Goal: Communication & Community: Answer question/provide support

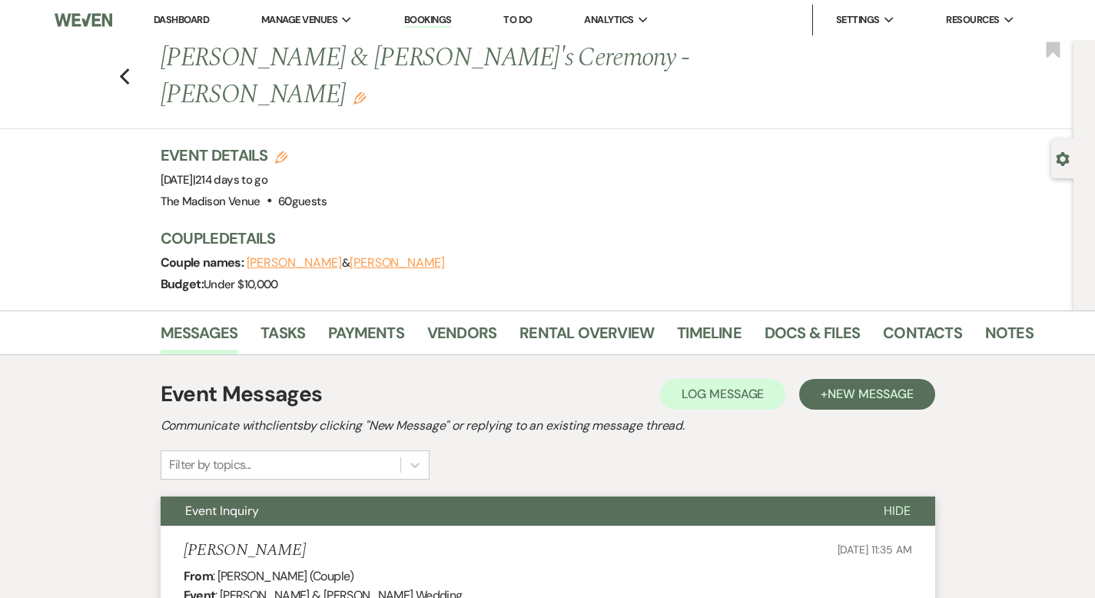
click at [183, 15] on link "Dashboard" at bounding box center [181, 19] width 55 height 13
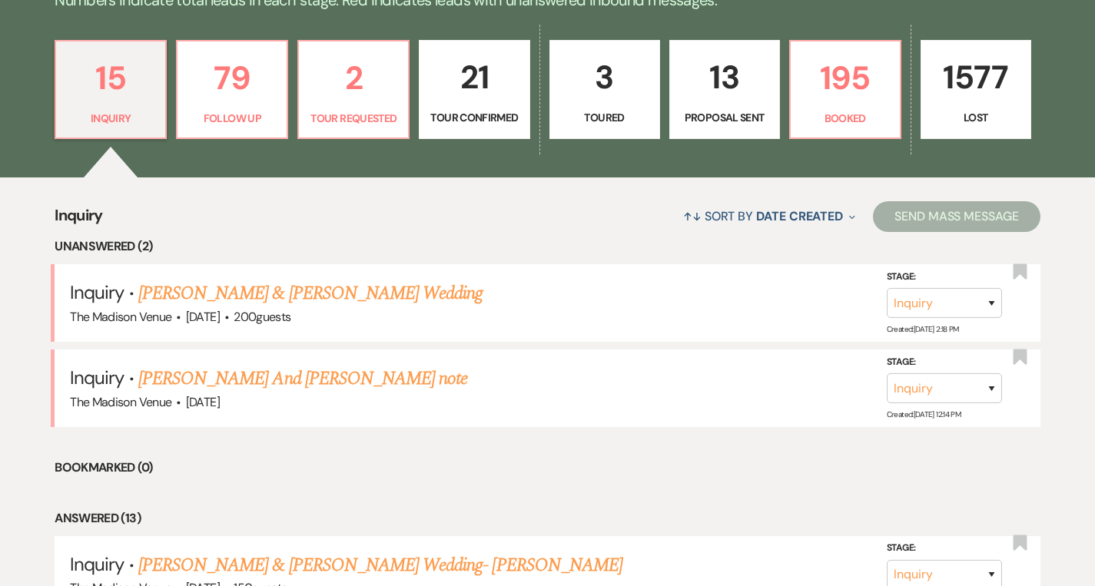
scroll to position [432, 0]
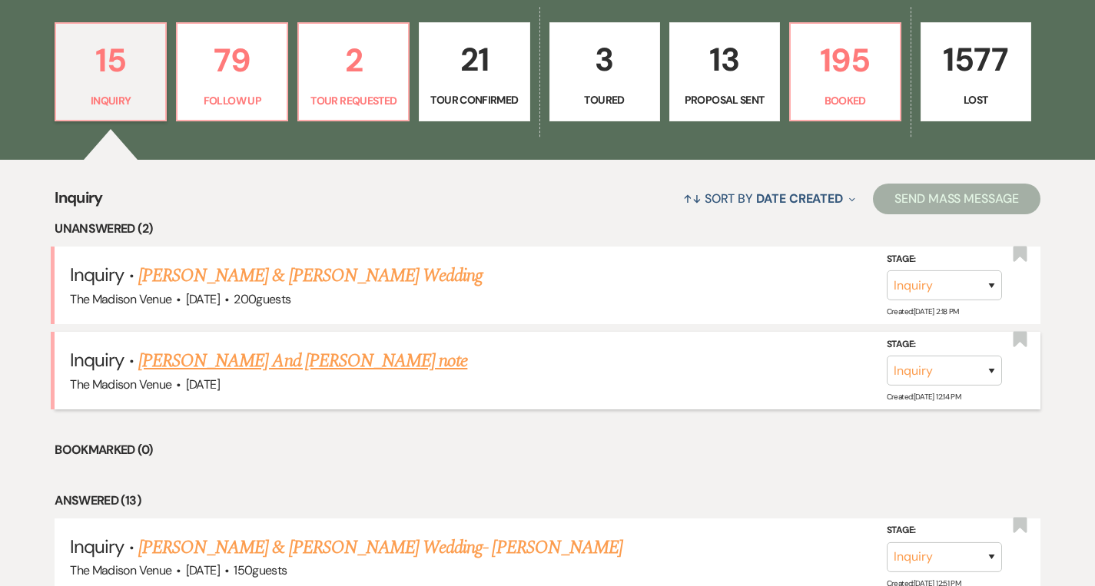
click at [295, 355] on link "[PERSON_NAME] And [PERSON_NAME] note" at bounding box center [302, 361] width 329 height 28
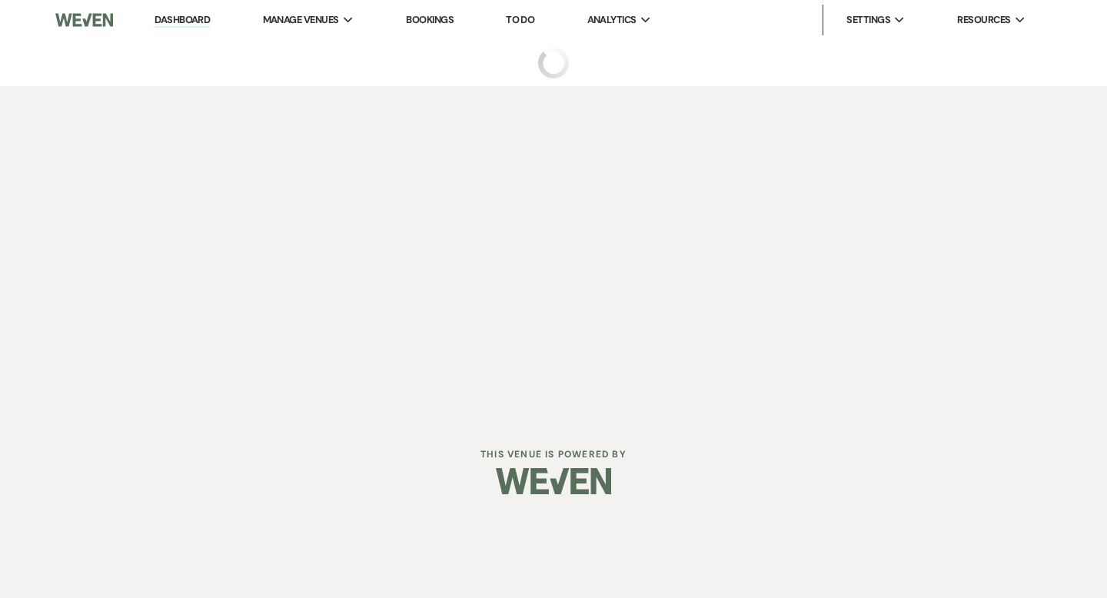
select select "5"
select select "13"
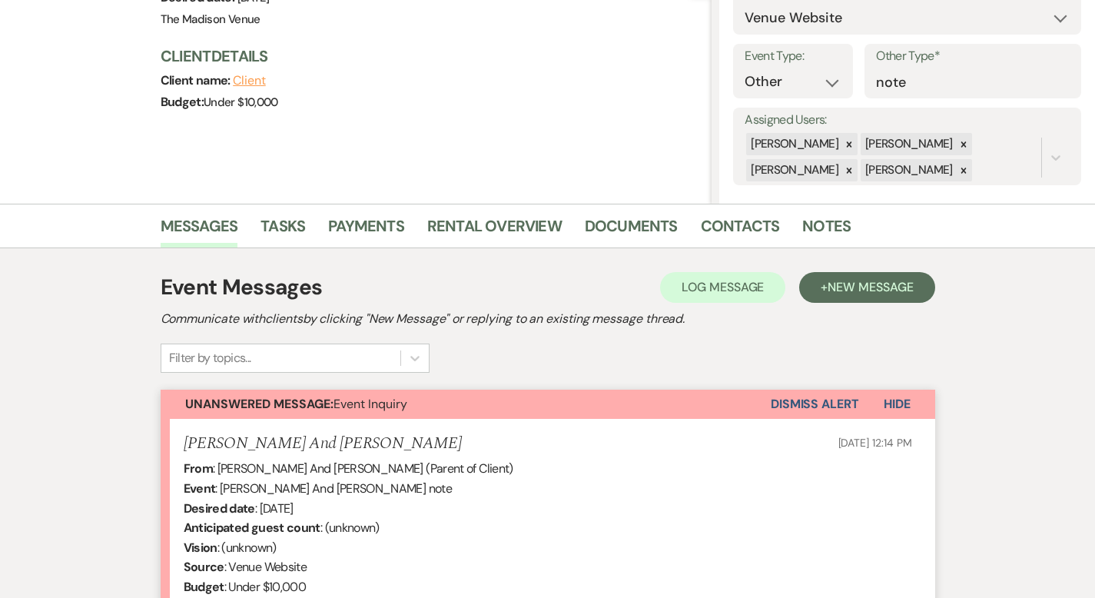
scroll to position [499, 0]
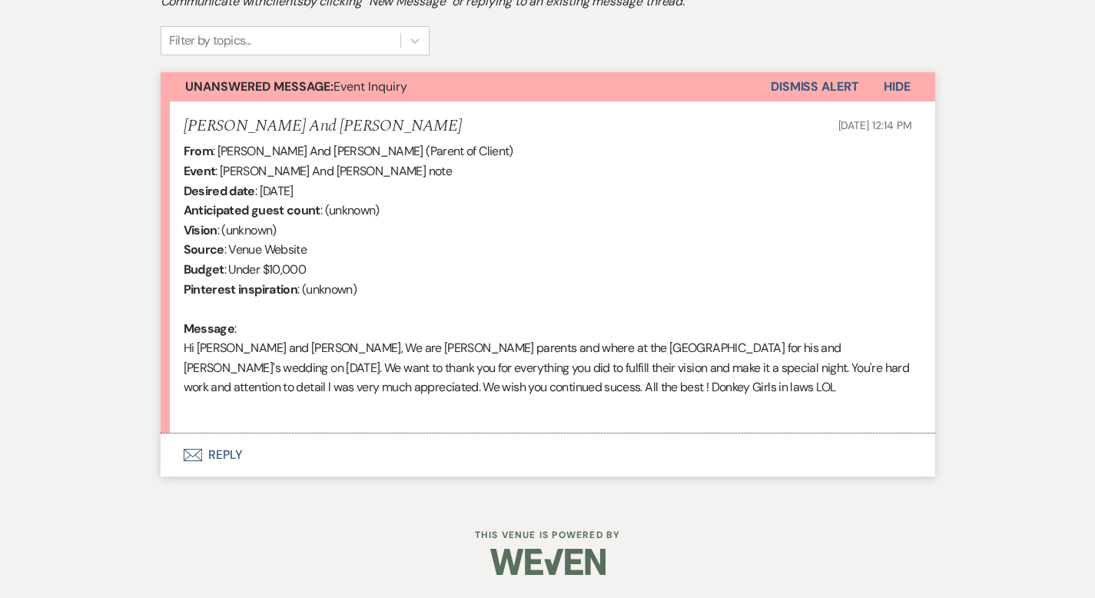
click at [173, 456] on button "Envelope Reply" at bounding box center [548, 454] width 775 height 43
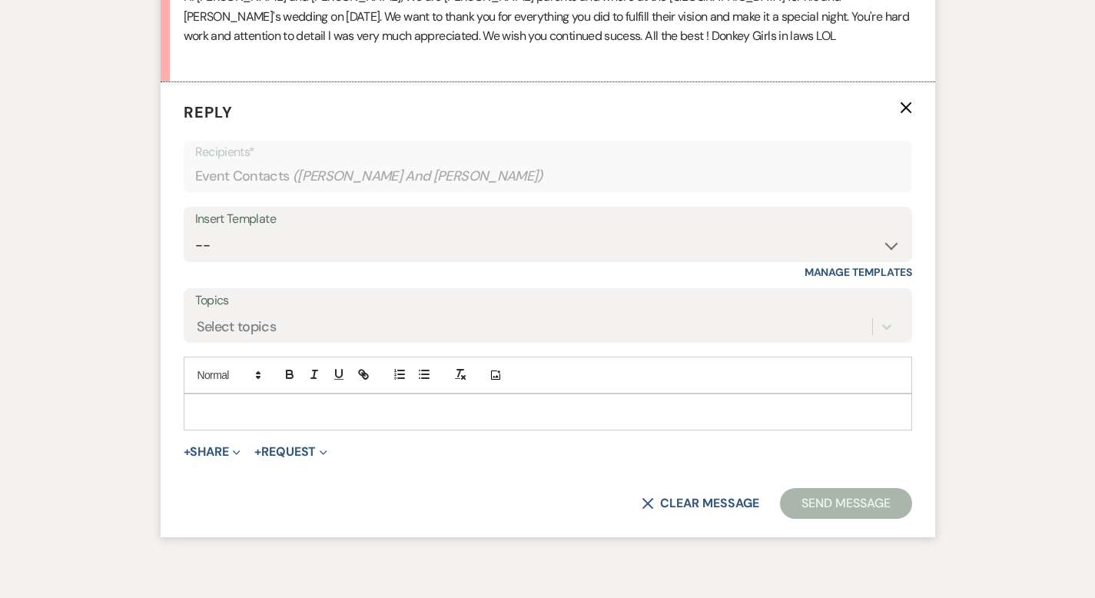
scroll to position [861, 0]
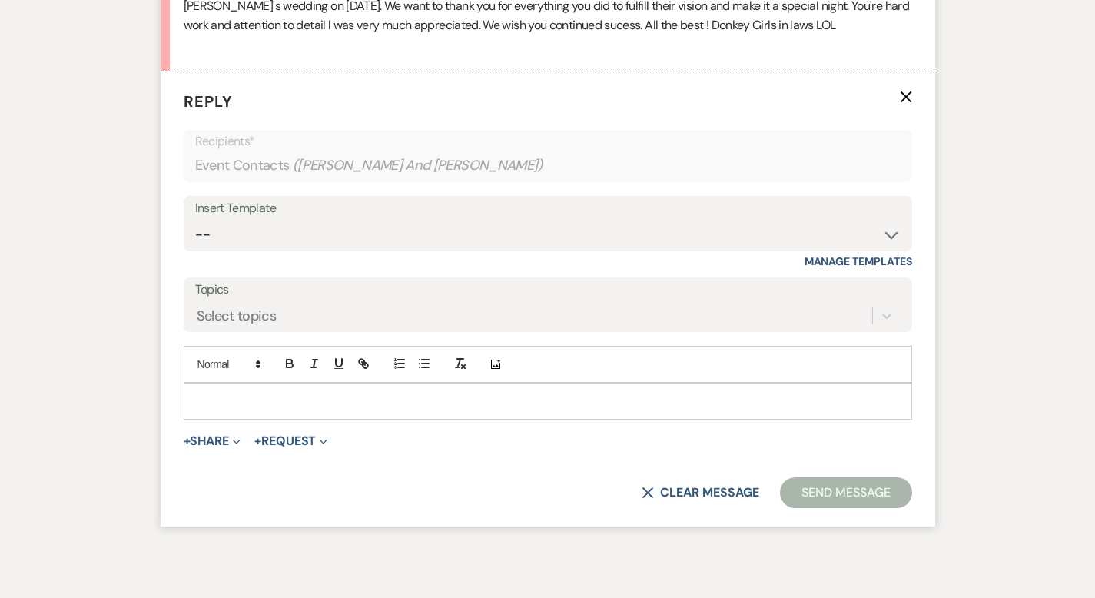
click at [196, 403] on p at bounding box center [548, 401] width 704 height 17
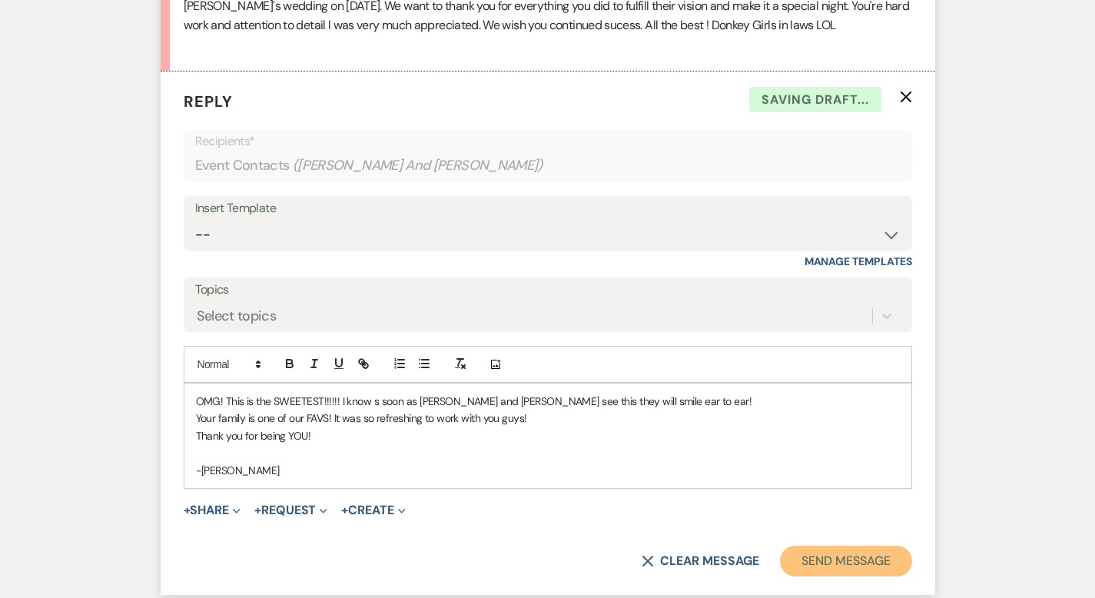
click at [884, 572] on button "Send Message" at bounding box center [845, 561] width 131 height 31
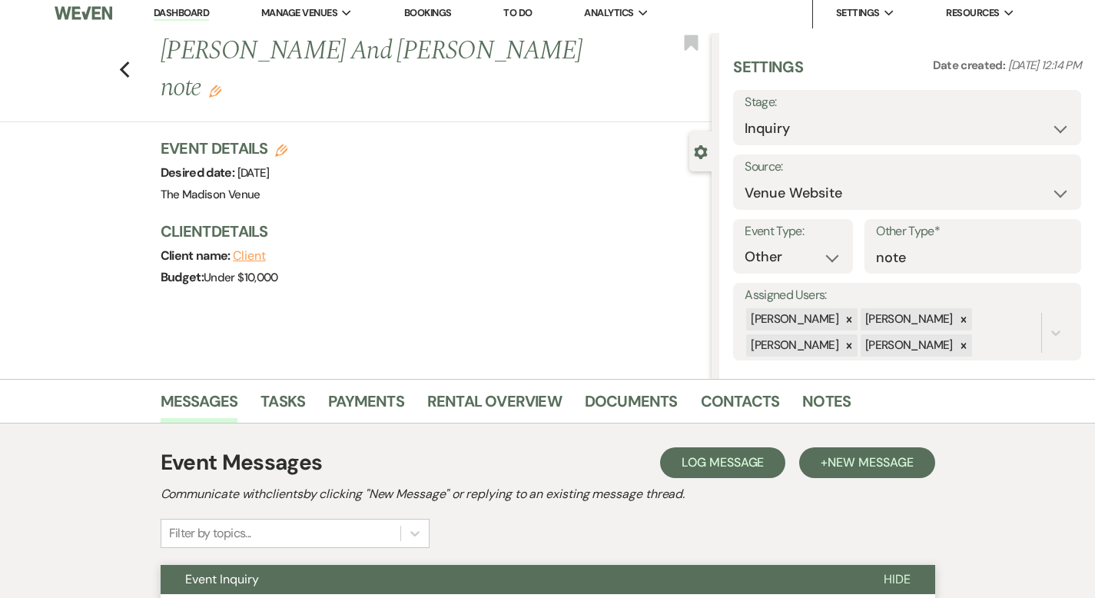
scroll to position [0, 0]
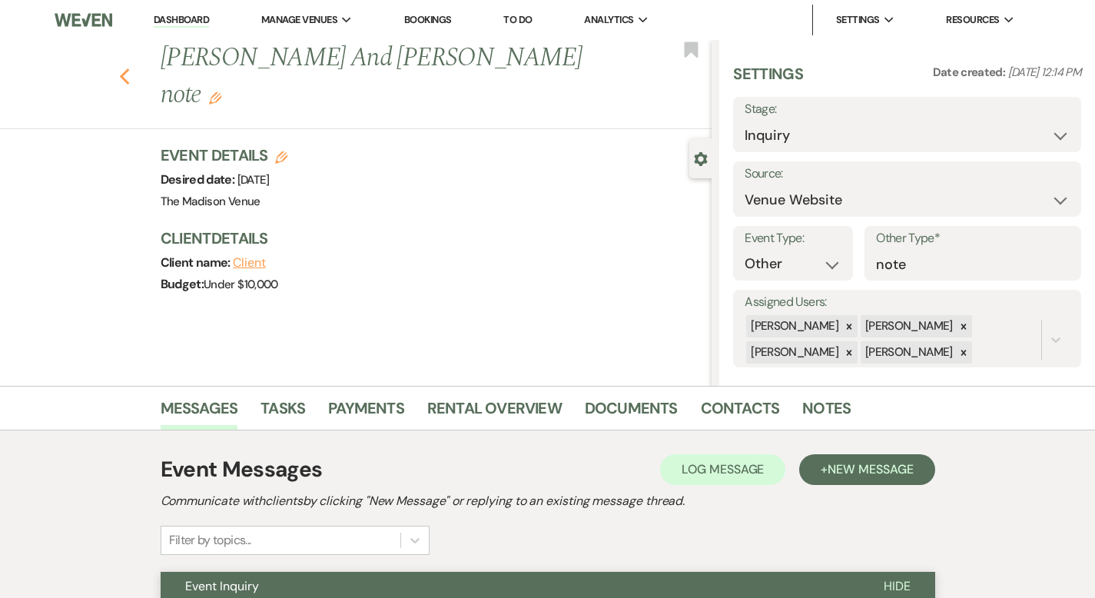
click at [119, 68] on icon "Previous" at bounding box center [125, 77] width 12 height 18
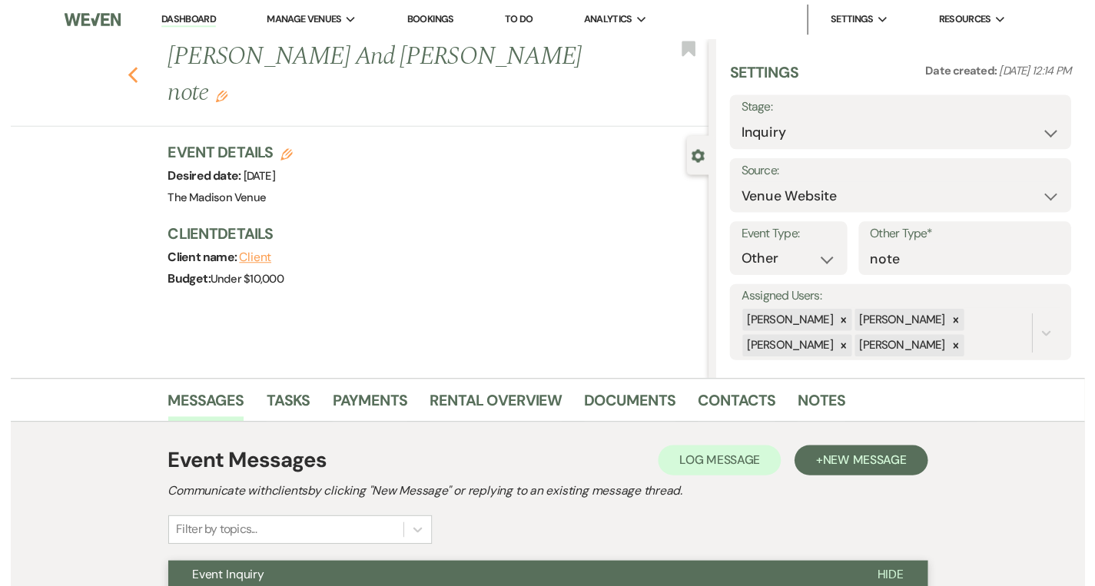
scroll to position [432, 0]
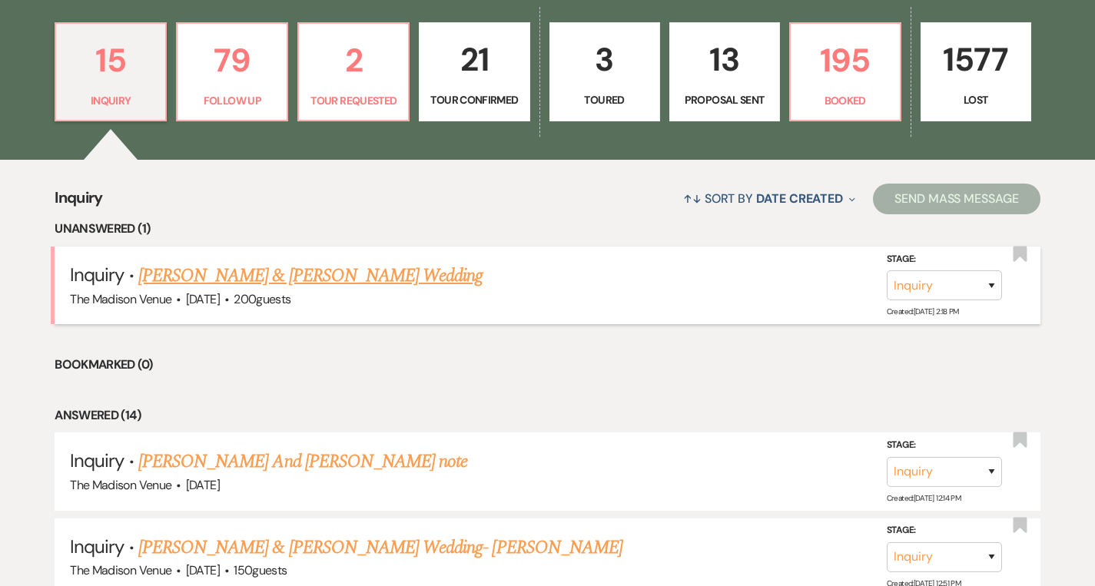
click at [244, 278] on link "[PERSON_NAME] & [PERSON_NAME] Wedding" at bounding box center [310, 276] width 344 height 28
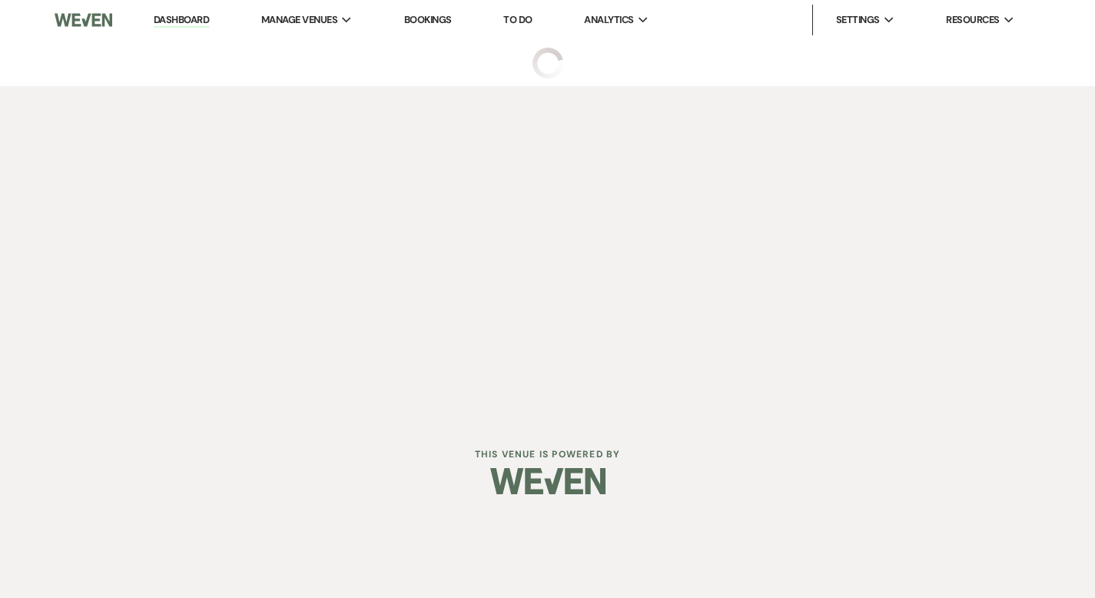
select select "5"
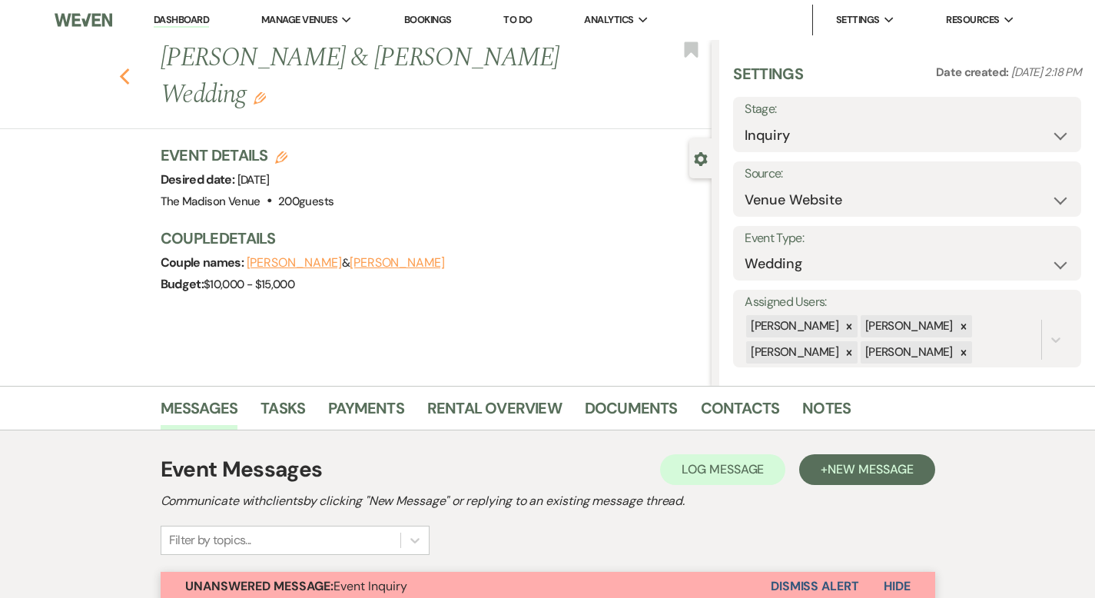
click at [119, 68] on icon "Previous" at bounding box center [125, 77] width 12 height 18
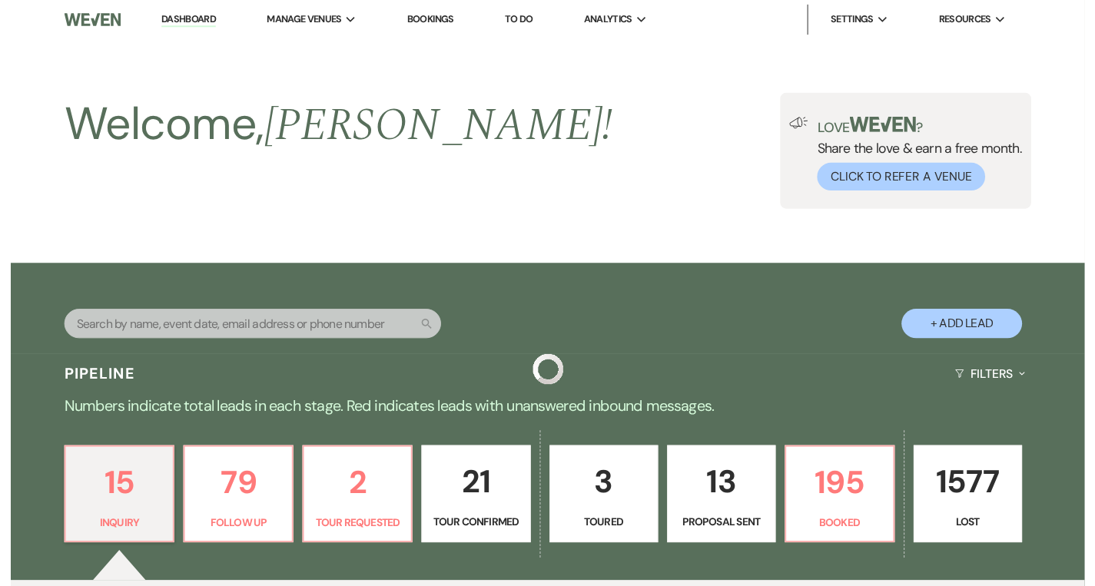
scroll to position [432, 0]
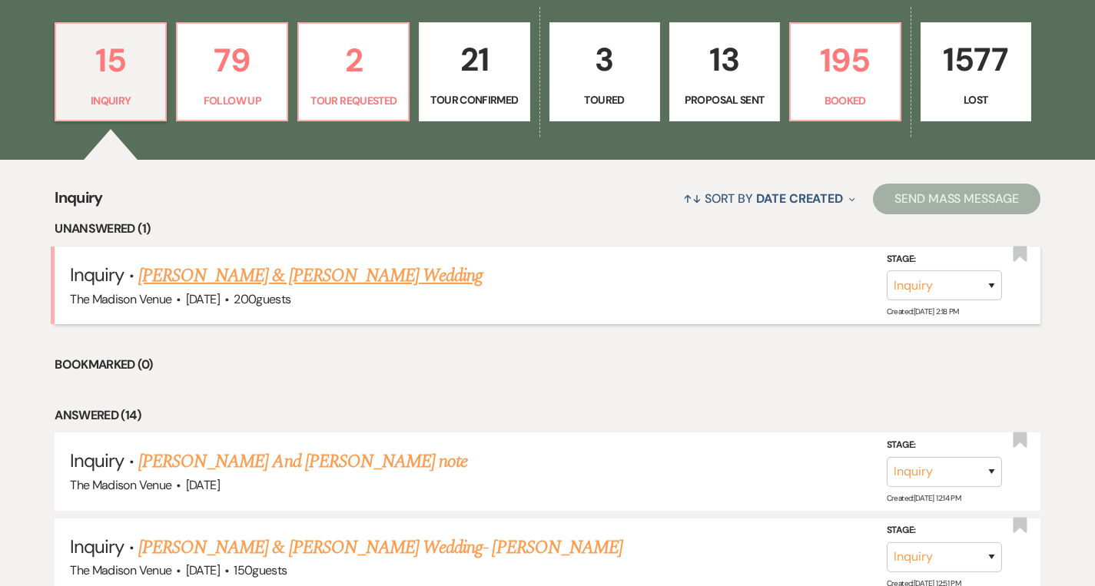
click at [241, 276] on link "[PERSON_NAME] & [PERSON_NAME] Wedding" at bounding box center [310, 276] width 344 height 28
select select "5"
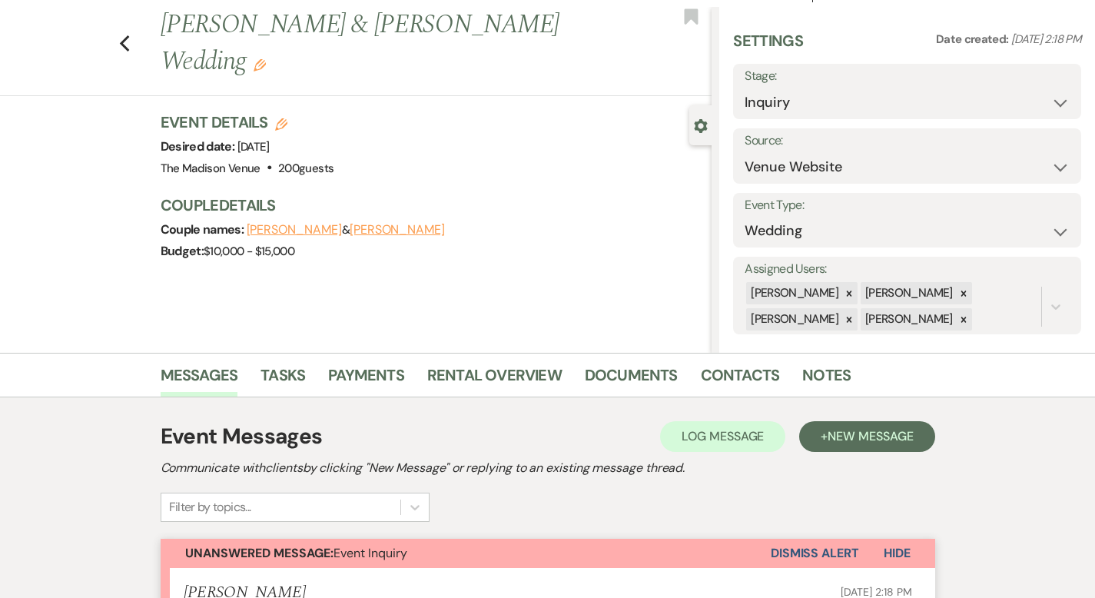
scroll to position [499, 0]
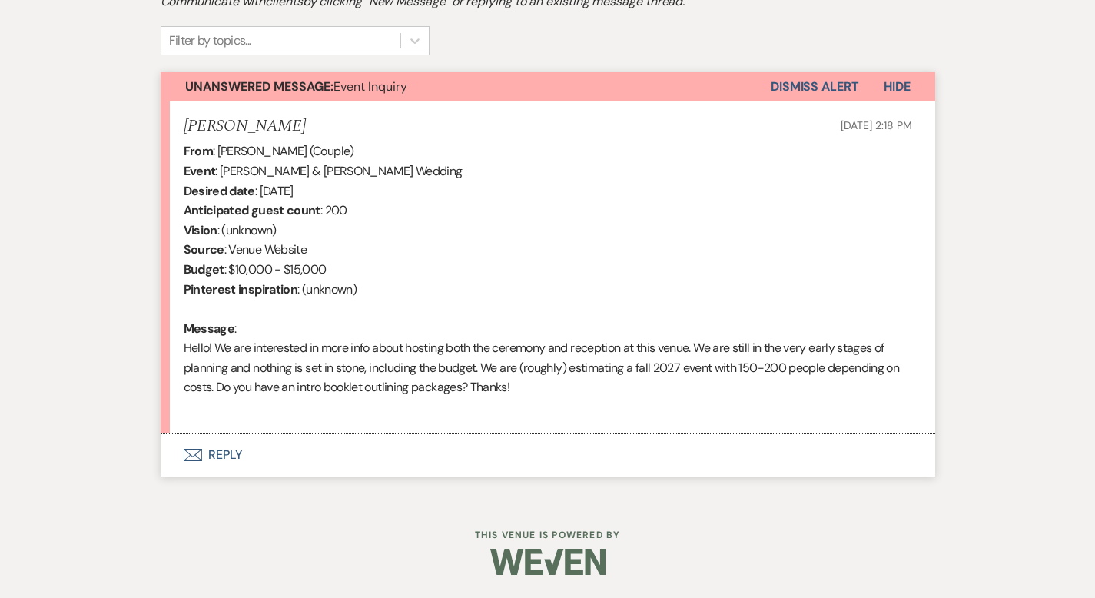
click at [179, 449] on button "Envelope Reply" at bounding box center [548, 454] width 775 height 43
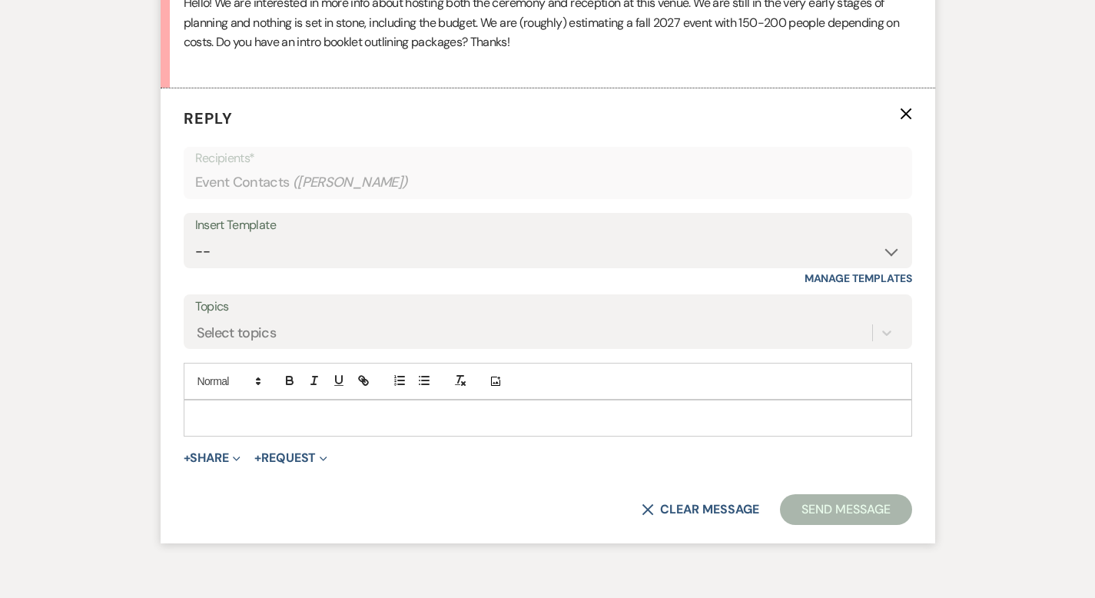
scroll to position [861, 0]
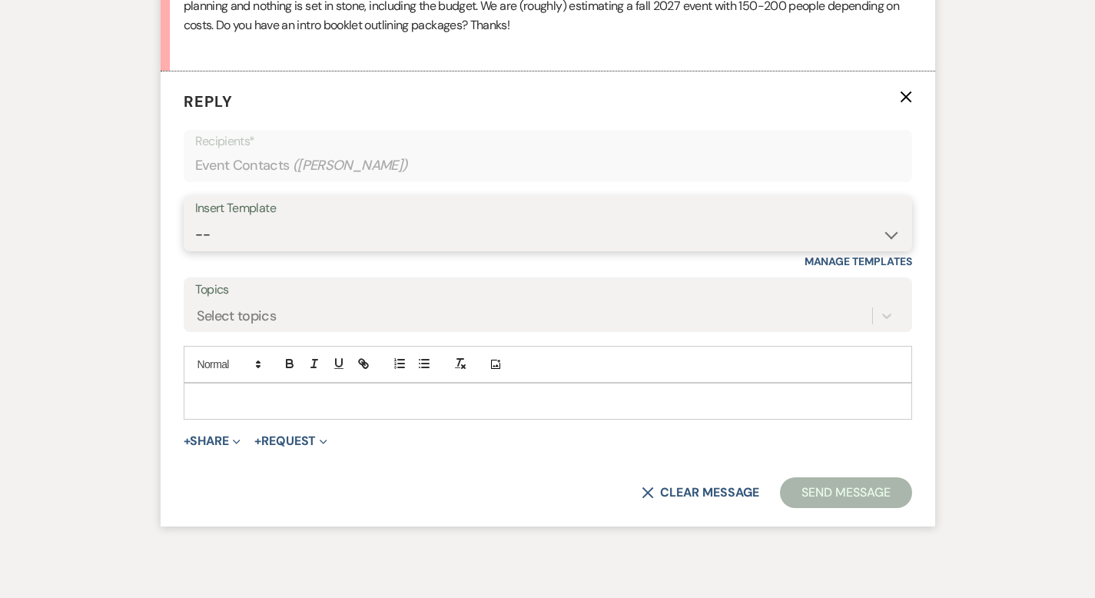
click at [229, 241] on select "-- Weven Planning Portal Introduction (Booked Events) Corporate Lead Follow Up …" at bounding box center [547, 235] width 705 height 30
select select "4631"
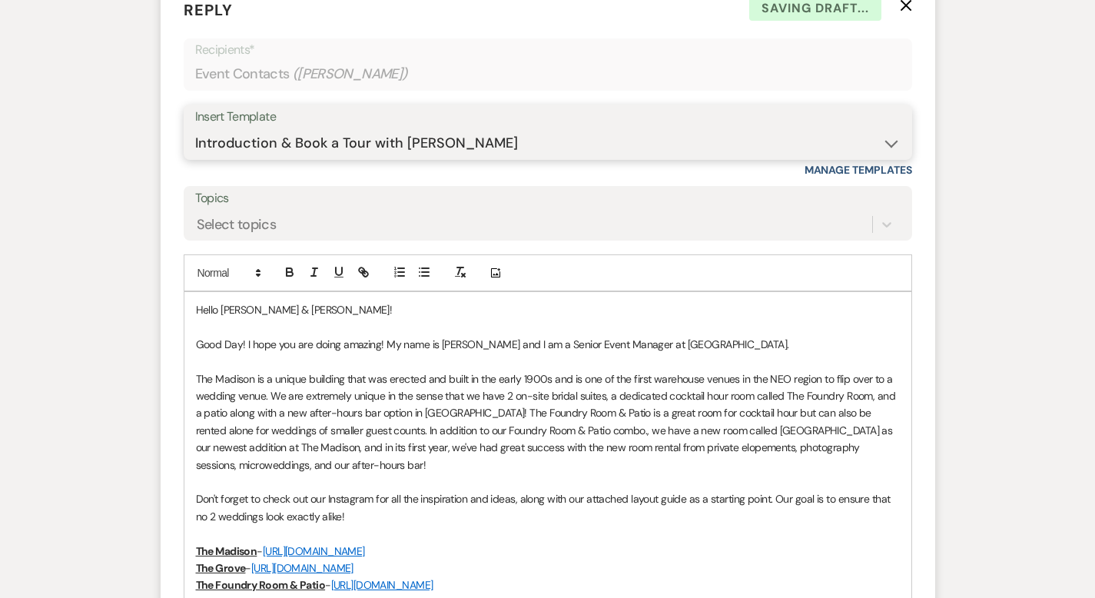
scroll to position [989, 0]
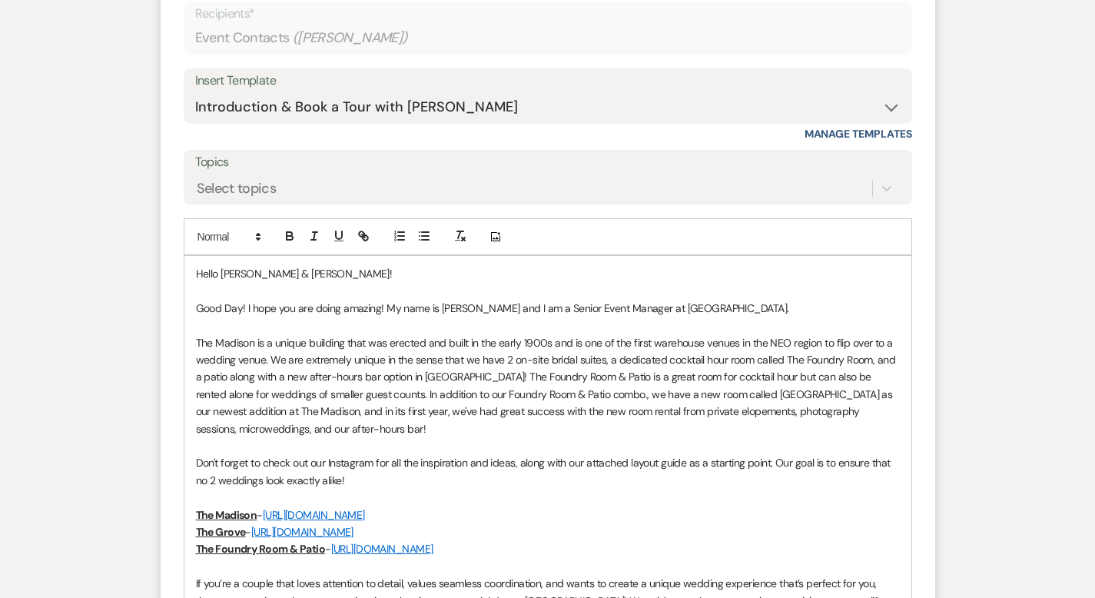
click at [196, 273] on p "Hello [PERSON_NAME] & [PERSON_NAME]!" at bounding box center [548, 273] width 704 height 17
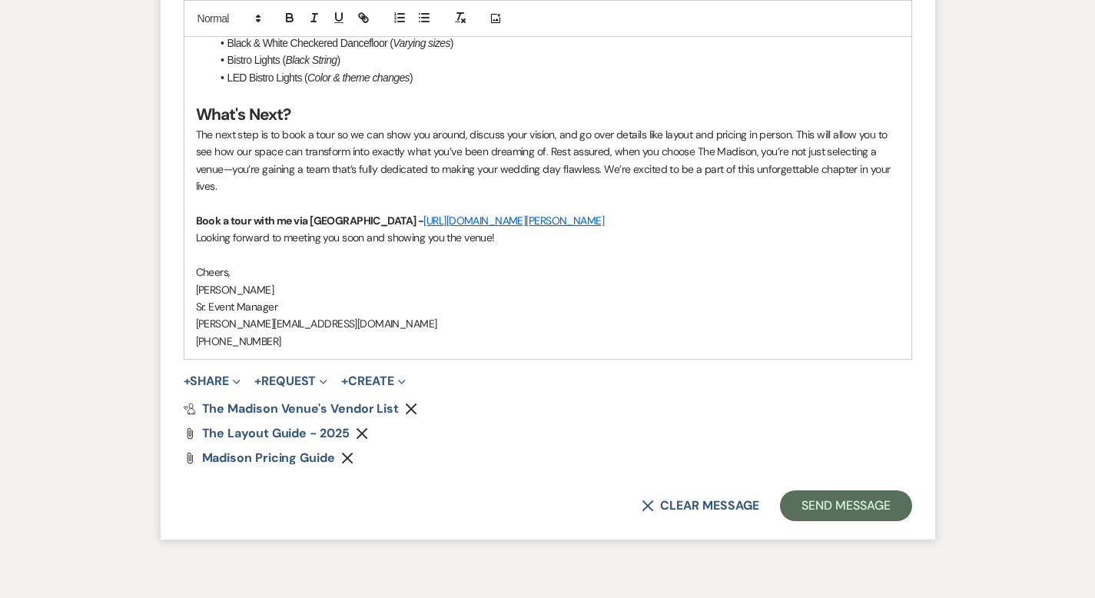
scroll to position [1961, 0]
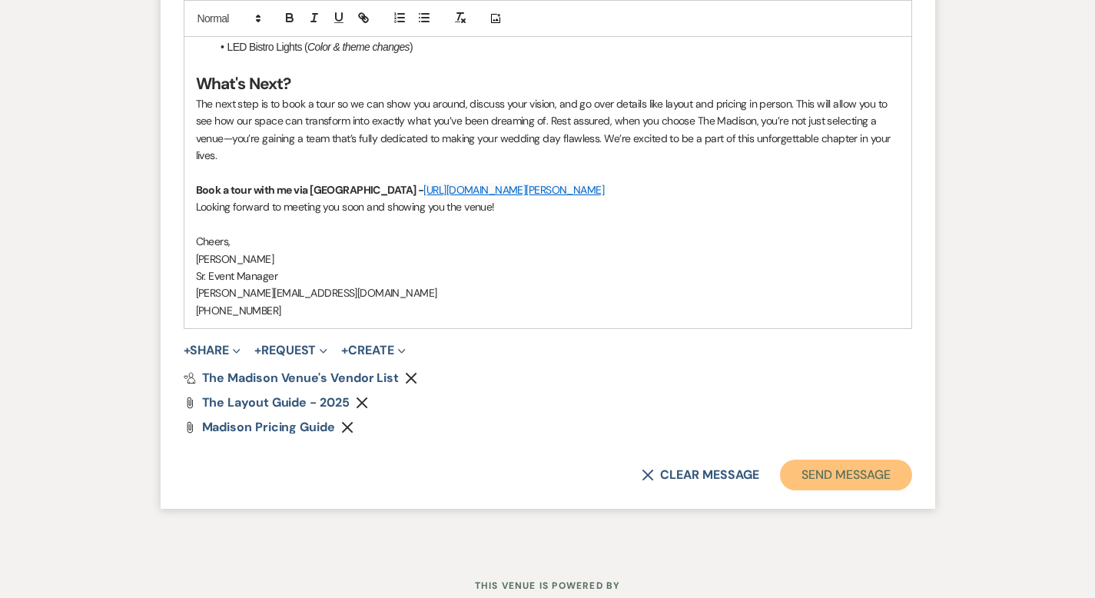
click at [851, 460] on button "Send Message" at bounding box center [845, 475] width 131 height 31
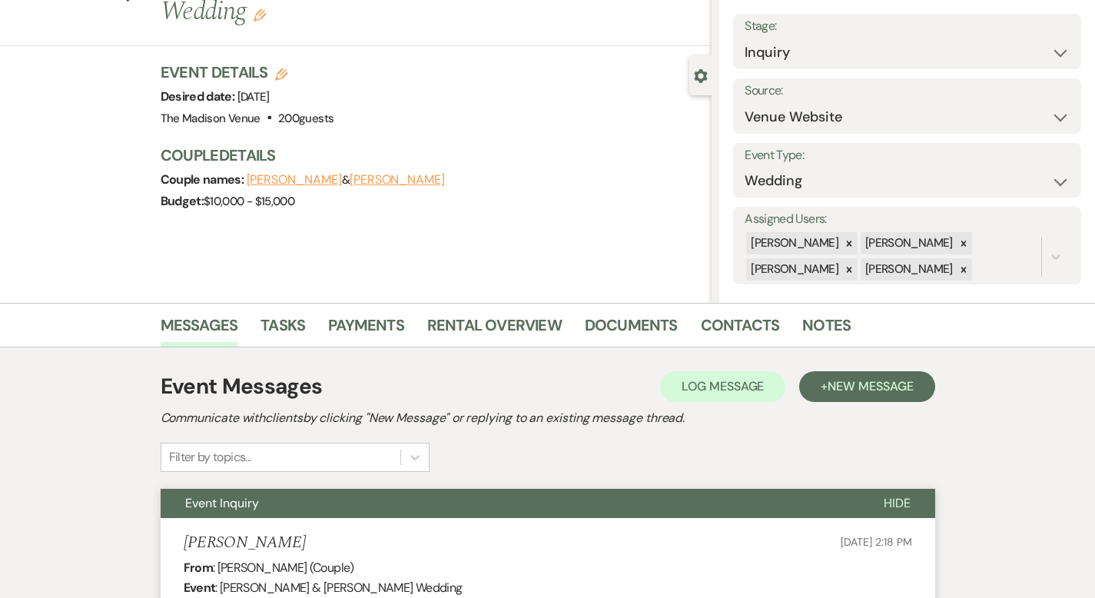
scroll to position [0, 0]
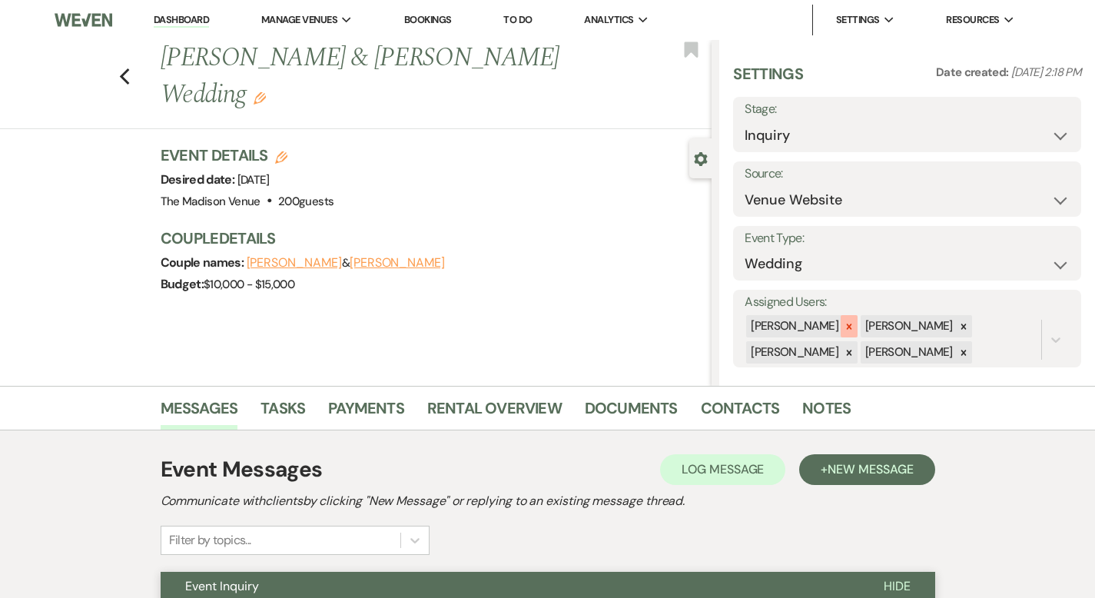
click at [855, 326] on icon at bounding box center [849, 326] width 11 height 11
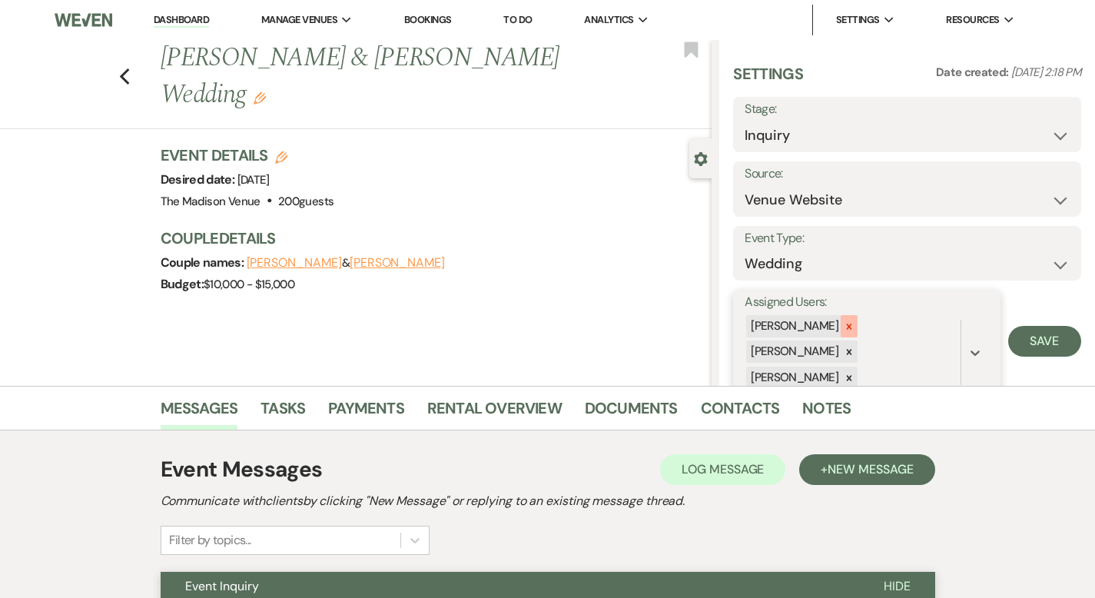
click at [855, 324] on icon at bounding box center [849, 326] width 11 height 11
click at [855, 325] on icon at bounding box center [849, 326] width 11 height 11
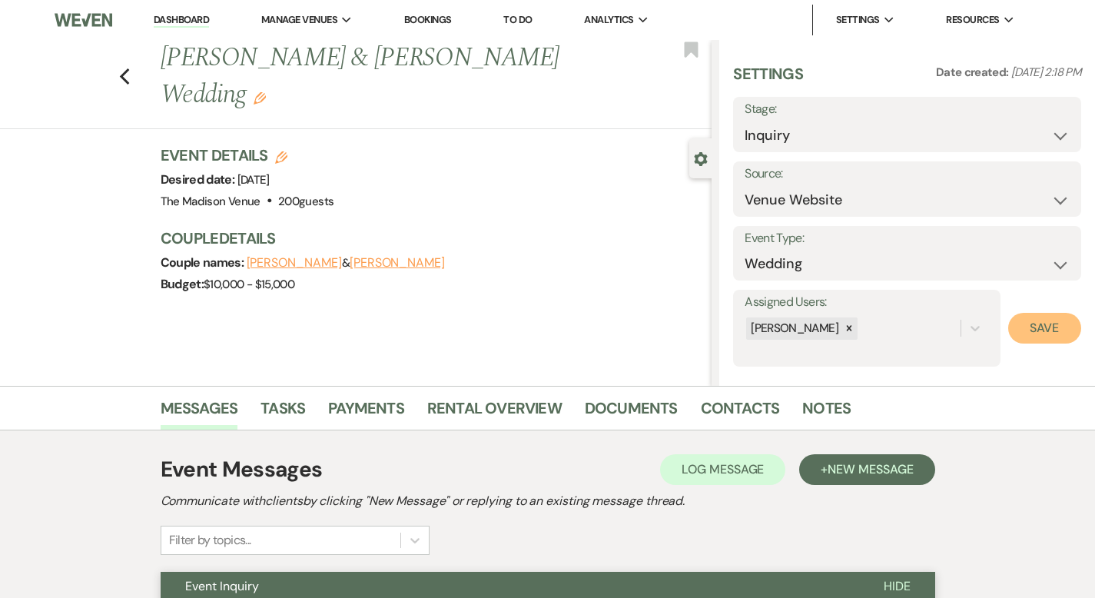
click at [1020, 331] on button "Save" at bounding box center [1044, 328] width 73 height 31
click at [266, 92] on use "button" at bounding box center [260, 98] width 12 height 12
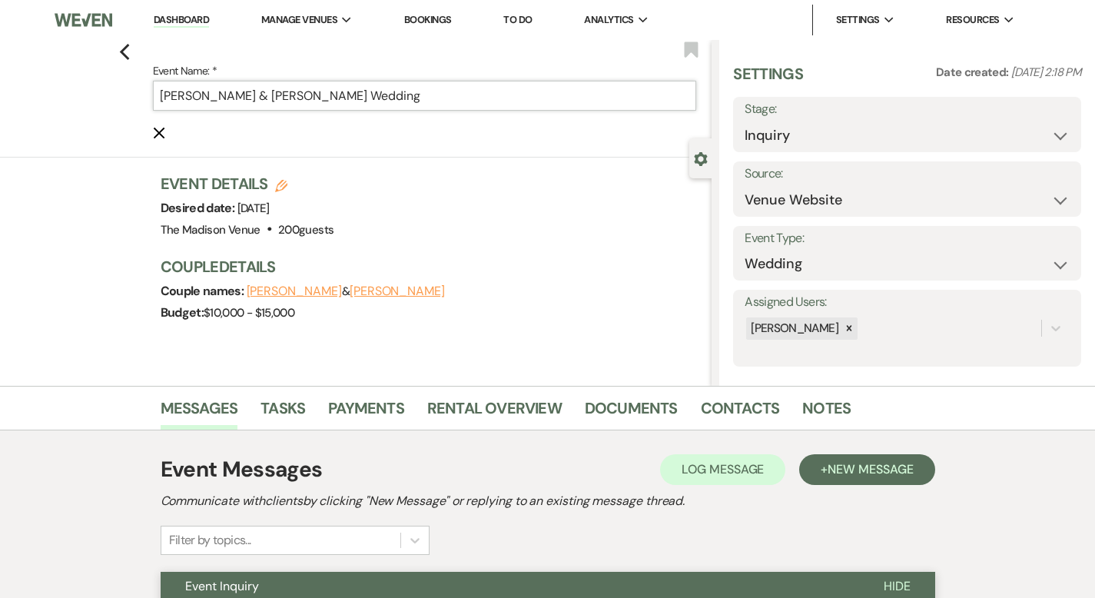
click at [464, 87] on input "[PERSON_NAME] & [PERSON_NAME] Wedding" at bounding box center [425, 96] width 544 height 30
click at [457, 98] on input "[PERSON_NAME] & [PERSON_NAME] Wedding" at bounding box center [425, 96] width 544 height 30
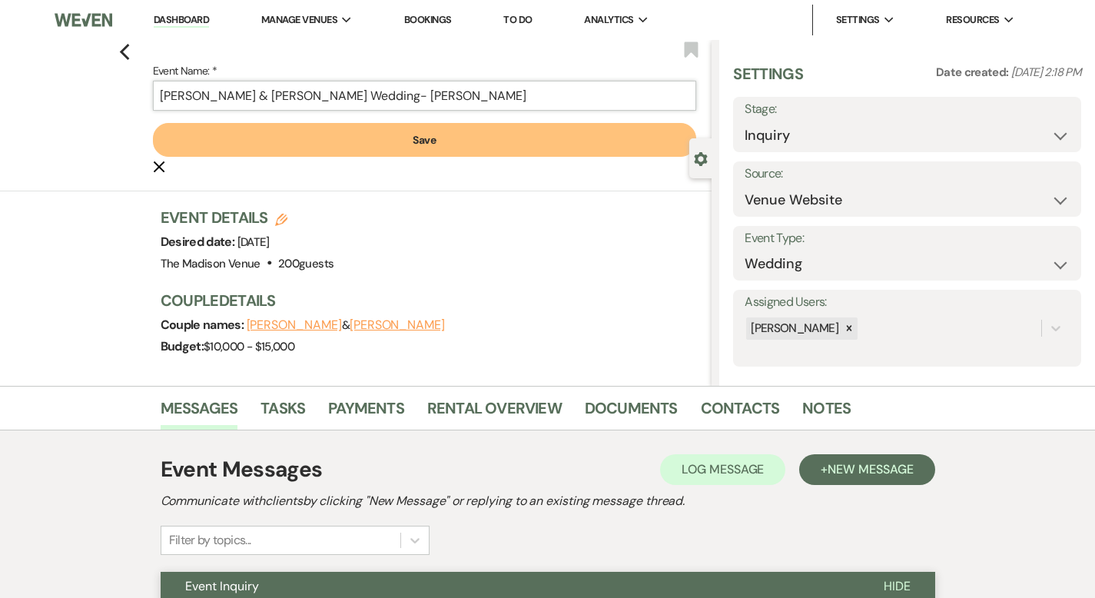
type input "[PERSON_NAME] & [PERSON_NAME] Wedding- [PERSON_NAME]"
click at [517, 142] on button "Save" at bounding box center [425, 140] width 544 height 34
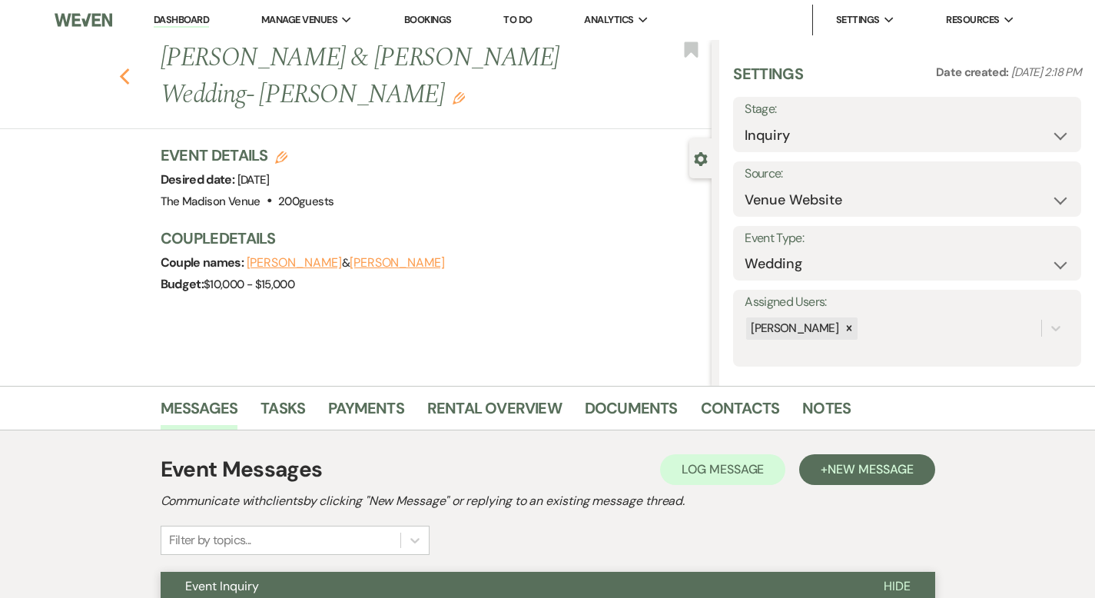
click at [119, 68] on icon "Previous" at bounding box center [125, 77] width 12 height 18
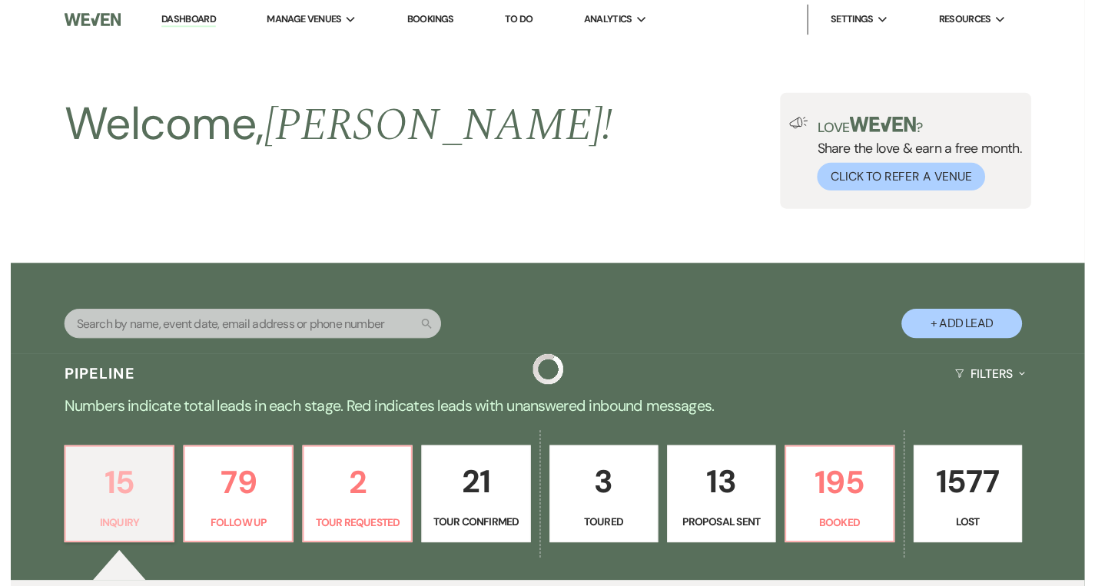
scroll to position [432, 0]
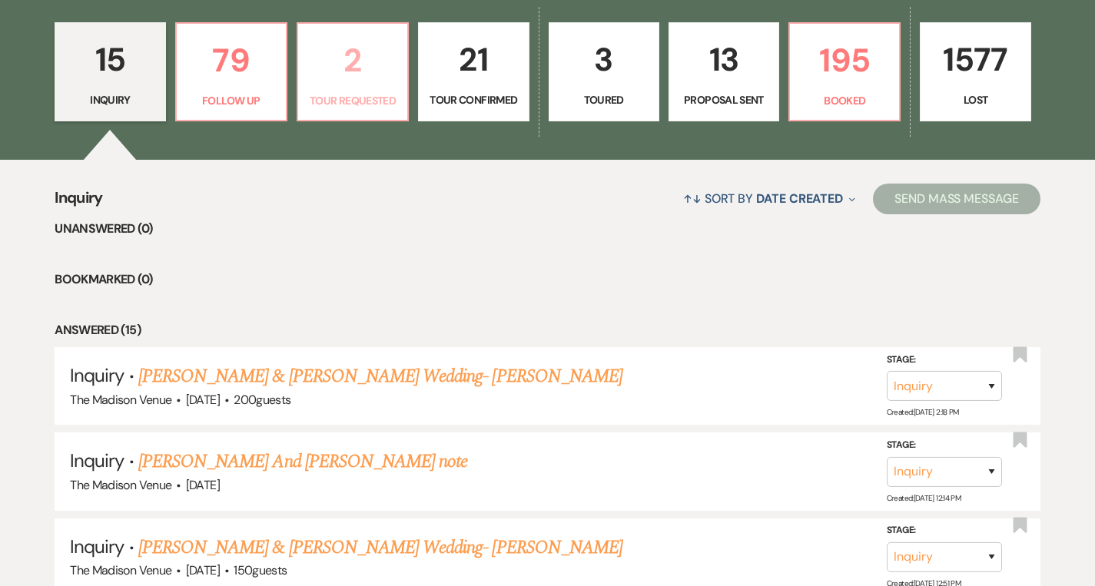
click at [348, 86] on link "2 Tour Requested" at bounding box center [353, 72] width 112 height 100
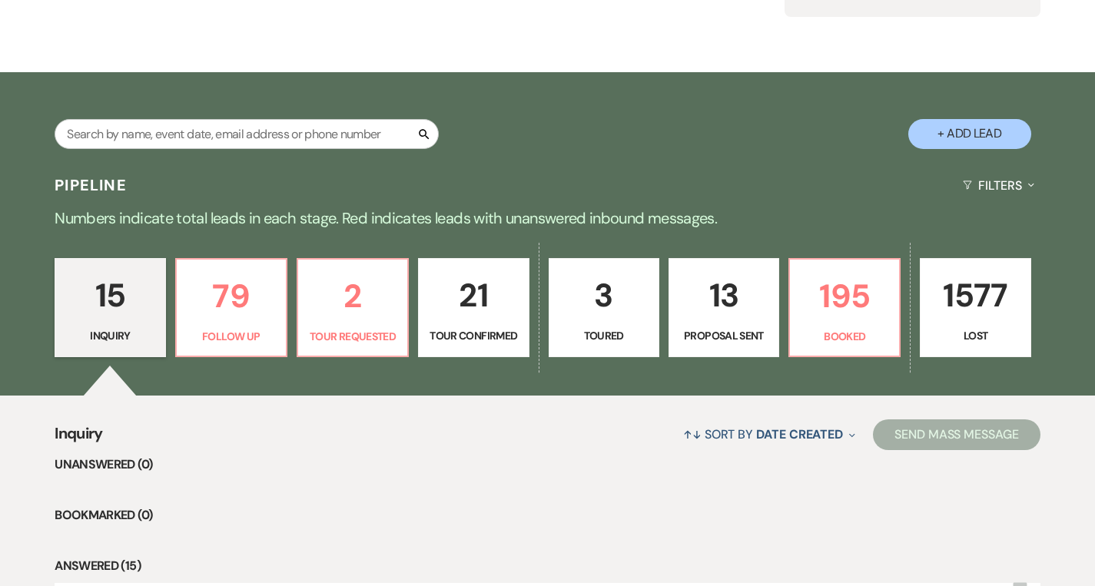
scroll to position [432, 0]
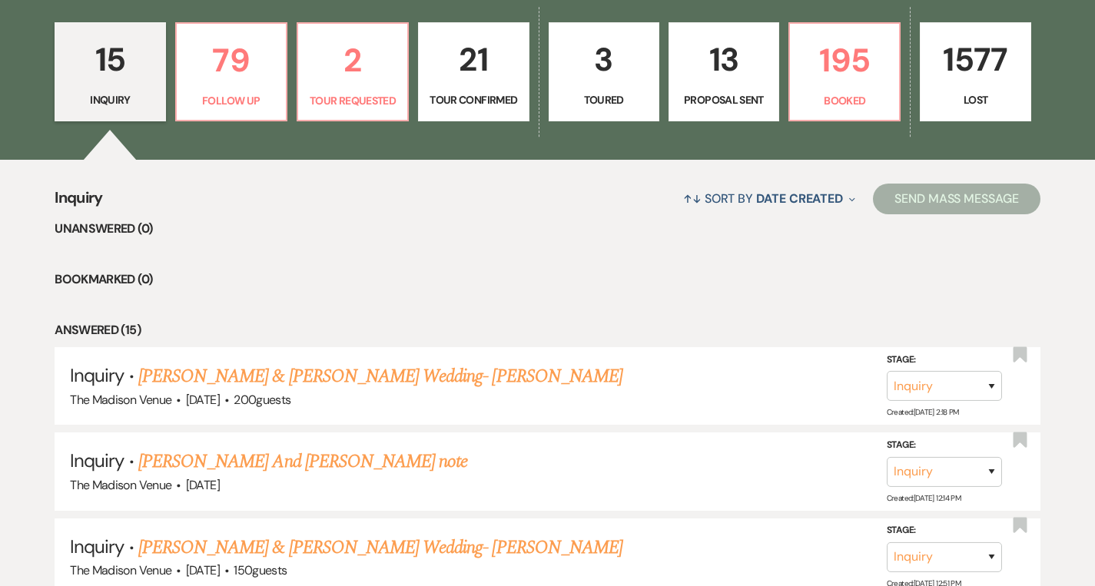
select select "2"
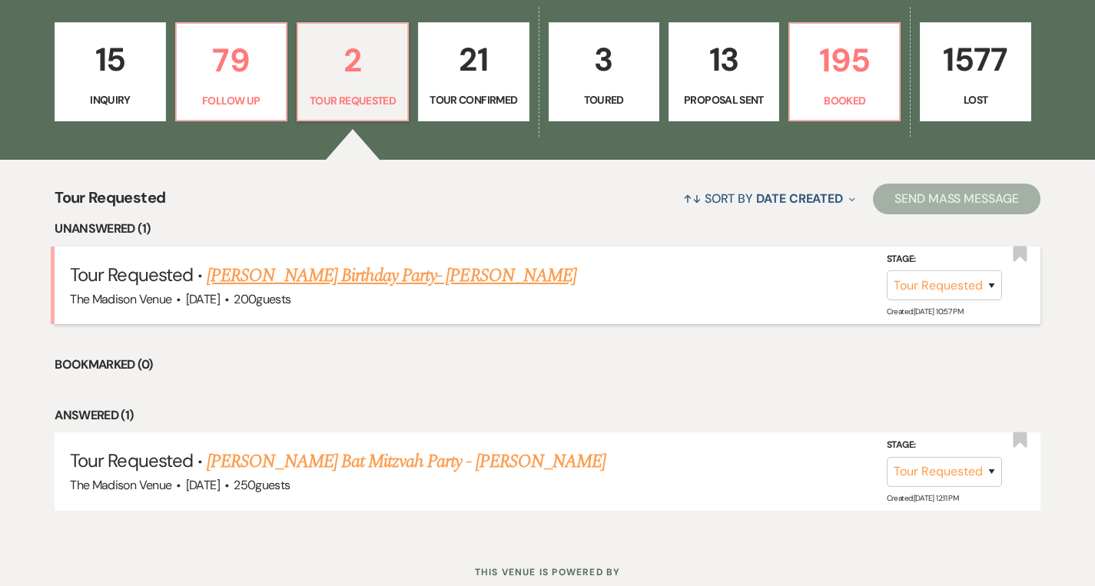
click at [400, 271] on link "[PERSON_NAME] Birthday Party- [PERSON_NAME]" at bounding box center [392, 276] width 370 height 28
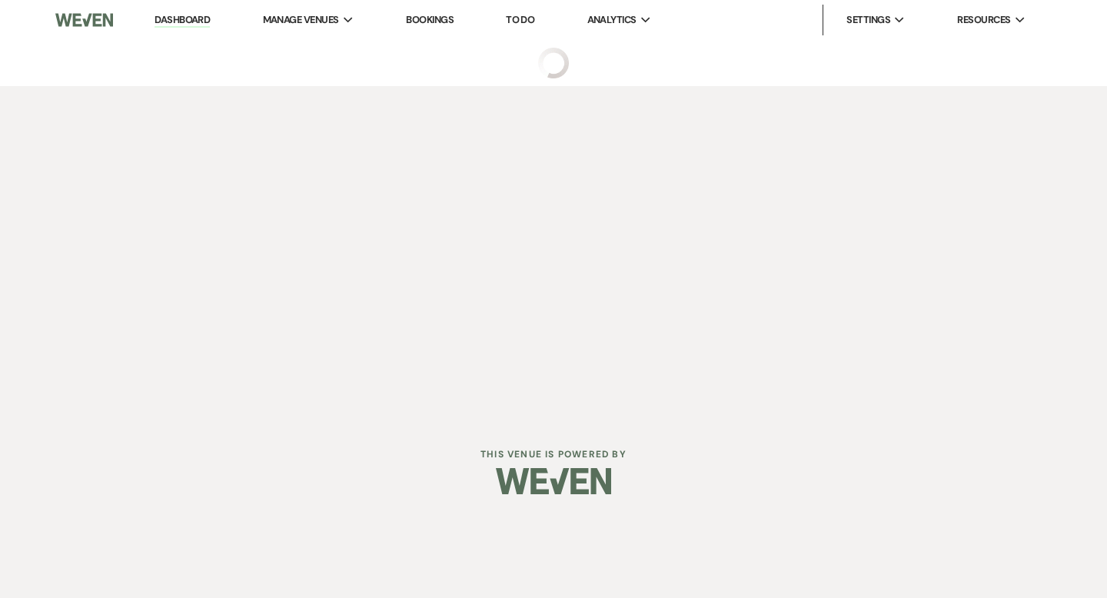
select select "2"
select select "5"
select select "4"
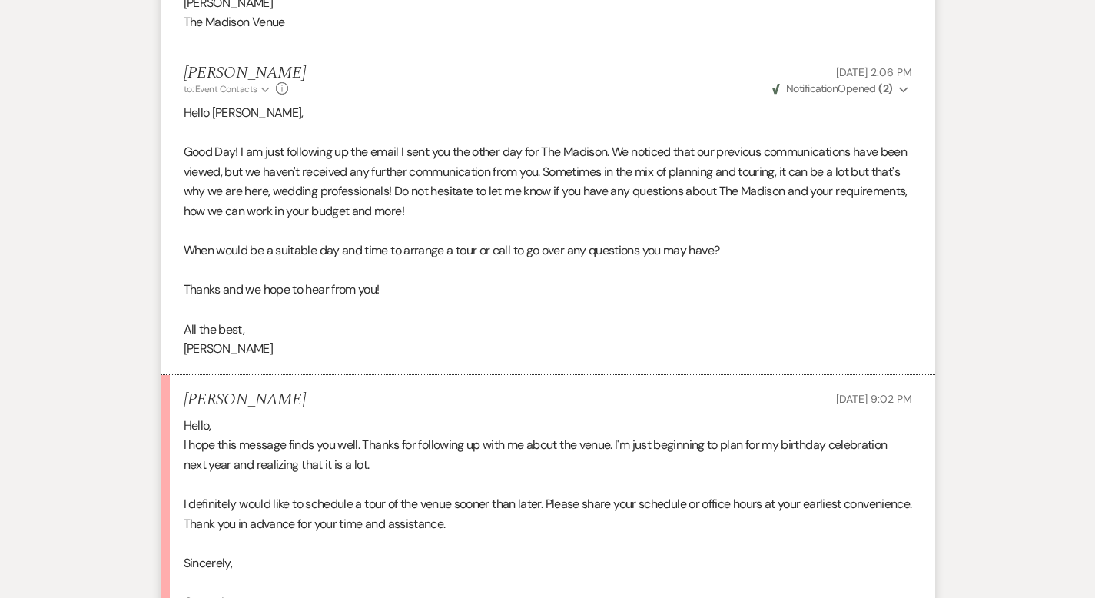
scroll to position [1735, 0]
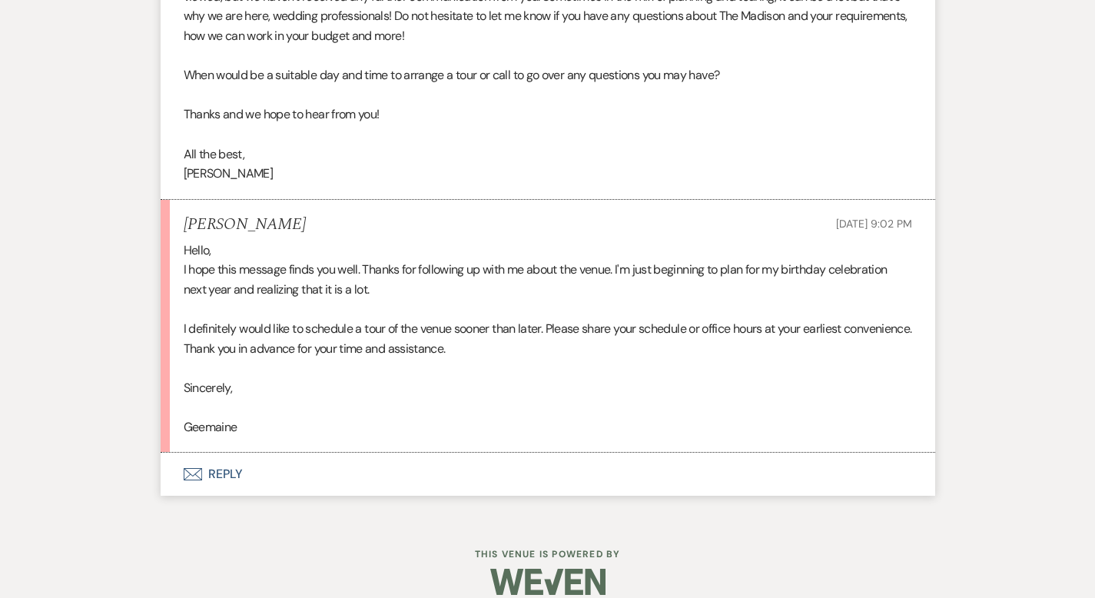
click at [165, 453] on button "Envelope Reply" at bounding box center [548, 474] width 775 height 43
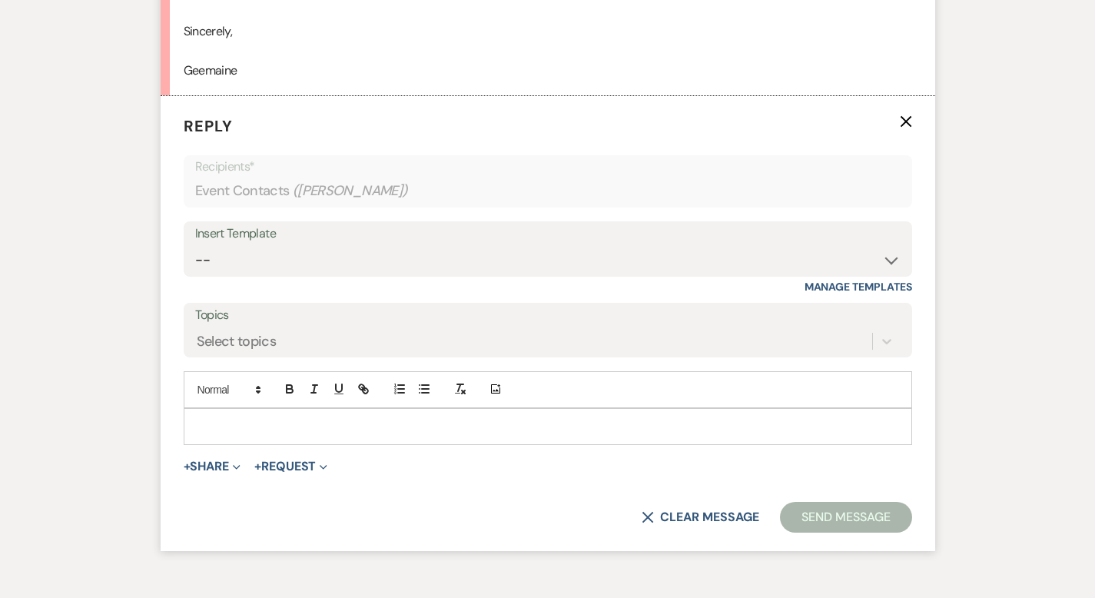
scroll to position [2097, 0]
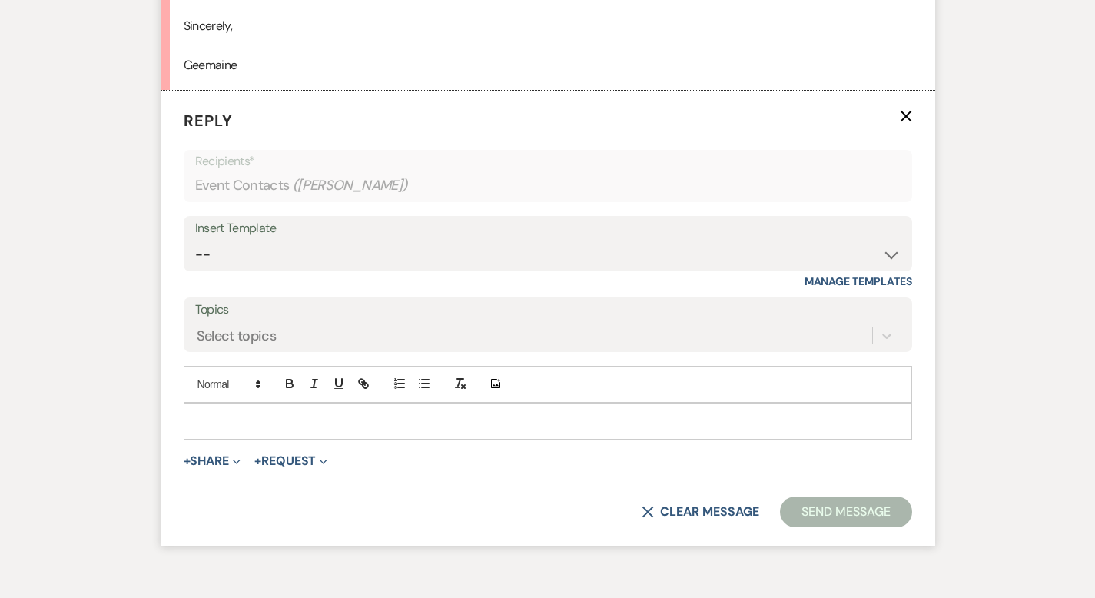
click at [204, 403] on div at bounding box center [547, 420] width 727 height 35
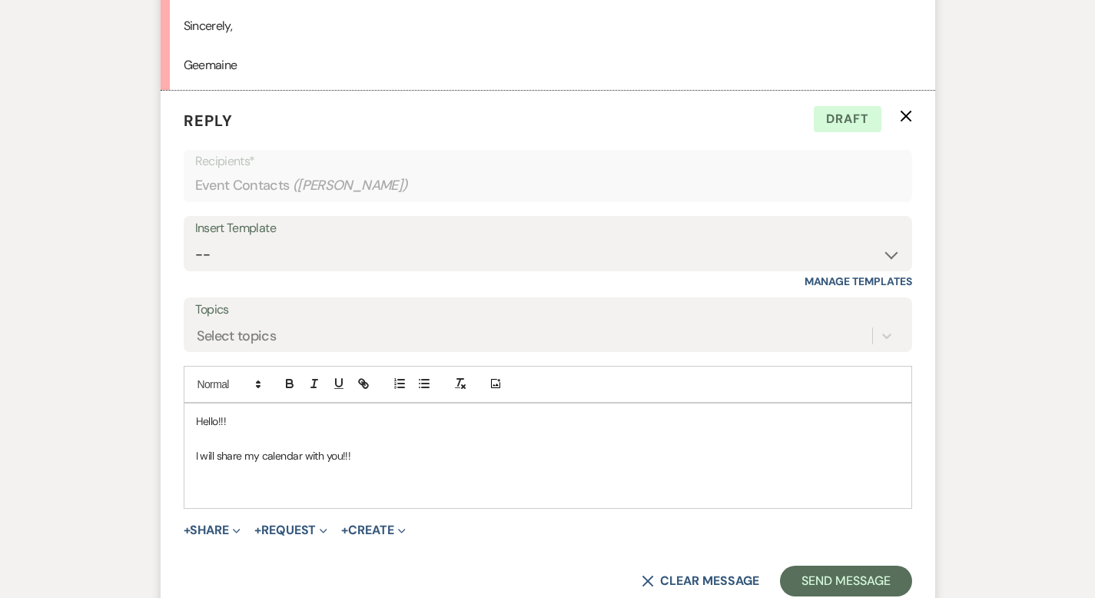
click at [196, 481] on p at bounding box center [548, 489] width 704 height 17
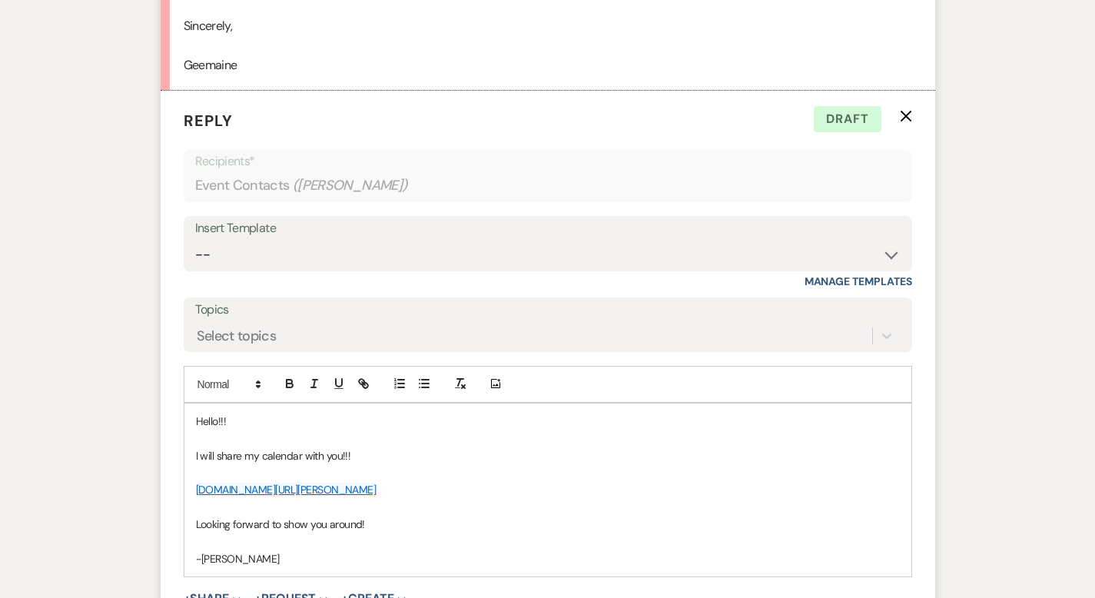
click at [257, 516] on p "Looking forward to show you around!" at bounding box center [548, 524] width 704 height 17
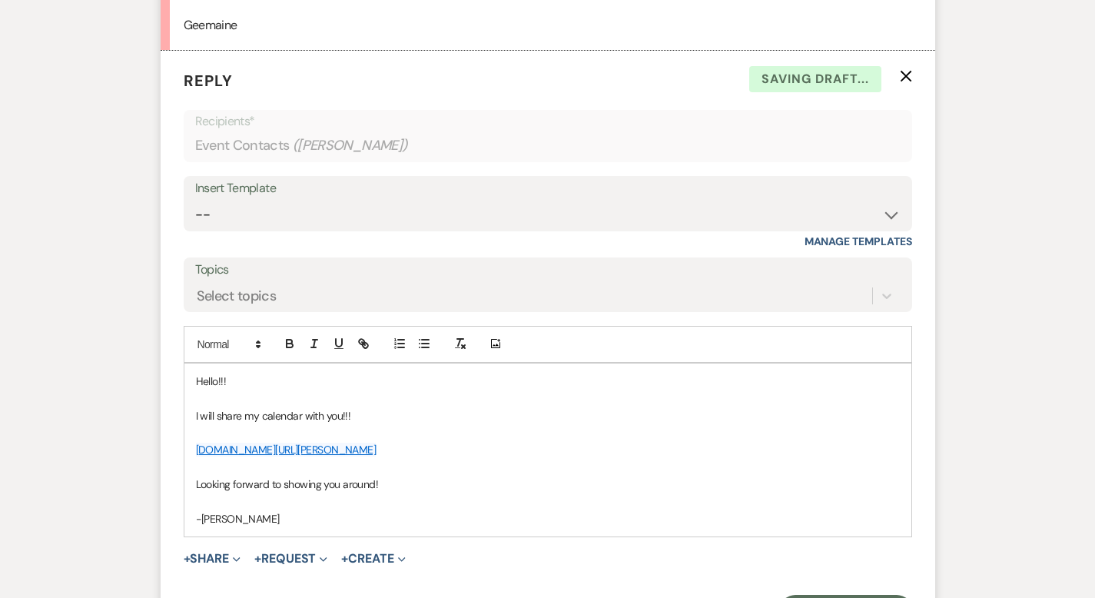
scroll to position [2303, 0]
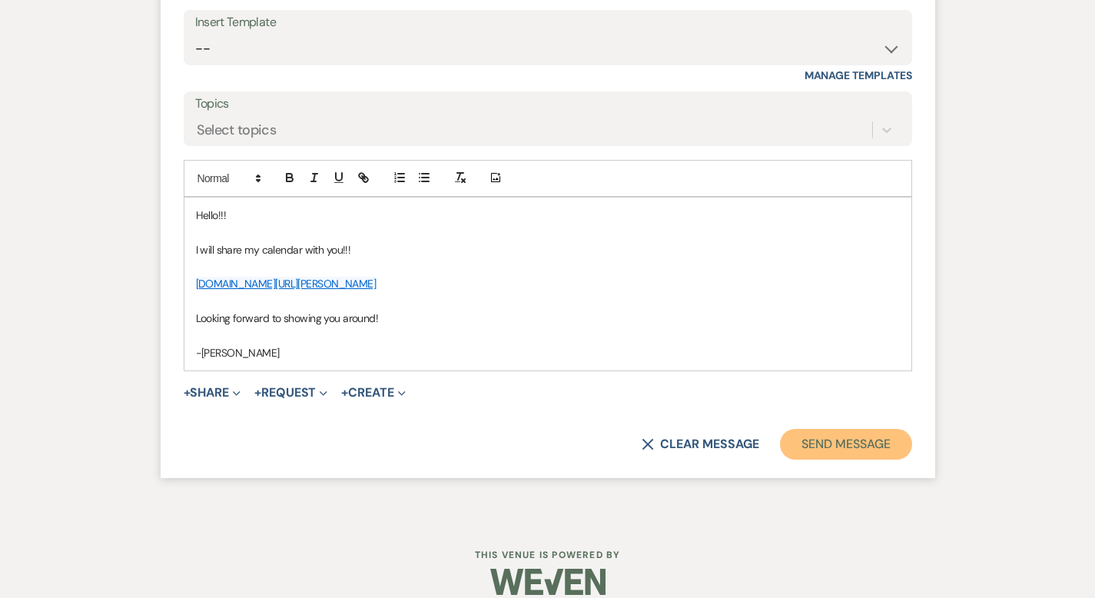
click at [885, 429] on button "Send Message" at bounding box center [845, 444] width 131 height 31
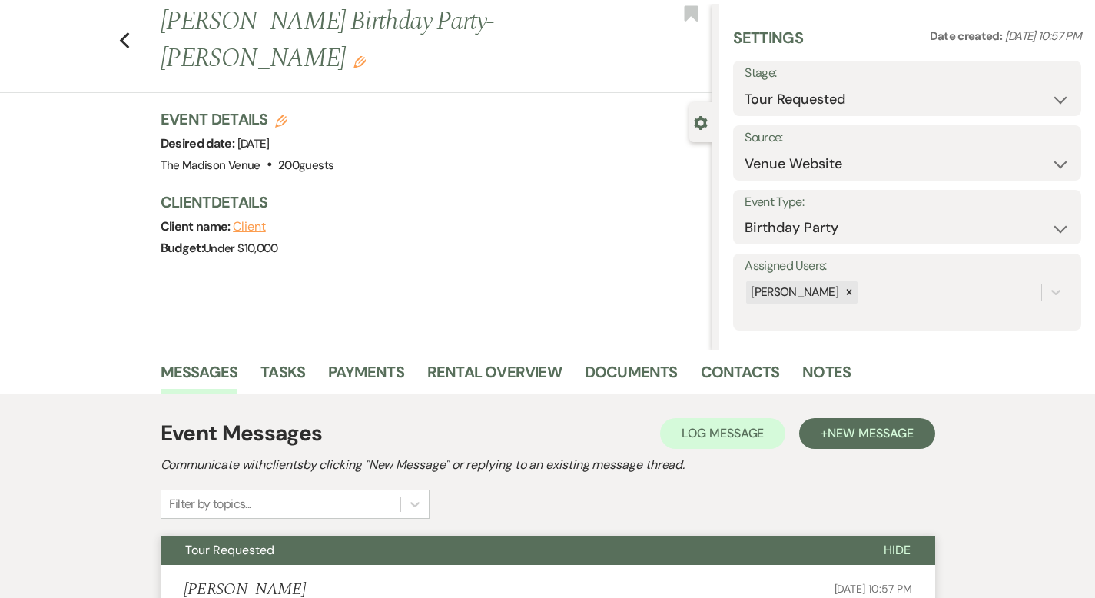
scroll to position [0, 0]
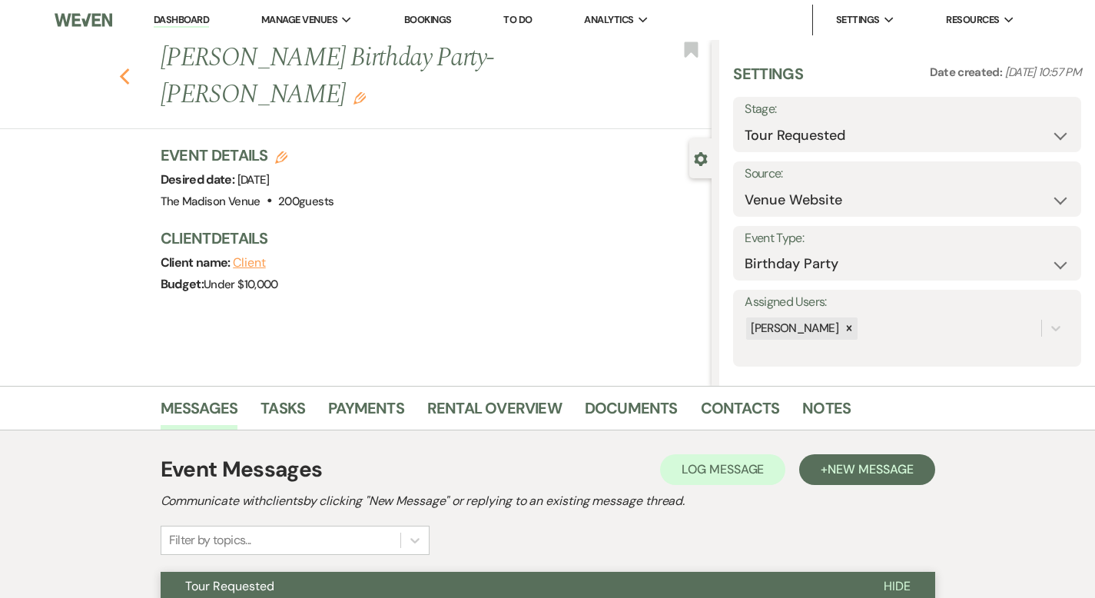
click at [119, 68] on icon "Previous" at bounding box center [125, 77] width 12 height 18
select select "2"
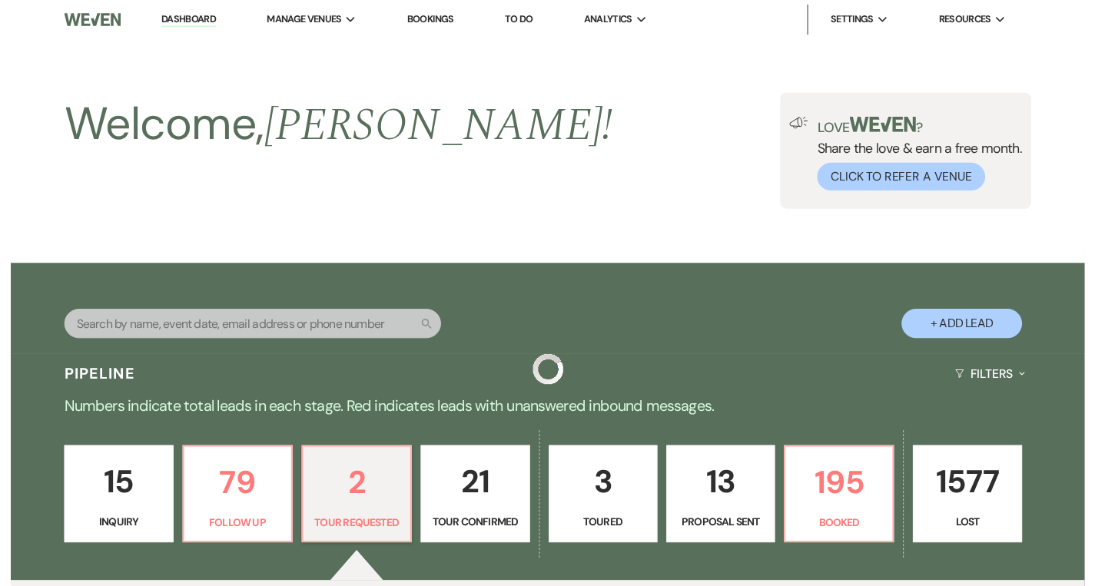
scroll to position [432, 0]
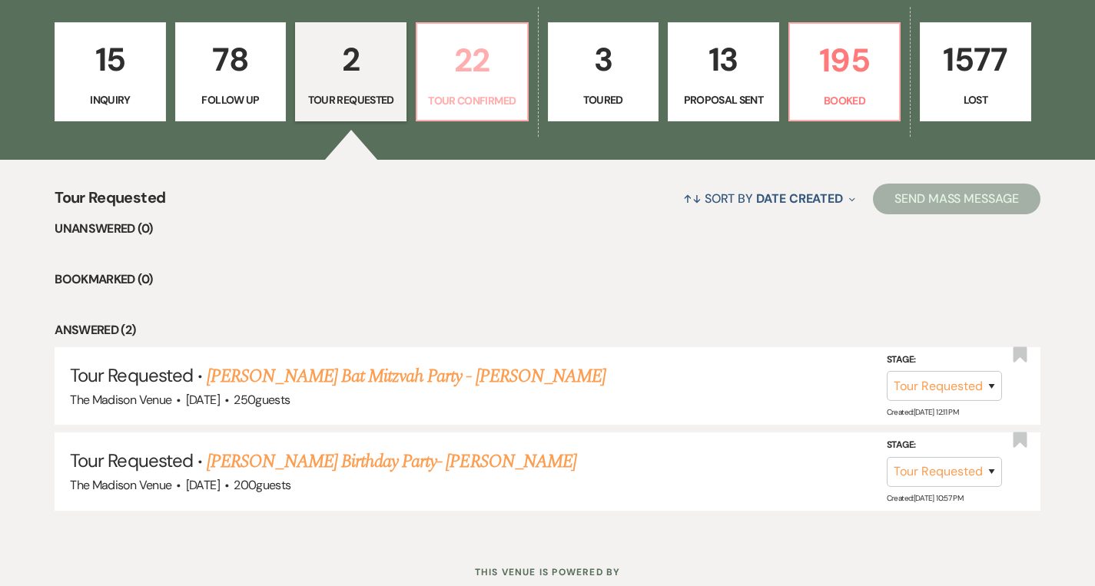
click at [454, 64] on p "22" at bounding box center [471, 60] width 91 height 51
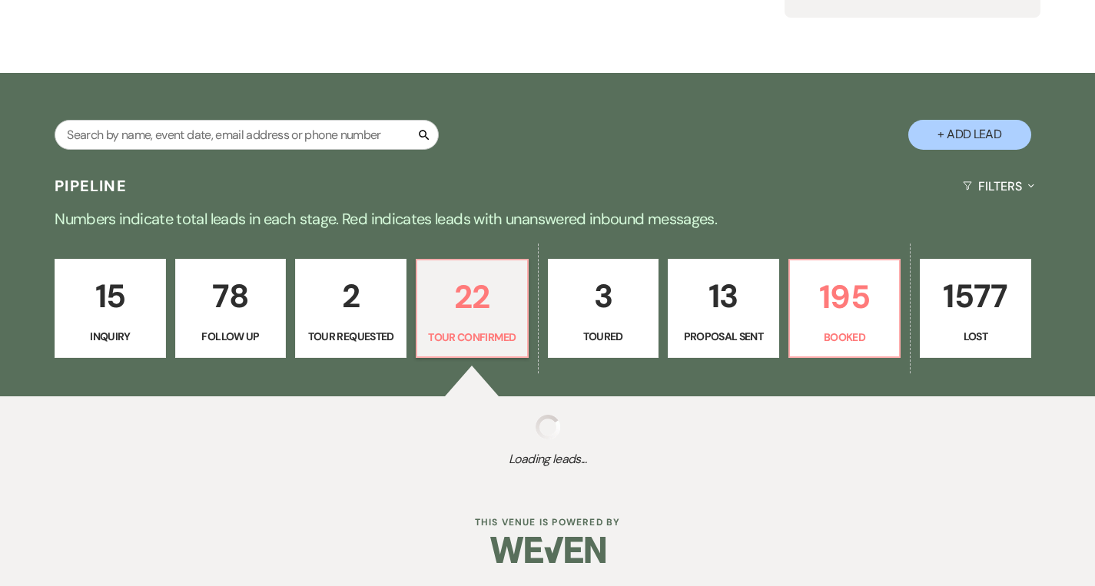
scroll to position [432, 0]
select select "4"
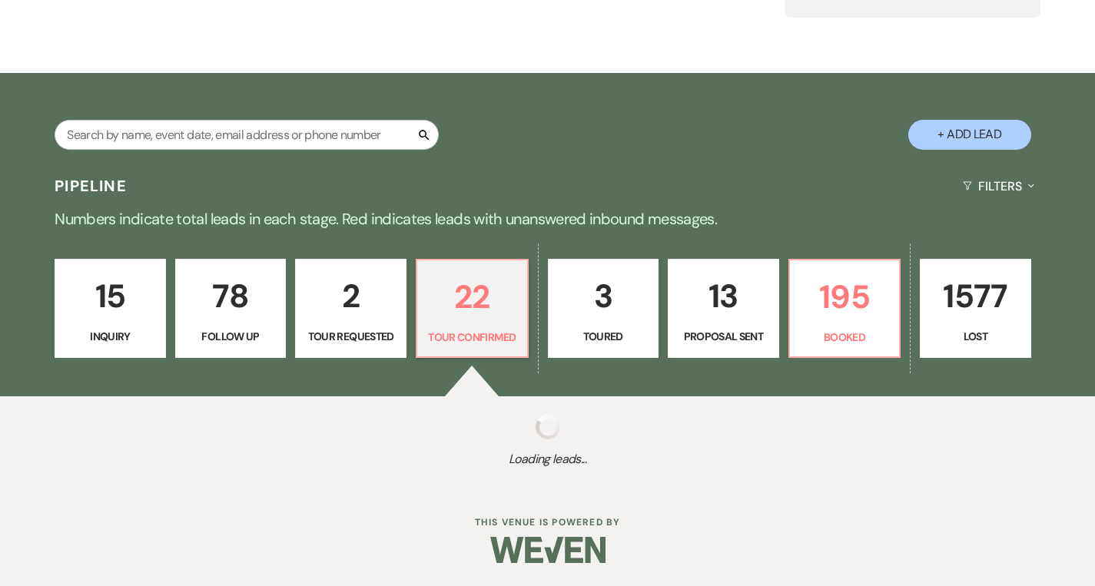
select select "4"
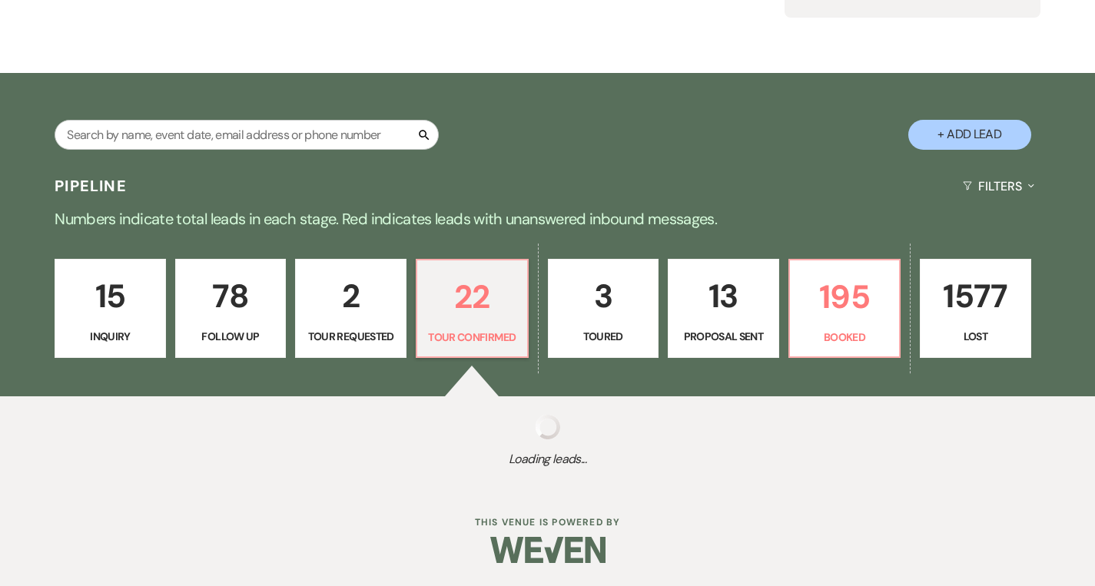
select select "4"
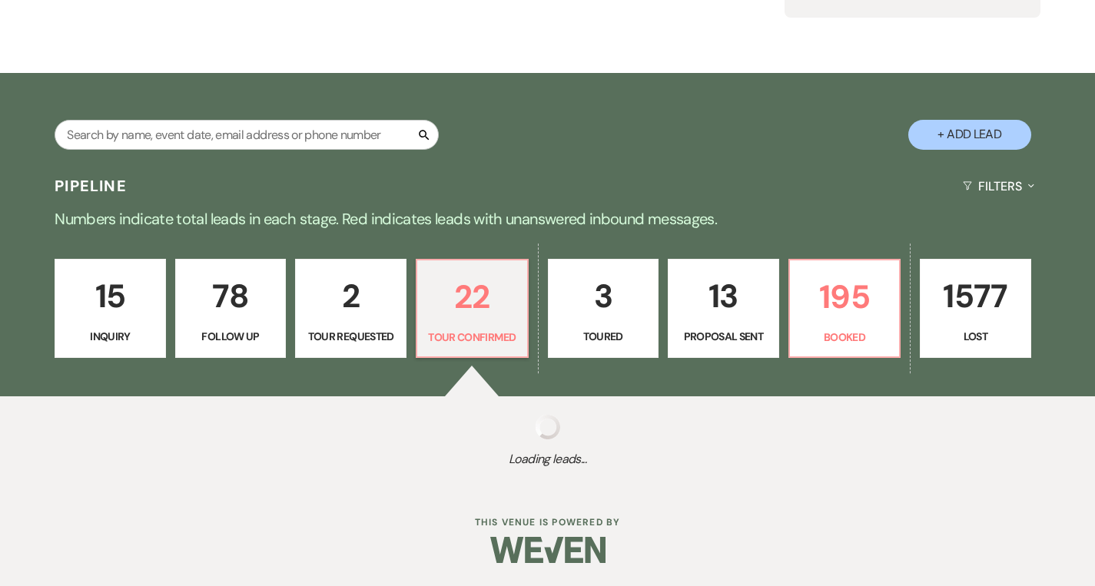
select select "4"
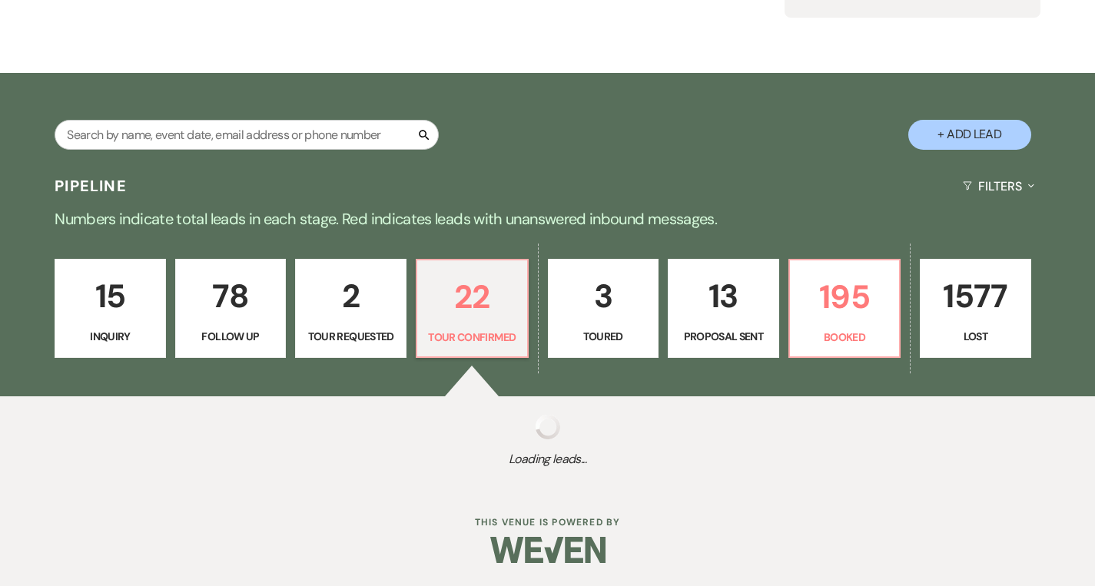
select select "4"
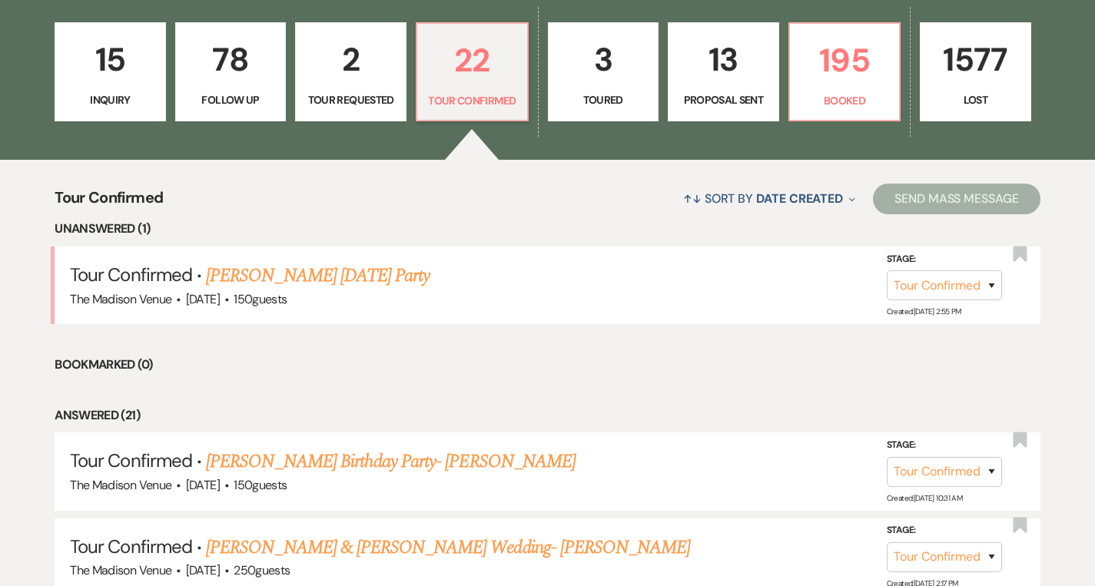
click at [105, 90] on link "15 Inquiry" at bounding box center [110, 72] width 111 height 100
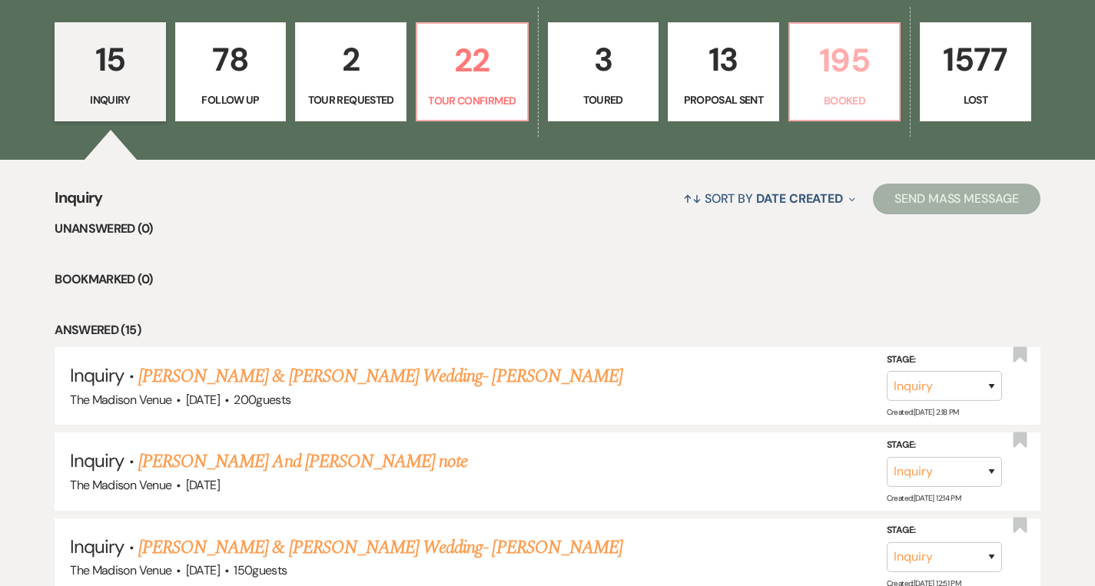
click at [841, 84] on p "195" at bounding box center [844, 60] width 91 height 51
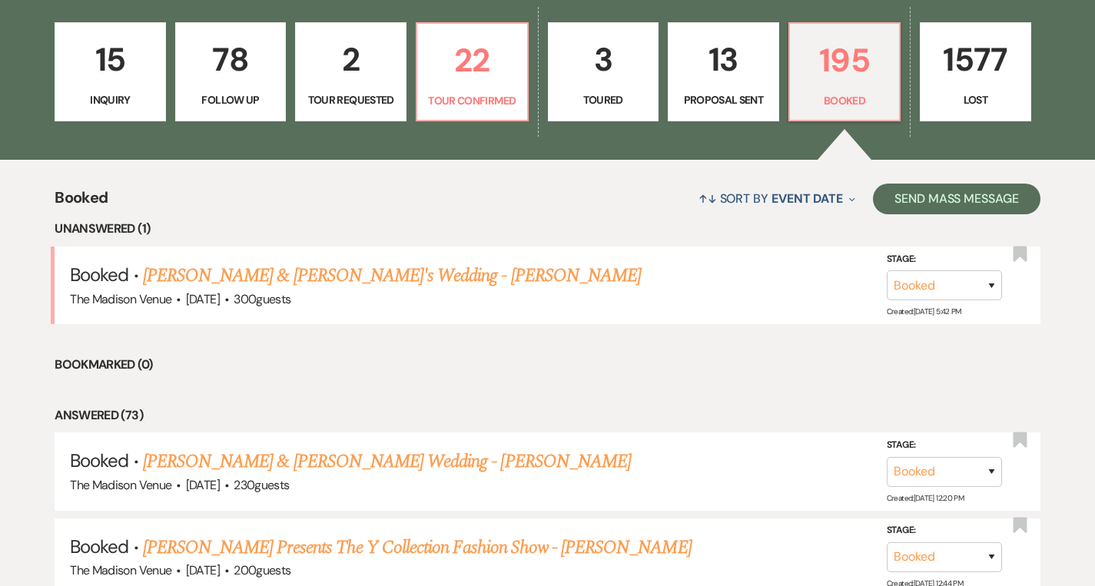
click at [95, 91] on link "15 Inquiry" at bounding box center [110, 72] width 111 height 100
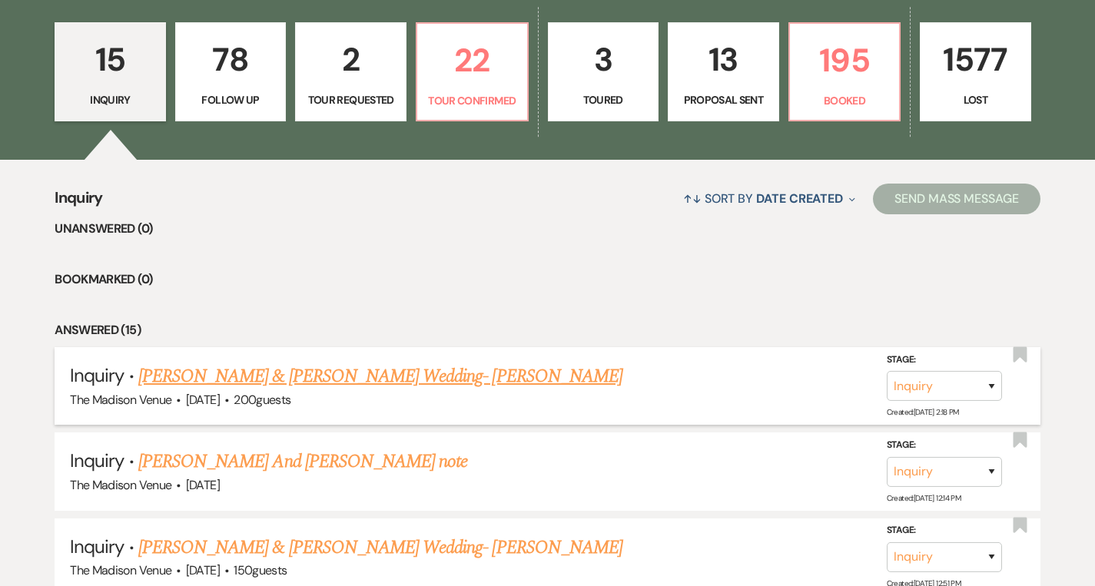
click at [312, 369] on link "[PERSON_NAME] & [PERSON_NAME] Wedding- [PERSON_NAME]" at bounding box center [380, 377] width 484 height 28
select select "5"
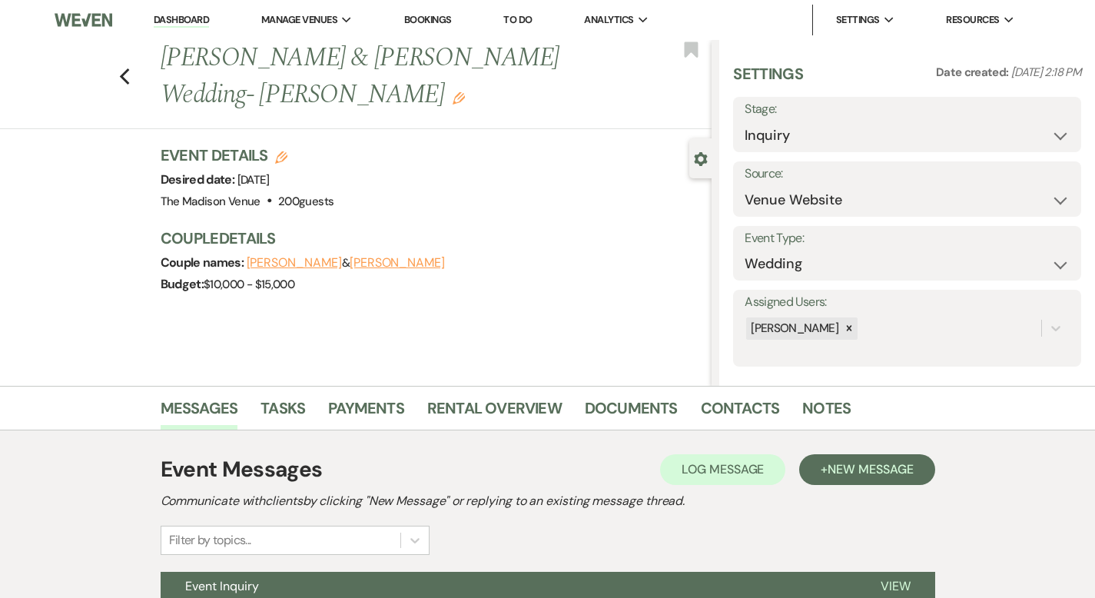
click at [465, 92] on use "button" at bounding box center [459, 98] width 12 height 12
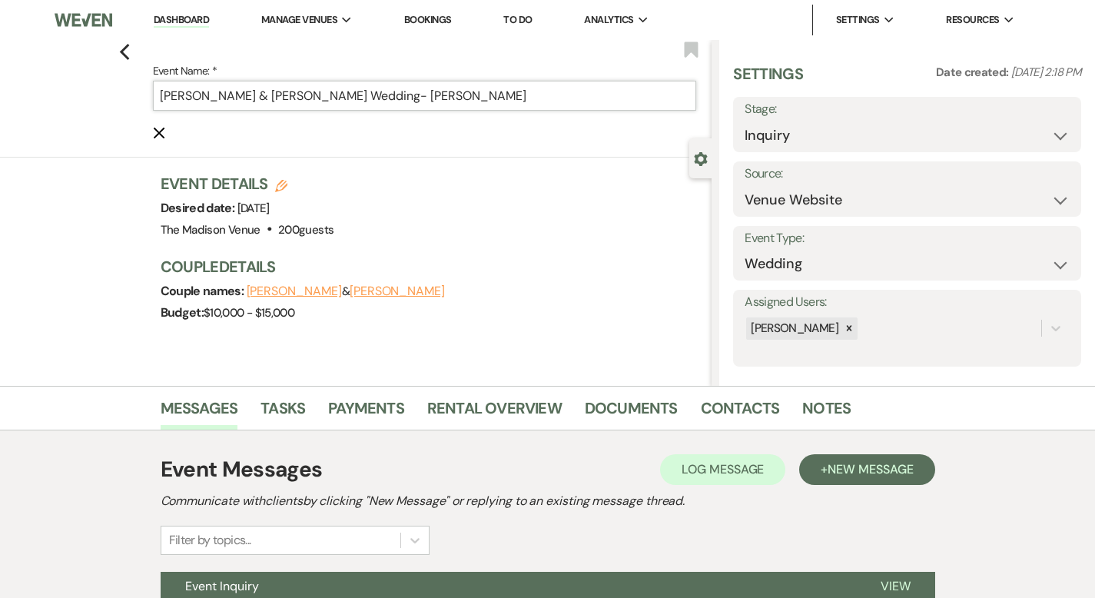
drag, startPoint x: 174, startPoint y: 95, endPoint x: 111, endPoint y: 95, distance: 63.0
click at [153, 95] on input "[PERSON_NAME] & [PERSON_NAME] Wedding- [PERSON_NAME]" at bounding box center [425, 96] width 544 height 30
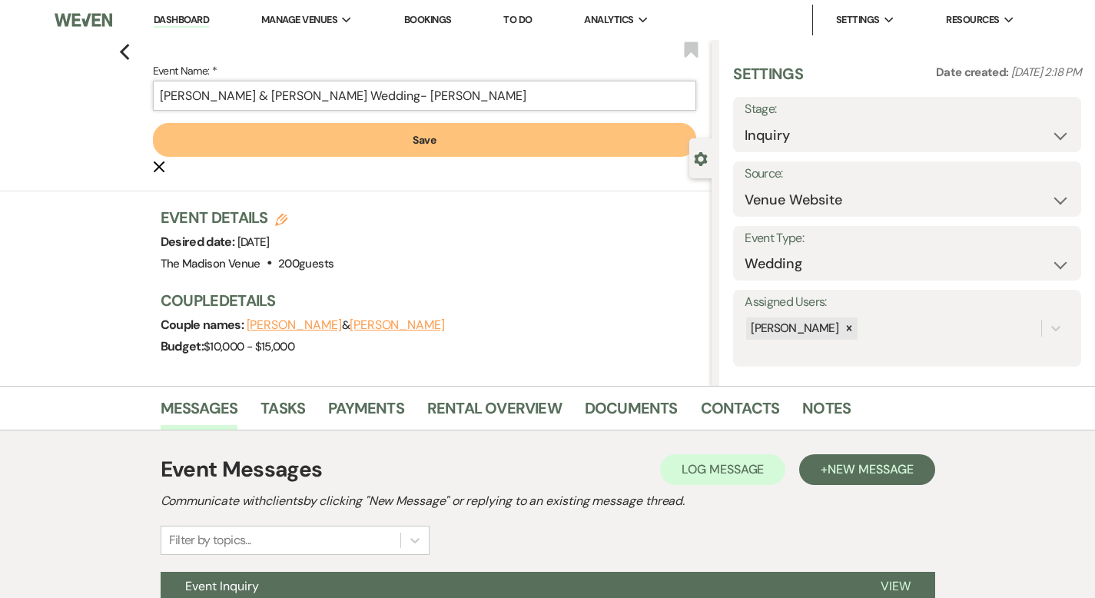
type input "[PERSON_NAME] & [PERSON_NAME] Wedding- [PERSON_NAME]"
click at [300, 146] on button "Save" at bounding box center [425, 140] width 544 height 34
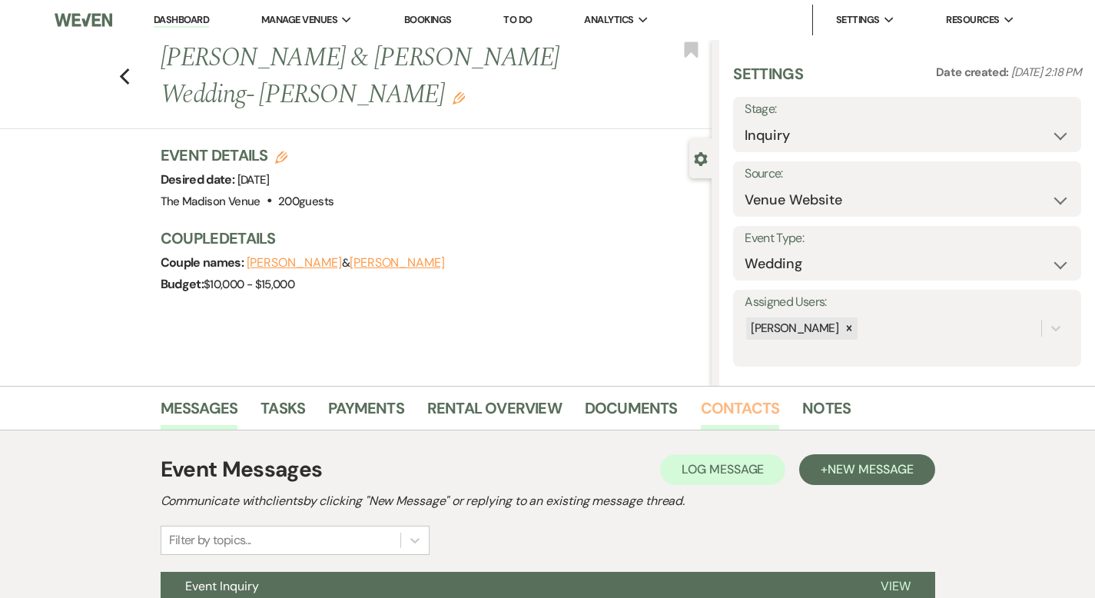
click at [701, 400] on link "Contacts" at bounding box center [740, 413] width 79 height 34
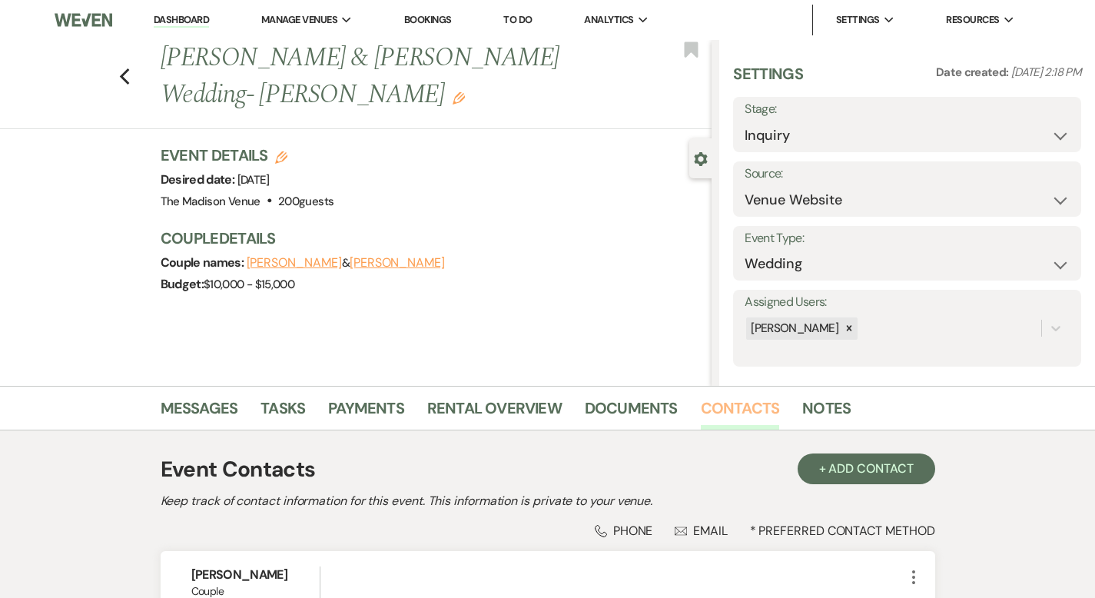
scroll to position [309, 0]
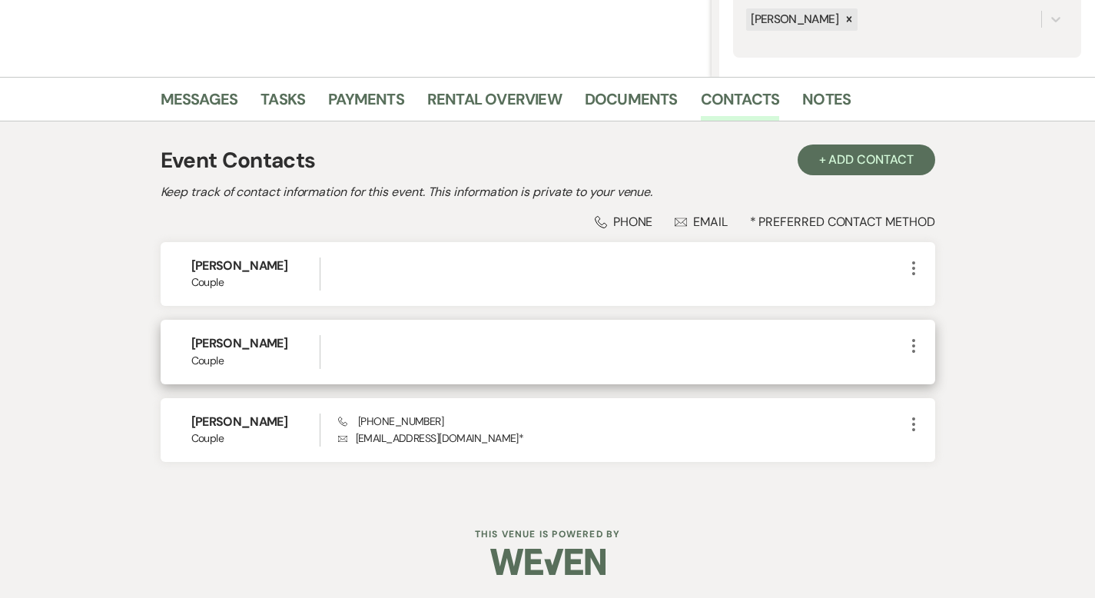
click at [923, 341] on icon "More" at bounding box center [913, 346] width 18 height 18
click at [933, 399] on use "button" at bounding box center [928, 402] width 10 height 10
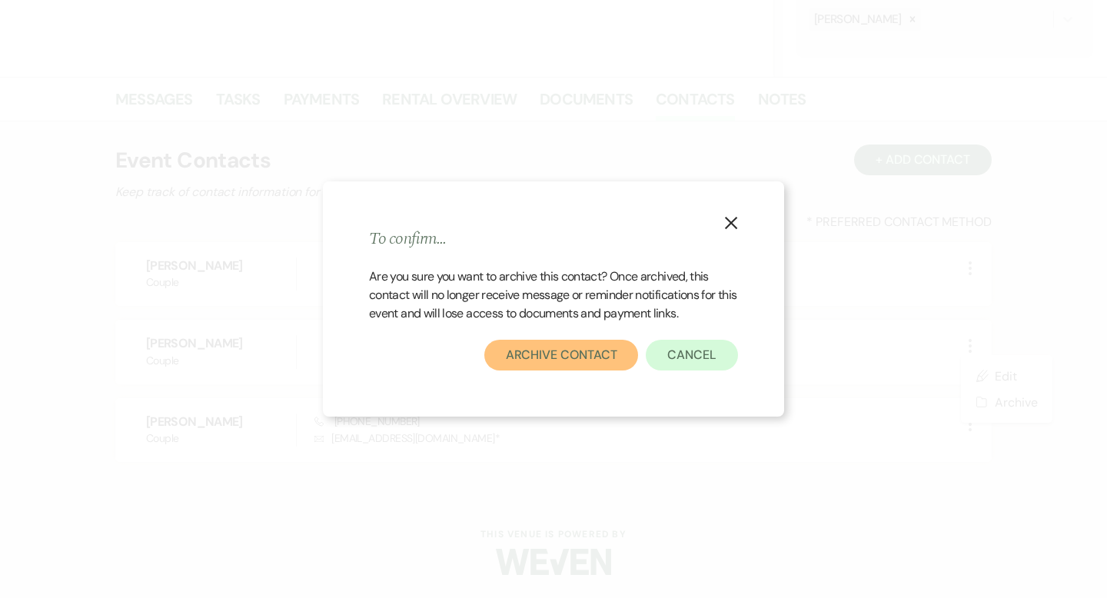
click at [578, 360] on button "Archive Contact" at bounding box center [561, 355] width 154 height 31
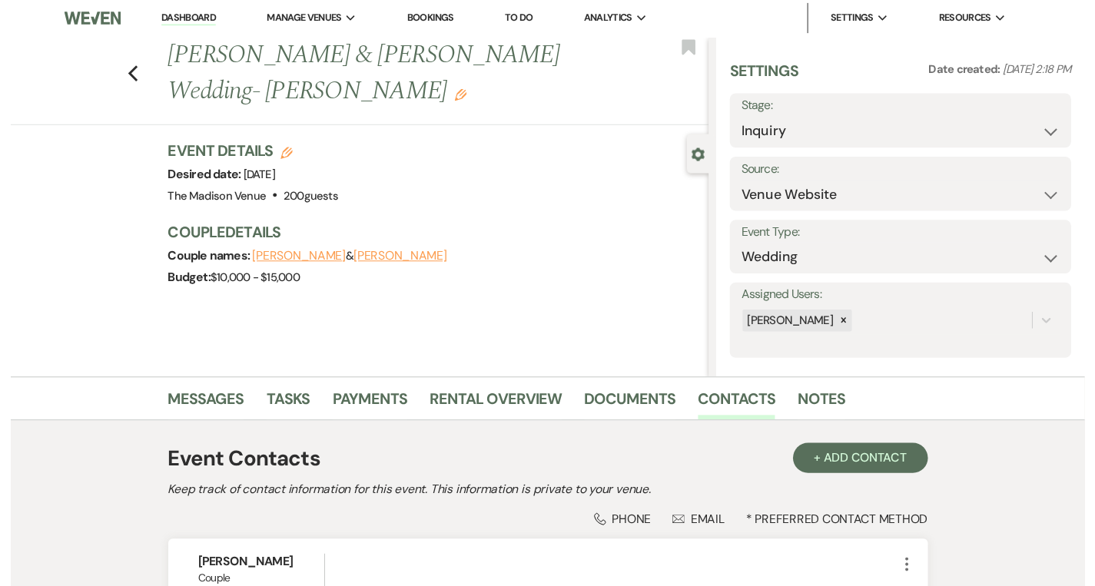
scroll to position [0, 0]
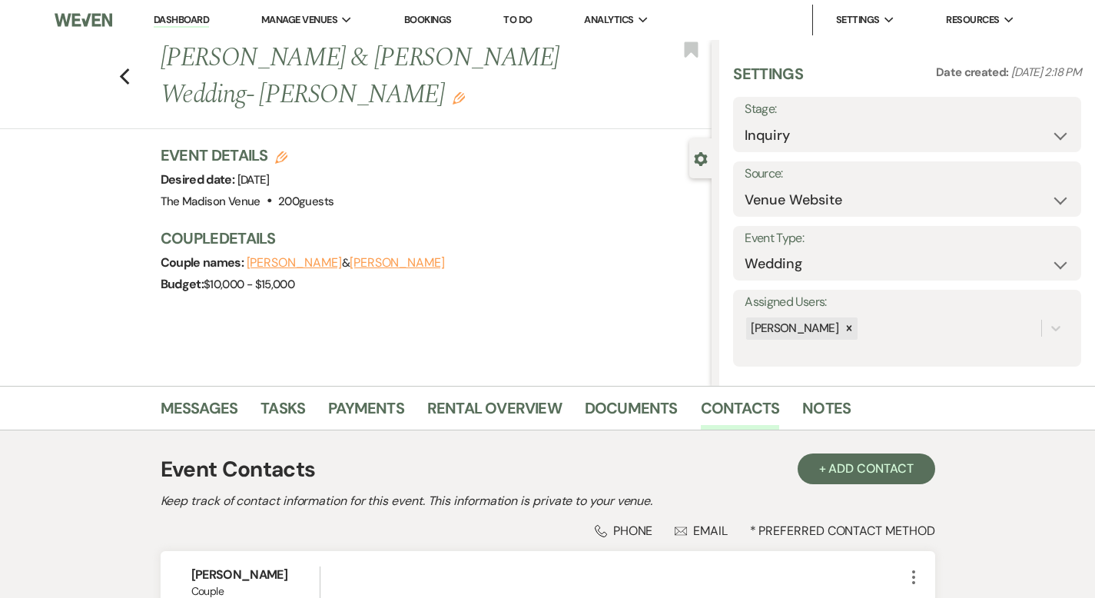
click at [173, 22] on link "Dashboard" at bounding box center [181, 20] width 55 height 15
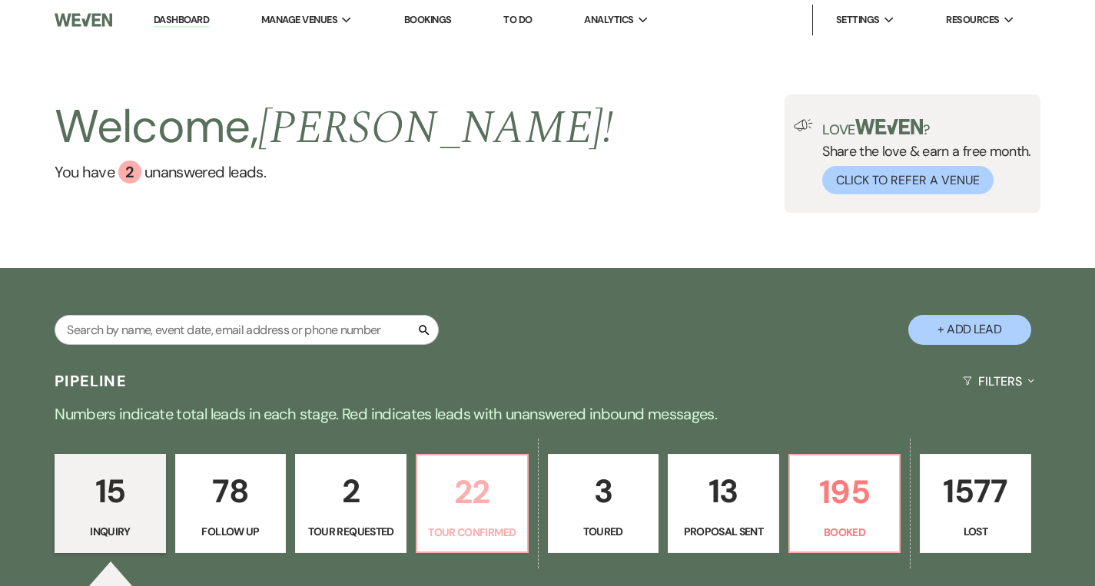
click at [446, 503] on p "22" at bounding box center [471, 491] width 91 height 51
select select "4"
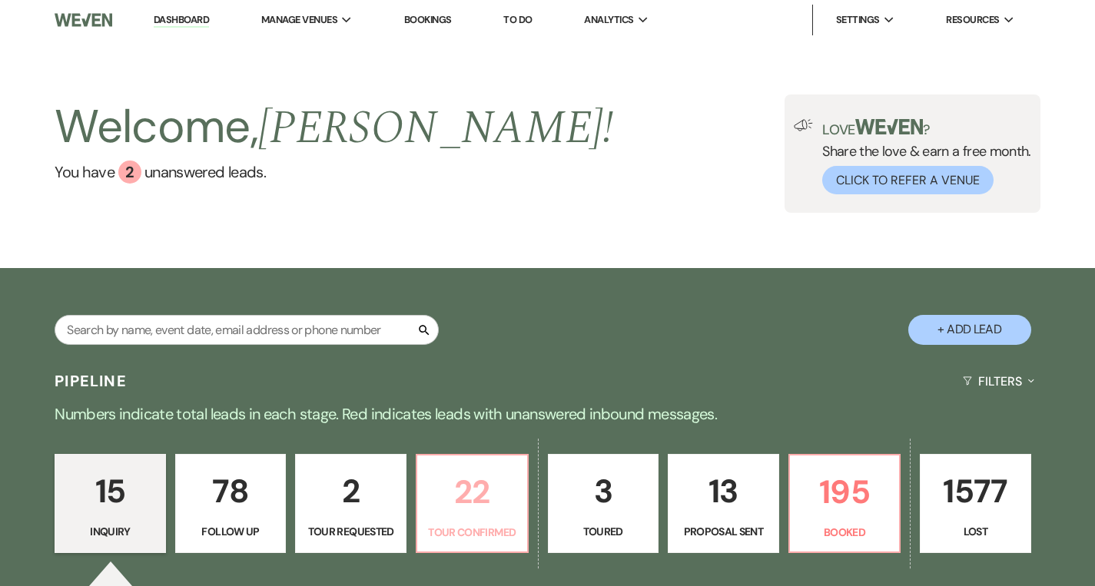
select select "4"
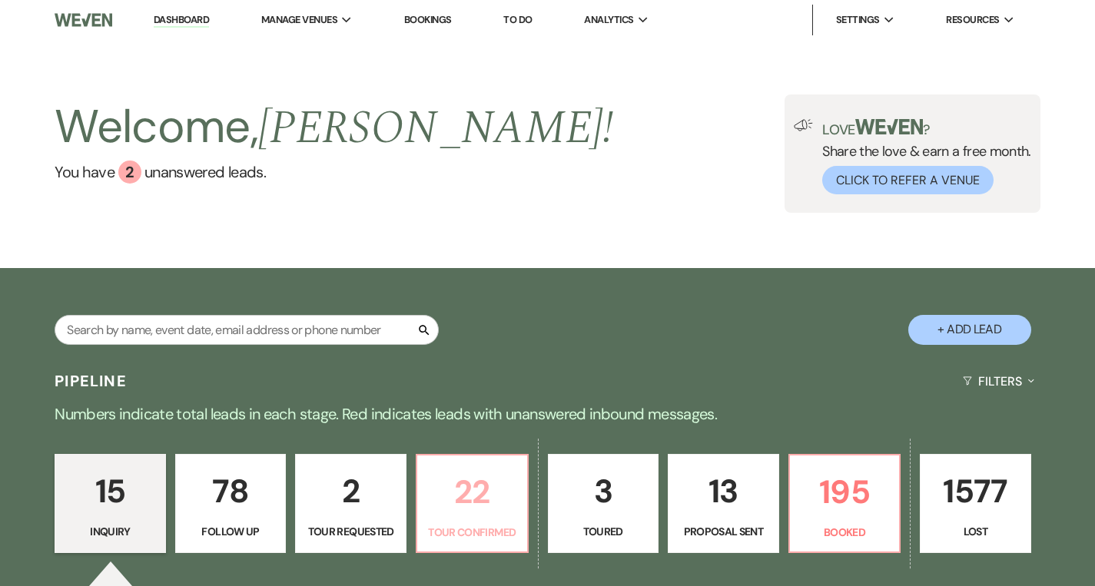
select select "4"
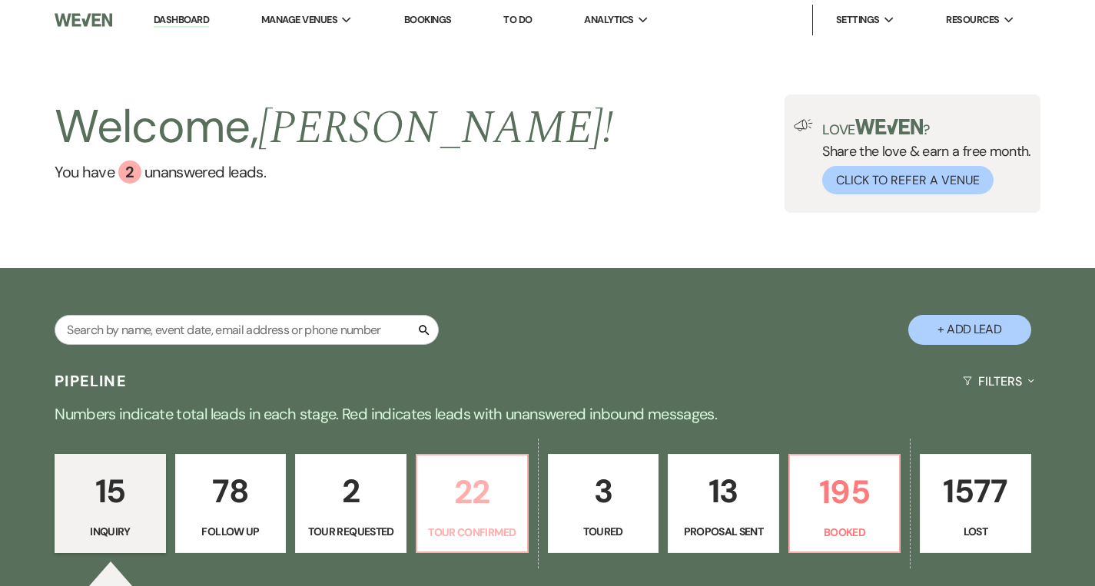
select select "4"
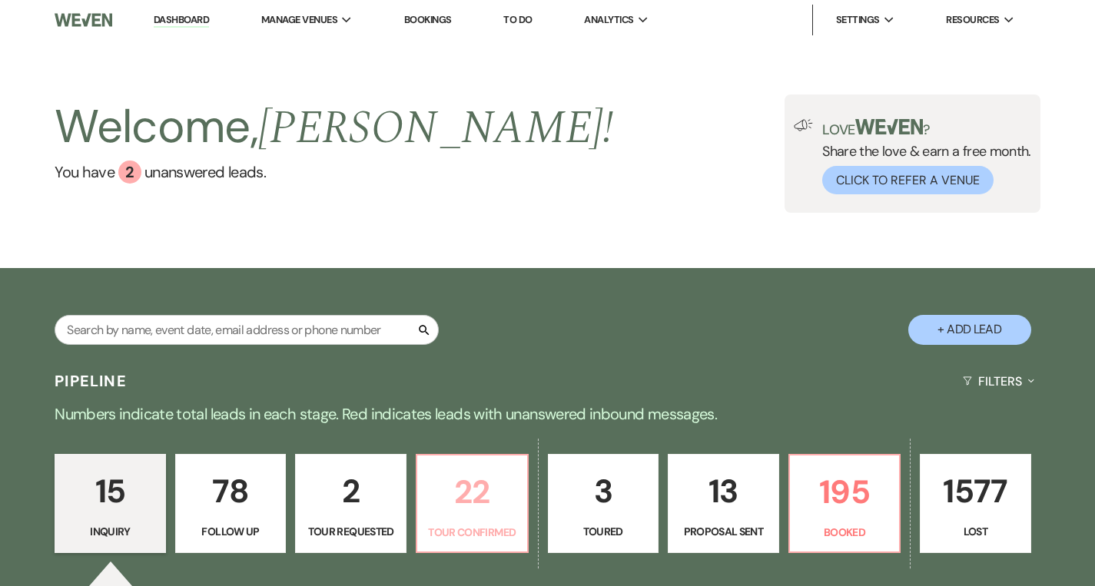
select select "4"
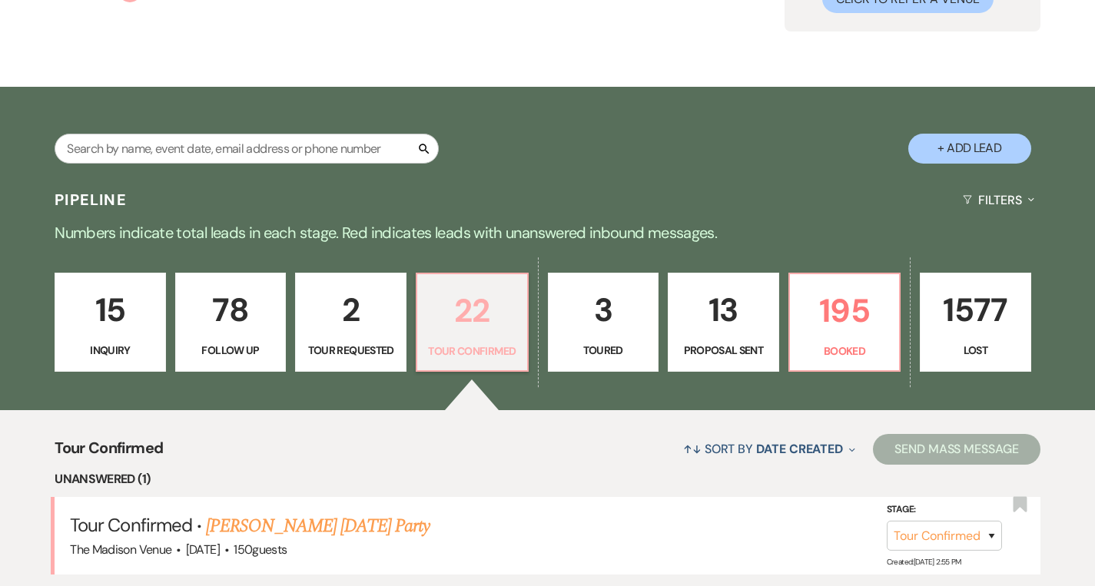
scroll to position [493, 0]
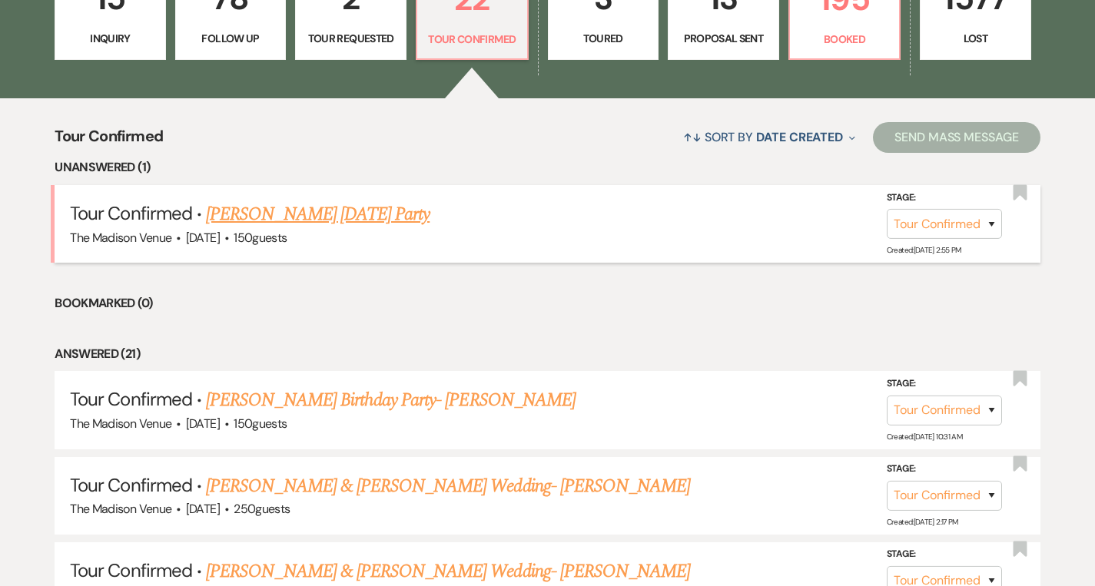
click at [319, 219] on link "[PERSON_NAME] [DATE] Party" at bounding box center [318, 215] width 224 height 28
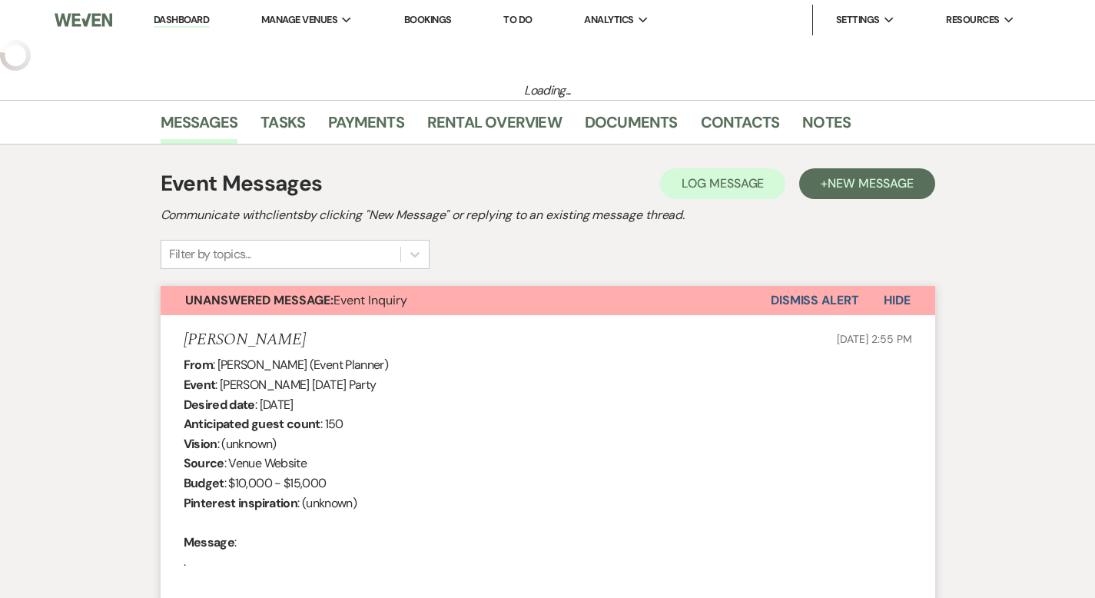
select select "4"
select select "5"
select select "13"
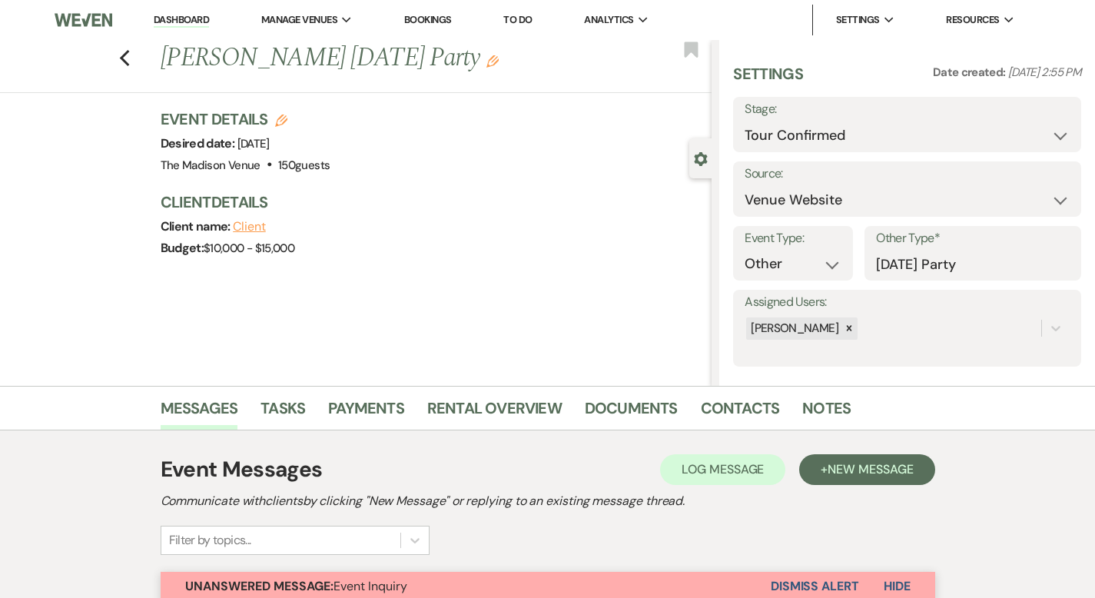
click at [170, 21] on link "Dashboard" at bounding box center [181, 20] width 55 height 15
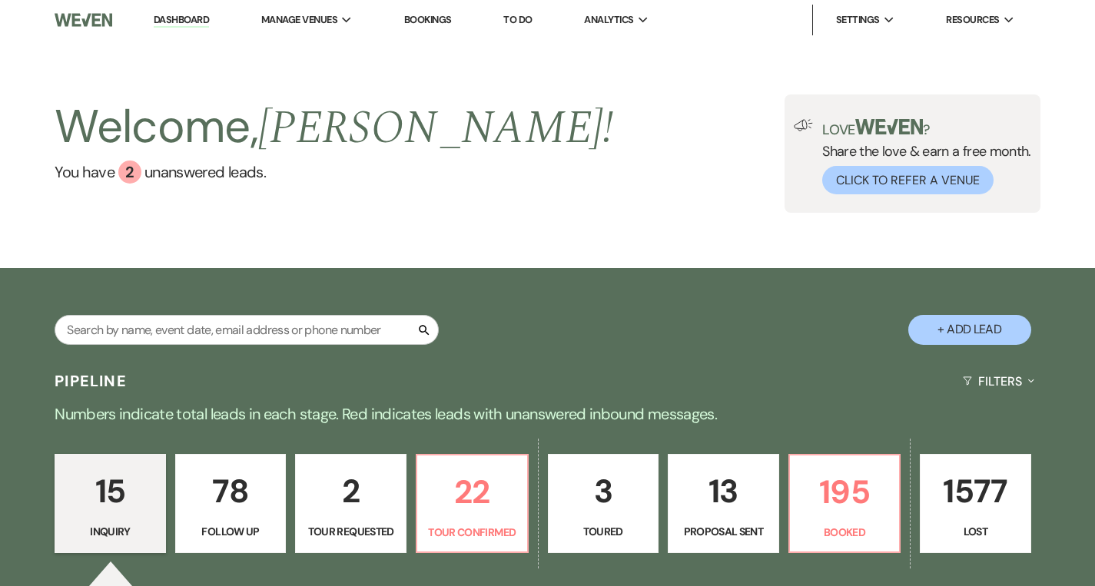
click at [137, 477] on p "15" at bounding box center [110, 491] width 91 height 51
click at [169, 16] on link "Dashboard" at bounding box center [181, 20] width 55 height 15
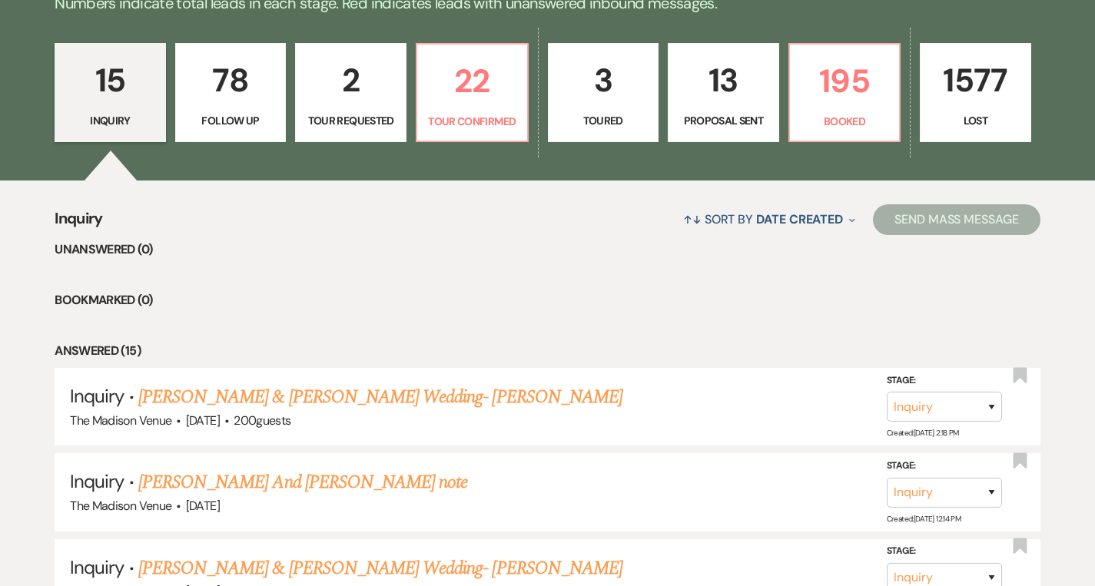
scroll to position [418, 0]
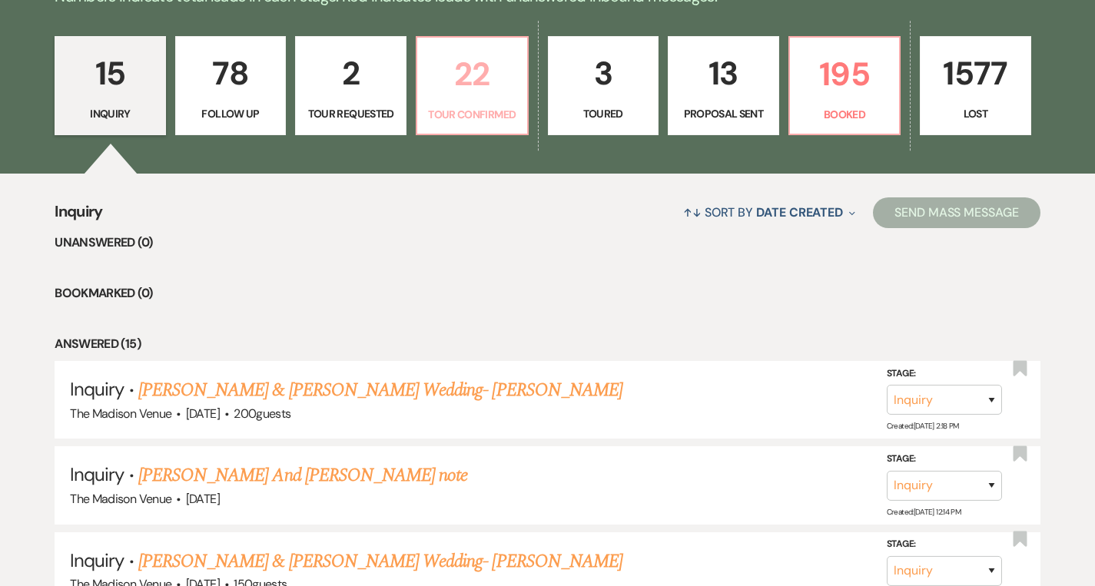
click at [455, 105] on link "22 Tour Confirmed" at bounding box center [472, 86] width 113 height 100
select select "4"
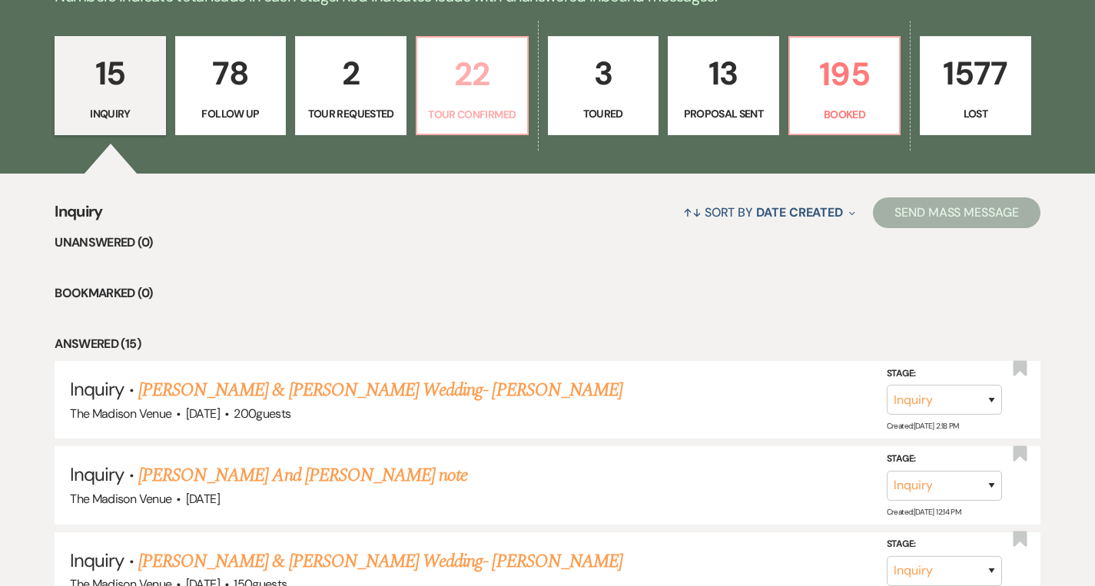
select select "4"
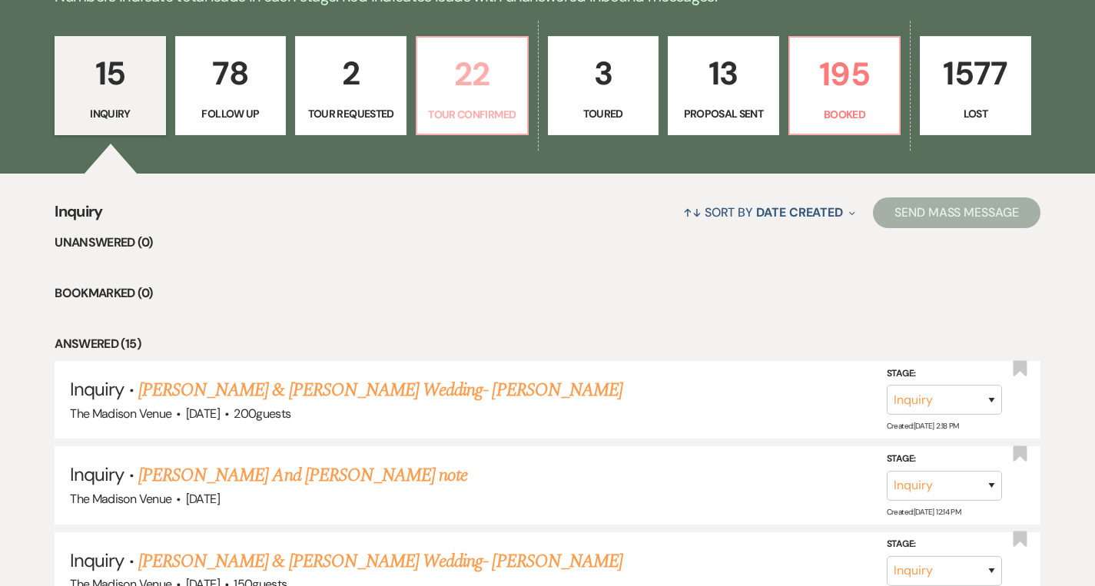
select select "4"
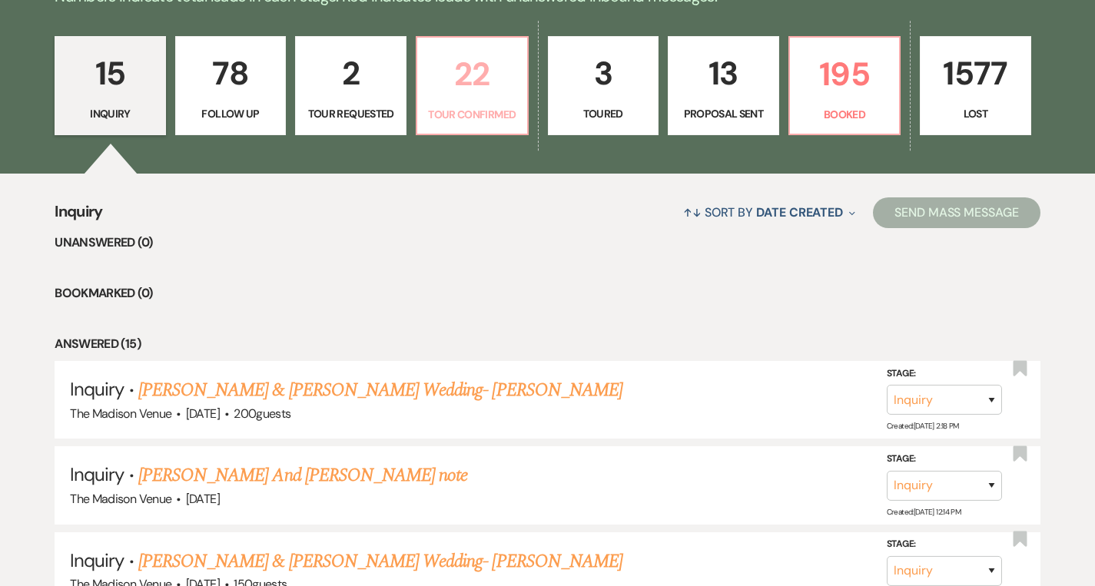
select select "4"
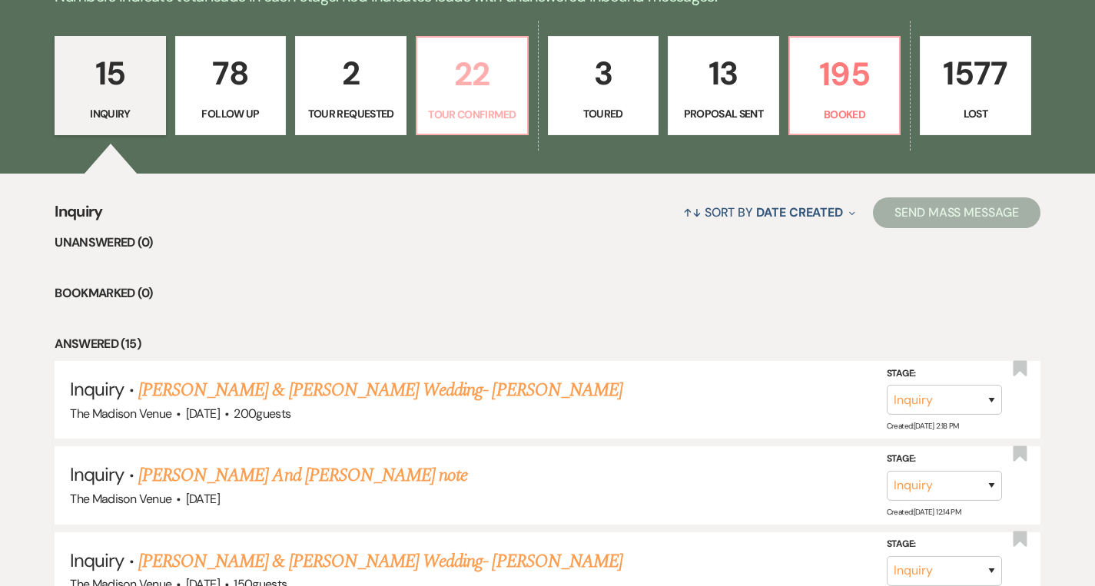
select select "4"
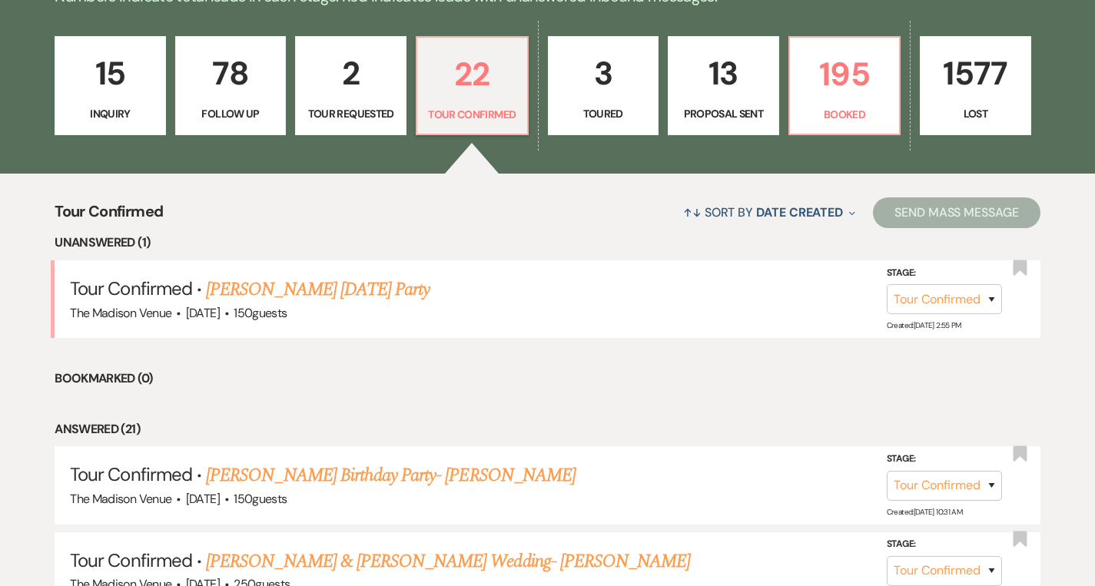
click at [81, 93] on p "15" at bounding box center [110, 73] width 91 height 51
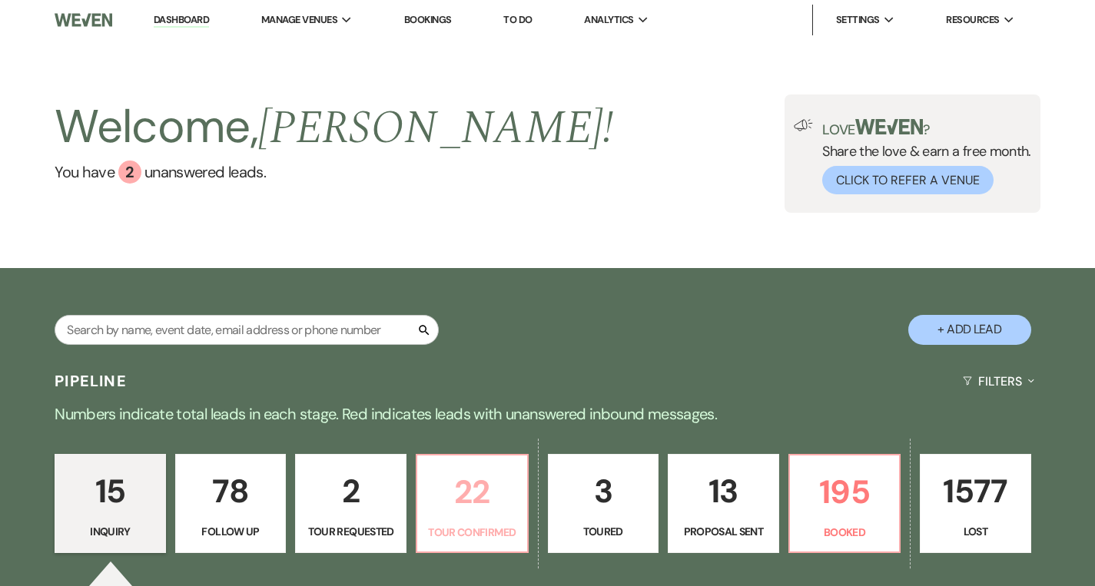
click at [468, 499] on p "22" at bounding box center [471, 491] width 91 height 51
select select "4"
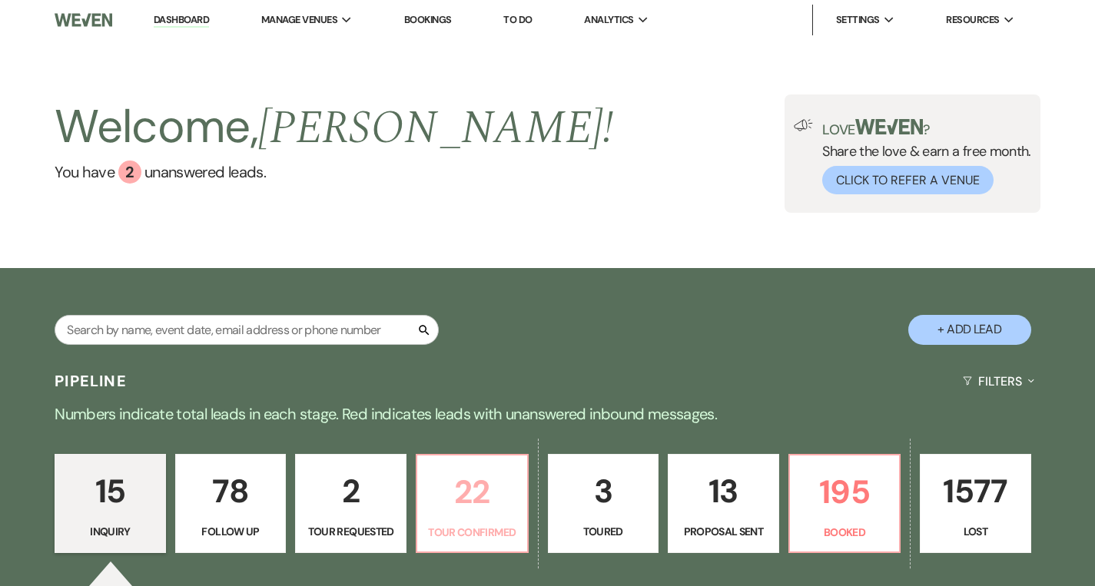
select select "4"
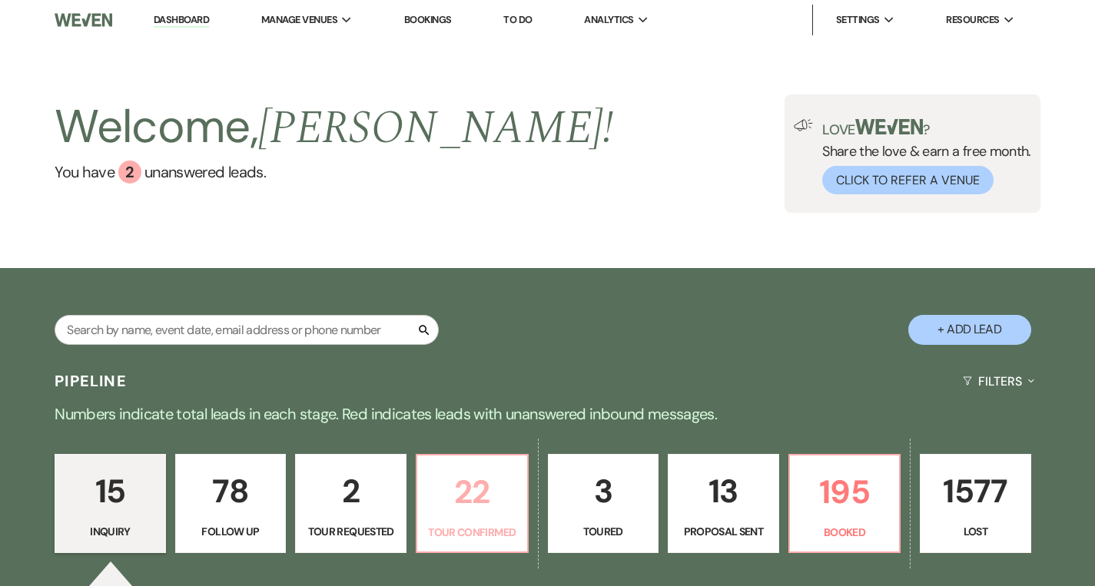
select select "4"
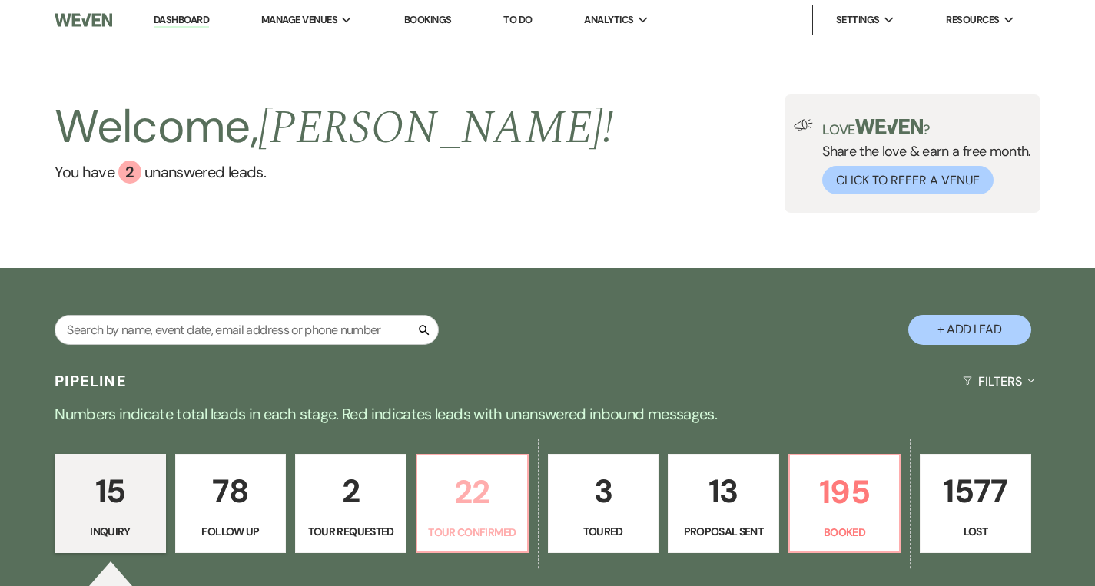
select select "4"
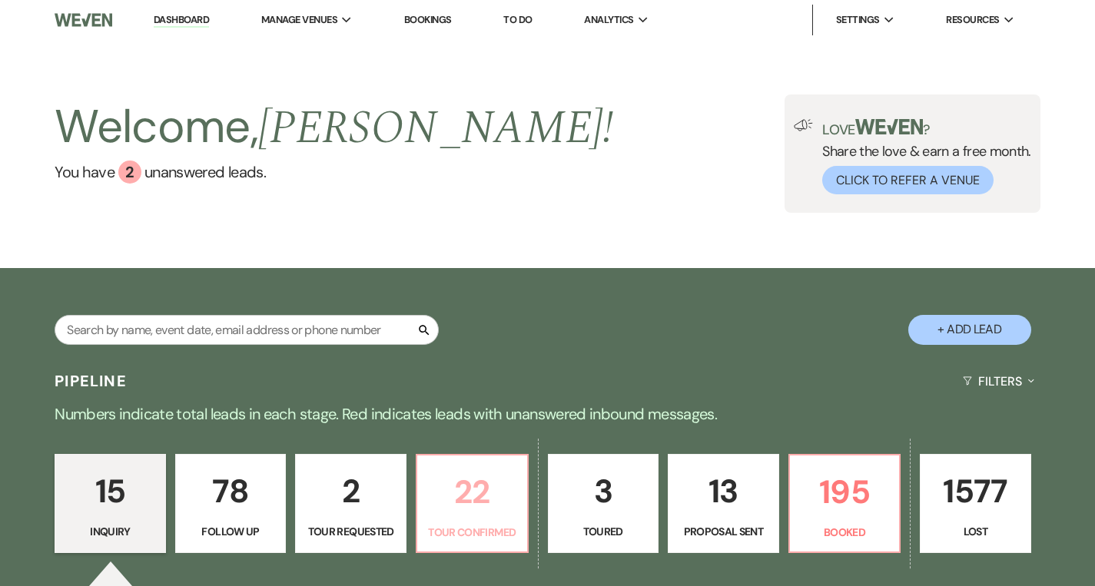
select select "4"
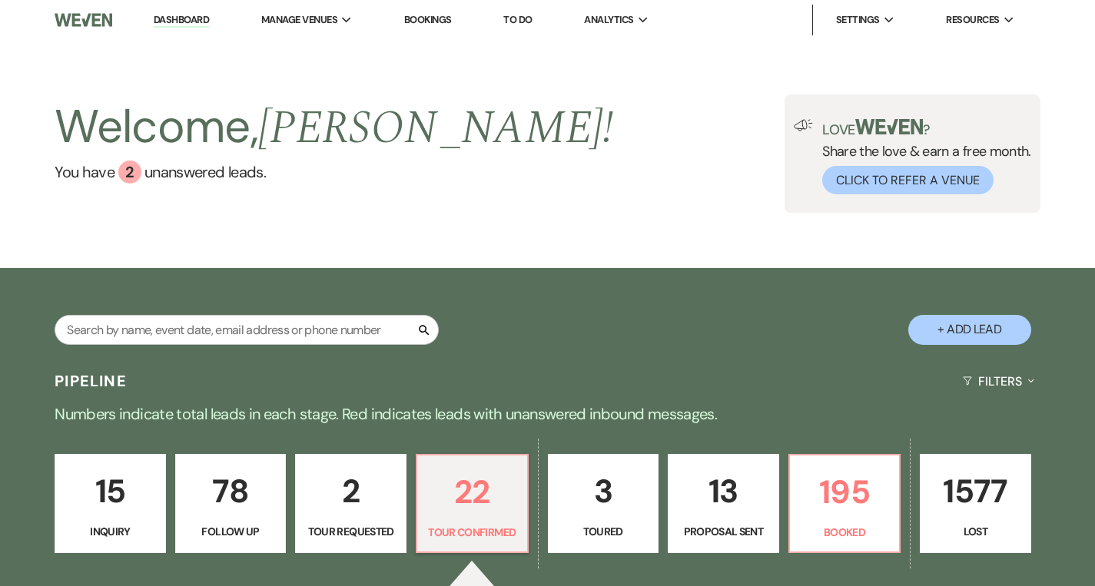
click at [138, 464] on link "15 Inquiry" at bounding box center [110, 504] width 111 height 100
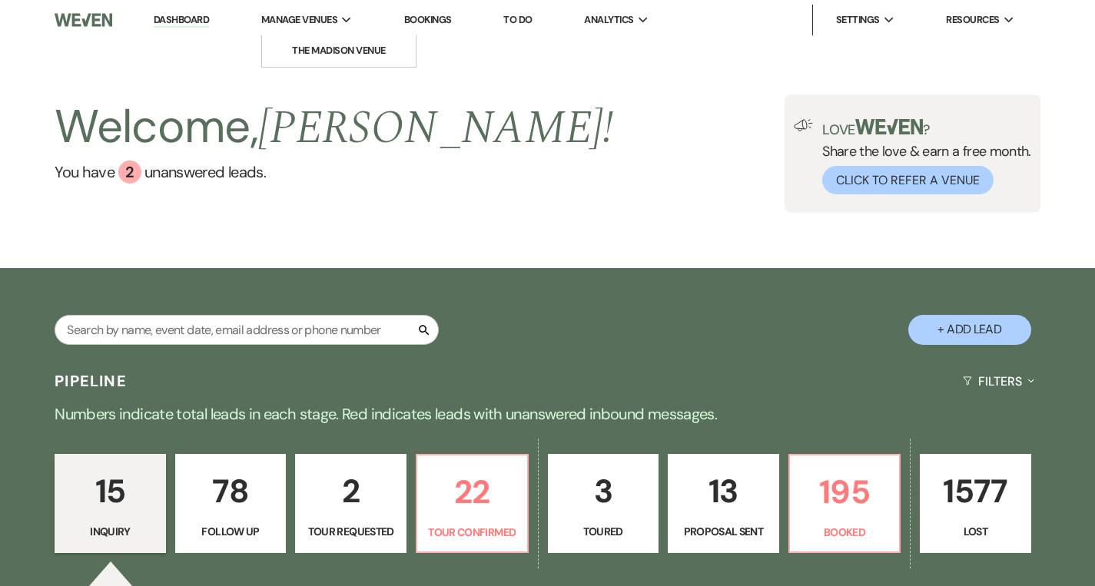
click at [315, 18] on span "Manage Venues" at bounding box center [299, 19] width 76 height 15
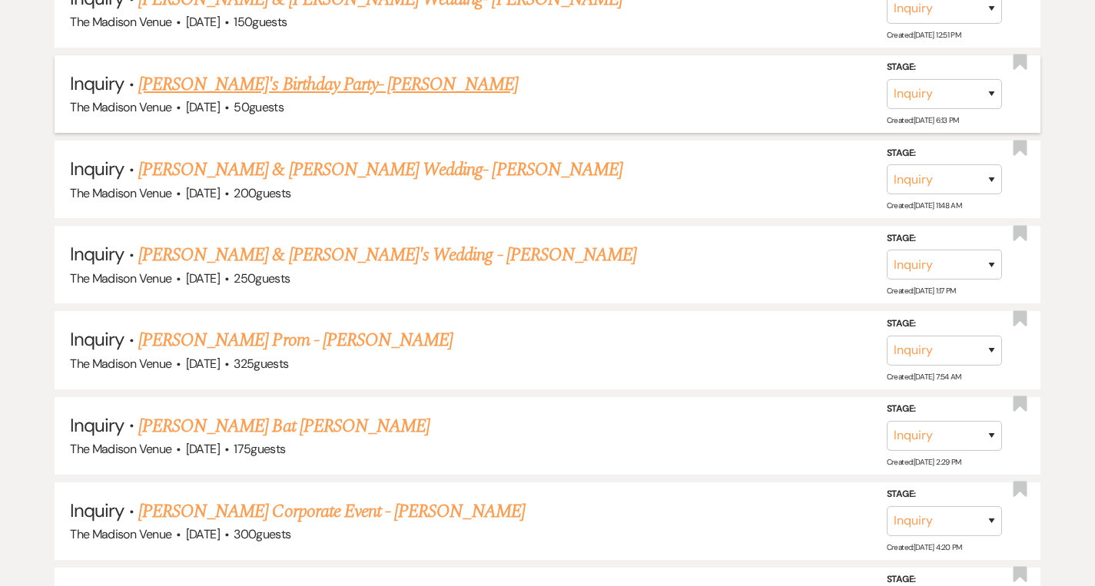
scroll to position [981, 0]
click at [266, 76] on link "[PERSON_NAME]'s Birthday Party- [PERSON_NAME]" at bounding box center [328, 85] width 380 height 28
select select "5"
select select "4"
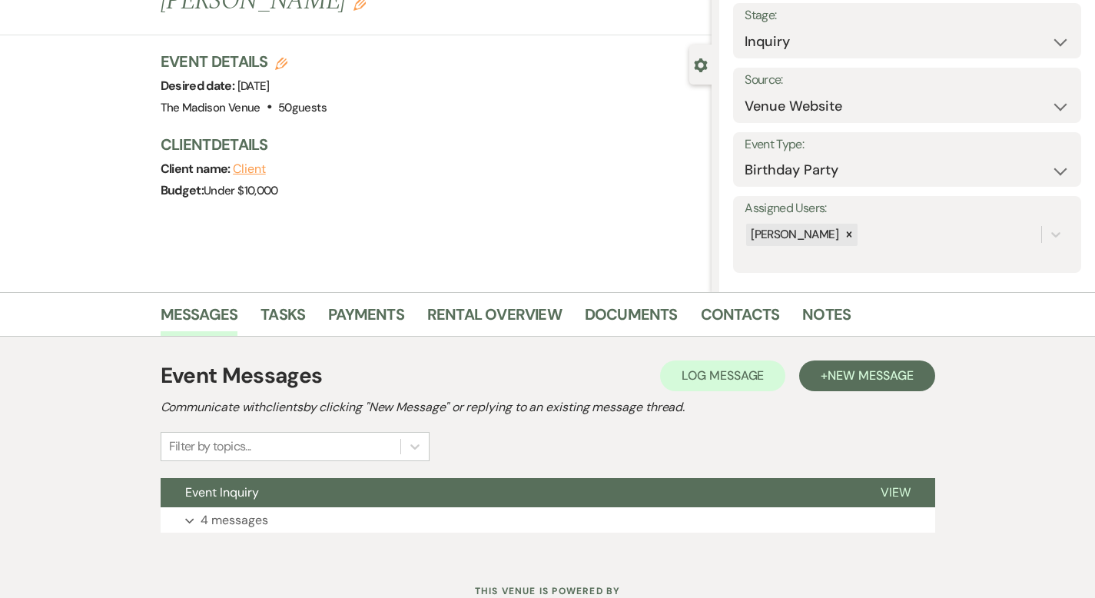
scroll to position [151, 0]
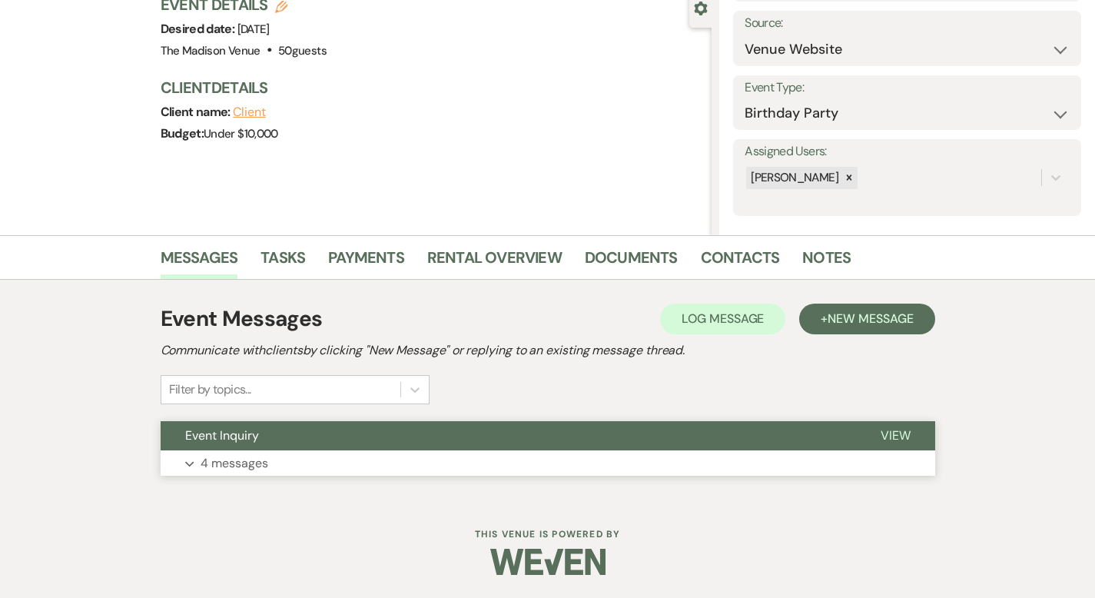
click at [911, 433] on span "View" at bounding box center [896, 435] width 30 height 16
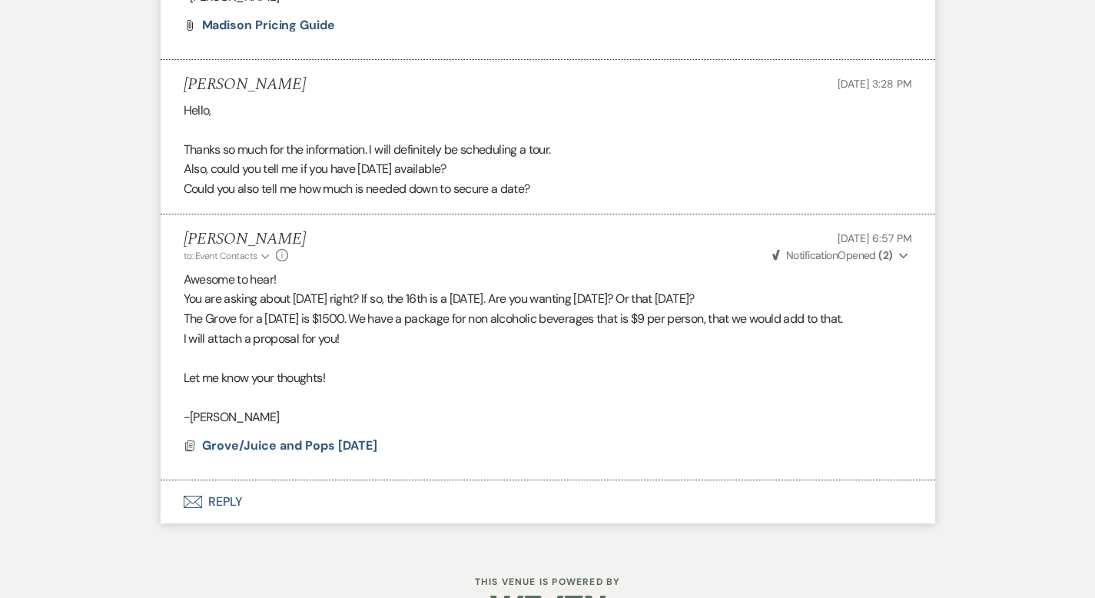
scroll to position [1283, 0]
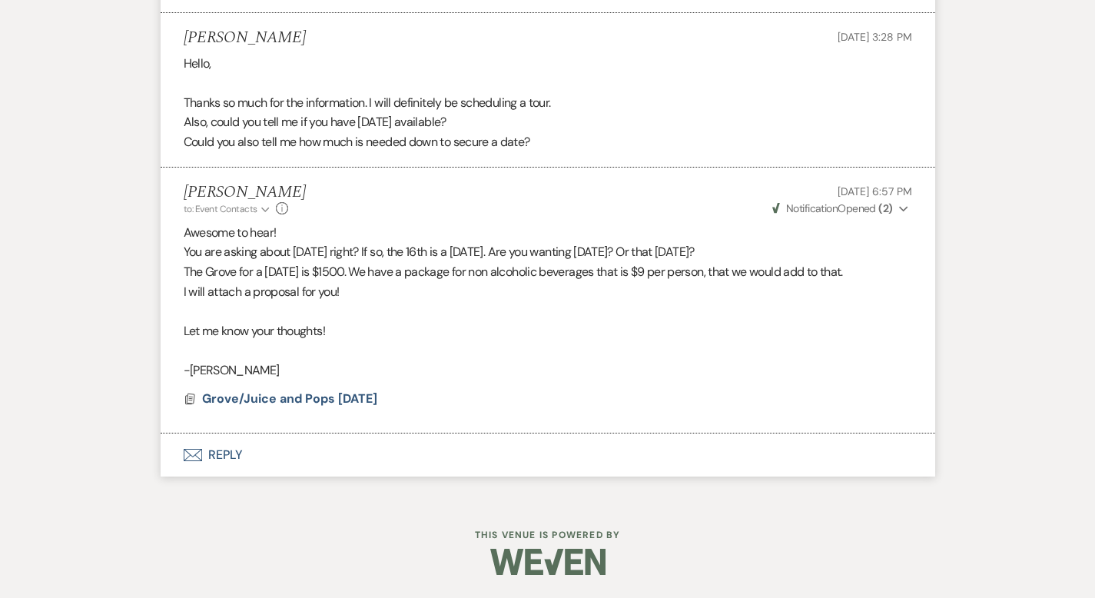
click at [191, 450] on button "Envelope Reply" at bounding box center [548, 454] width 775 height 43
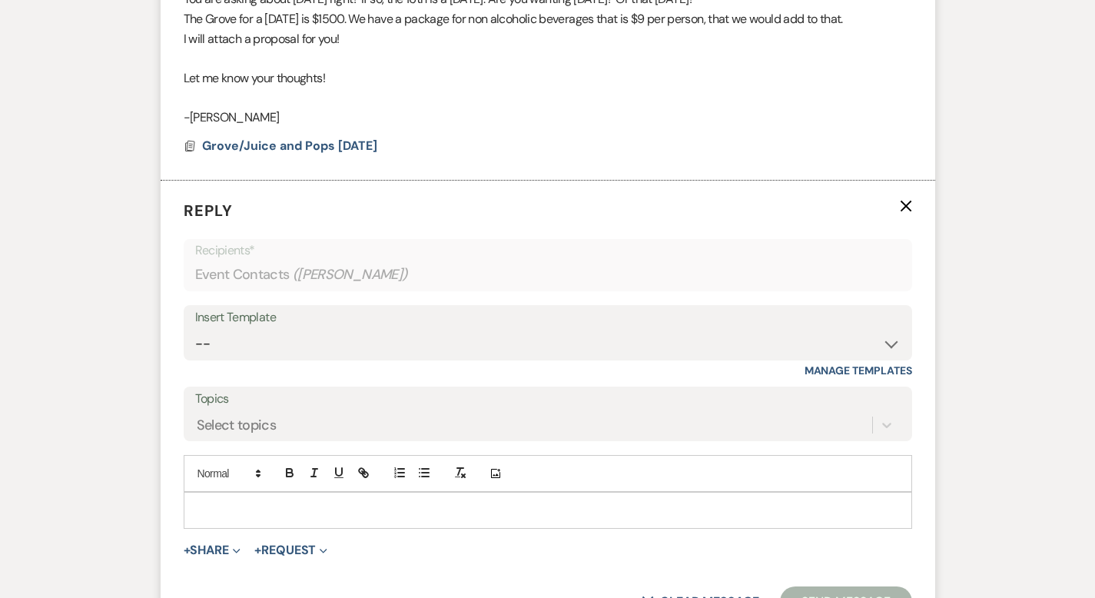
scroll to position [1645, 0]
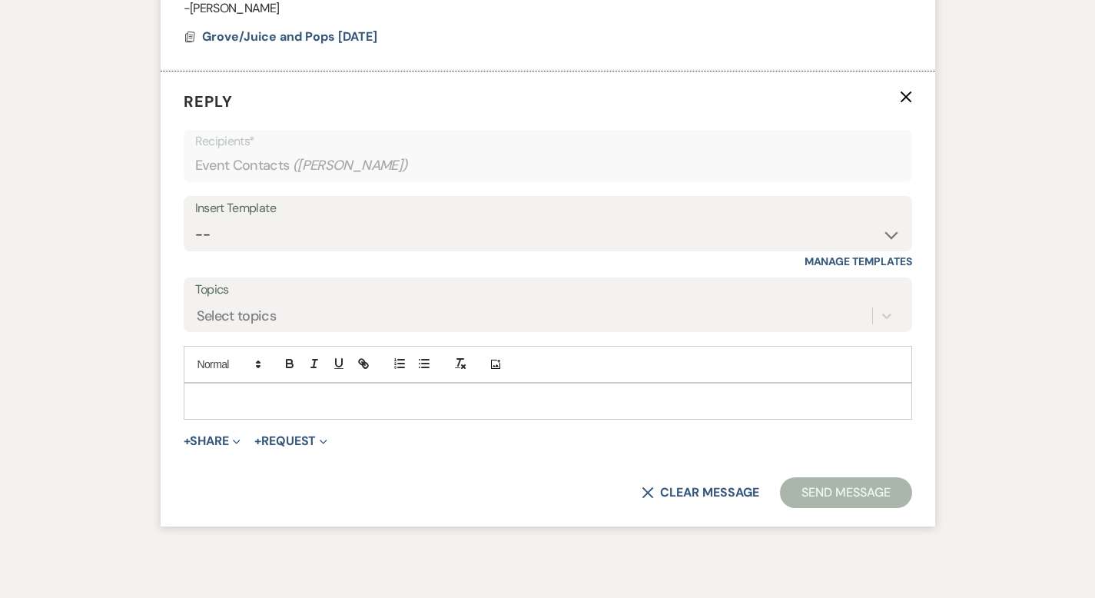
click at [214, 384] on div at bounding box center [547, 400] width 727 height 35
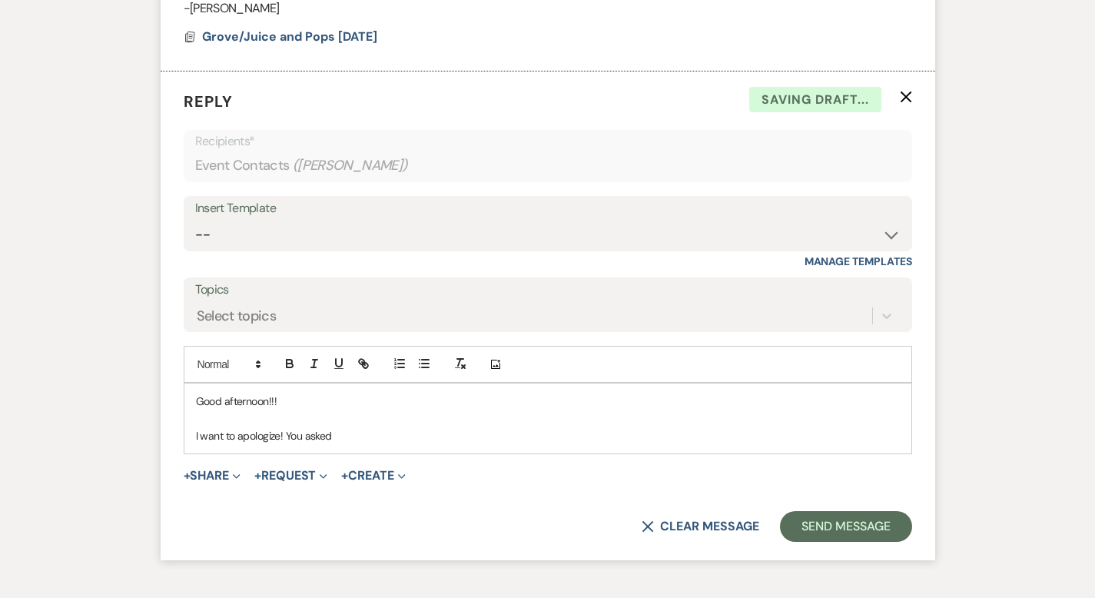
click at [319, 427] on p "I want to apologize! You asked" at bounding box center [548, 435] width 704 height 17
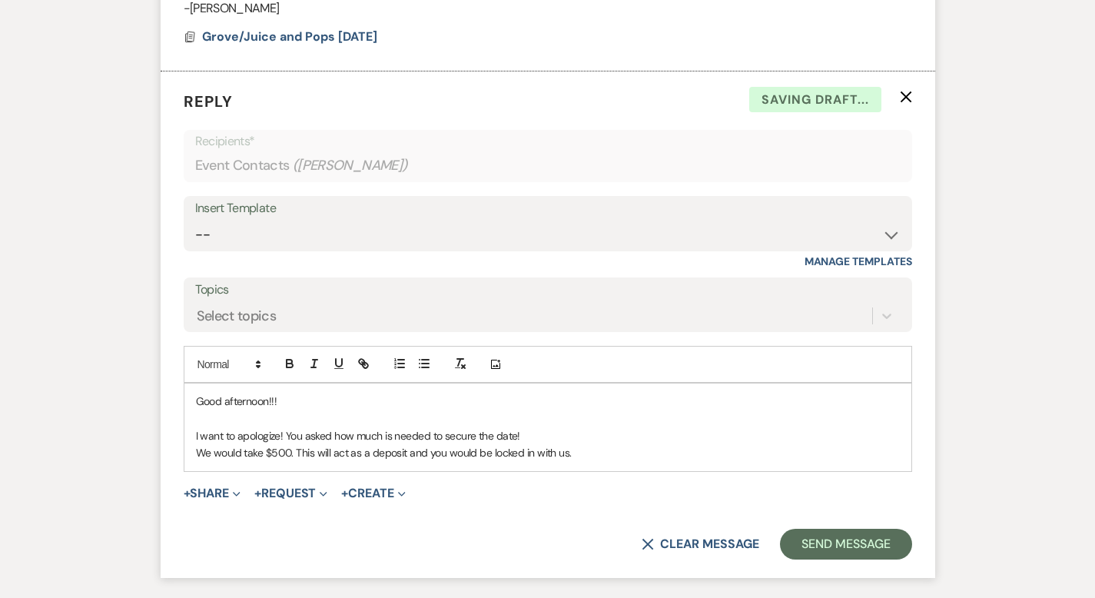
click at [539, 460] on p "We would take $500. This will act as a deposit and you would be locked in with …" at bounding box center [548, 452] width 704 height 17
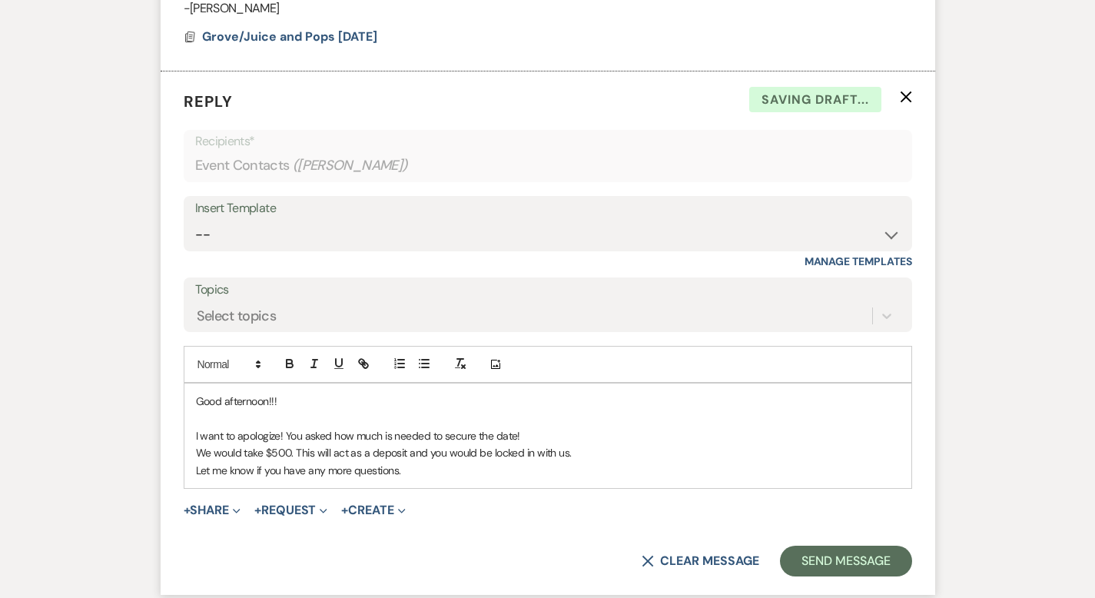
click at [559, 450] on p "We would take $500. This will act as a deposit and you would be locked in with …" at bounding box center [548, 452] width 704 height 17
click at [426, 468] on p "Let me know if you have any more questions." at bounding box center [548, 470] width 704 height 17
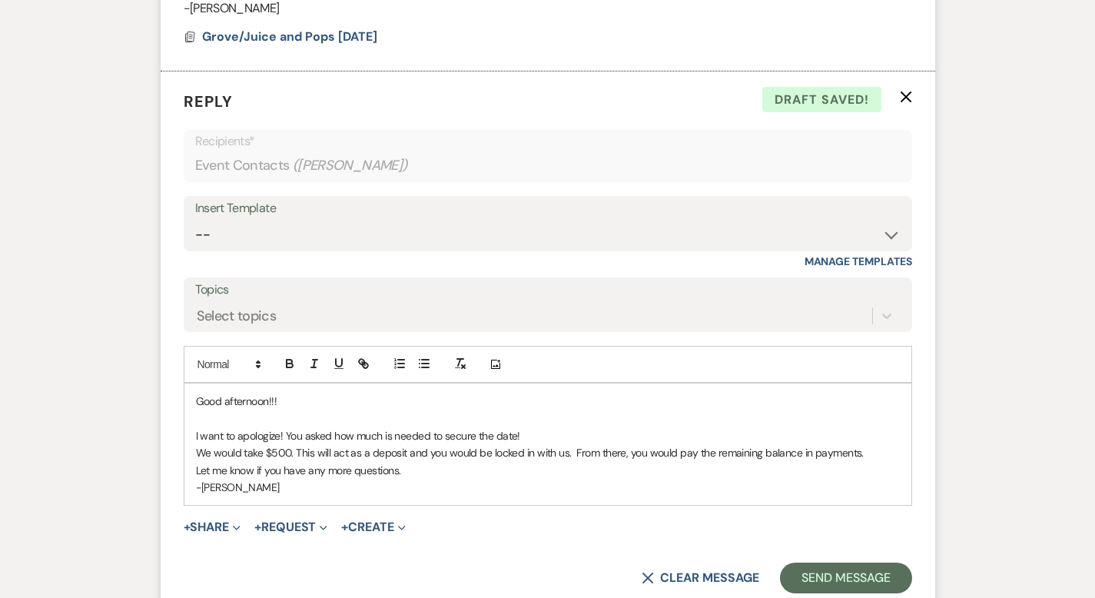
click at [239, 453] on p "We would take $500. This will act as a deposit and you would be locked in with …" at bounding box center [548, 452] width 704 height 17
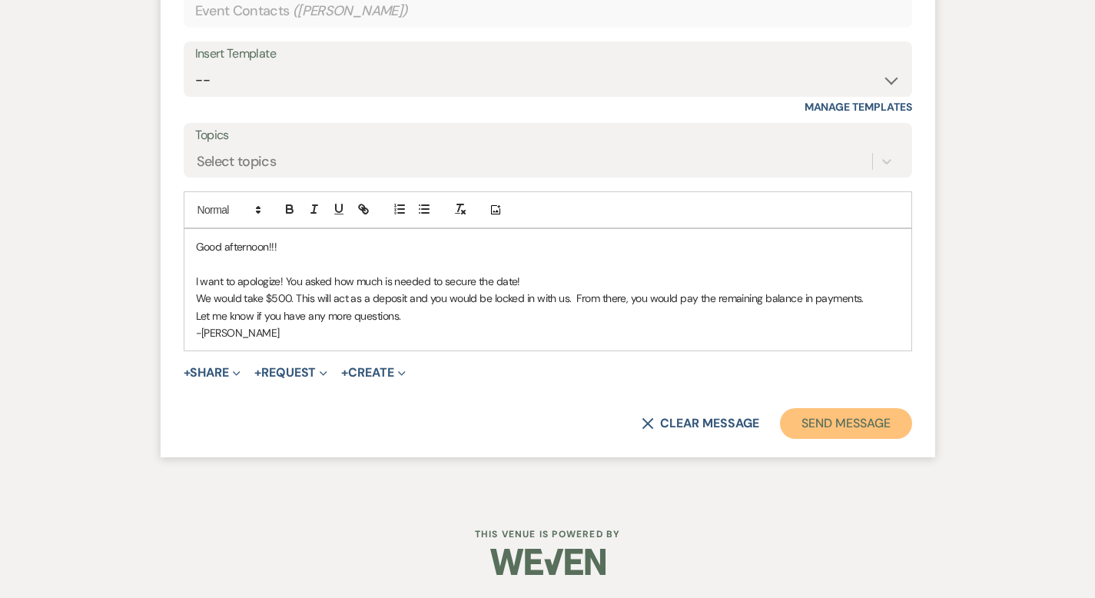
click at [894, 423] on button "Send Message" at bounding box center [845, 423] width 131 height 31
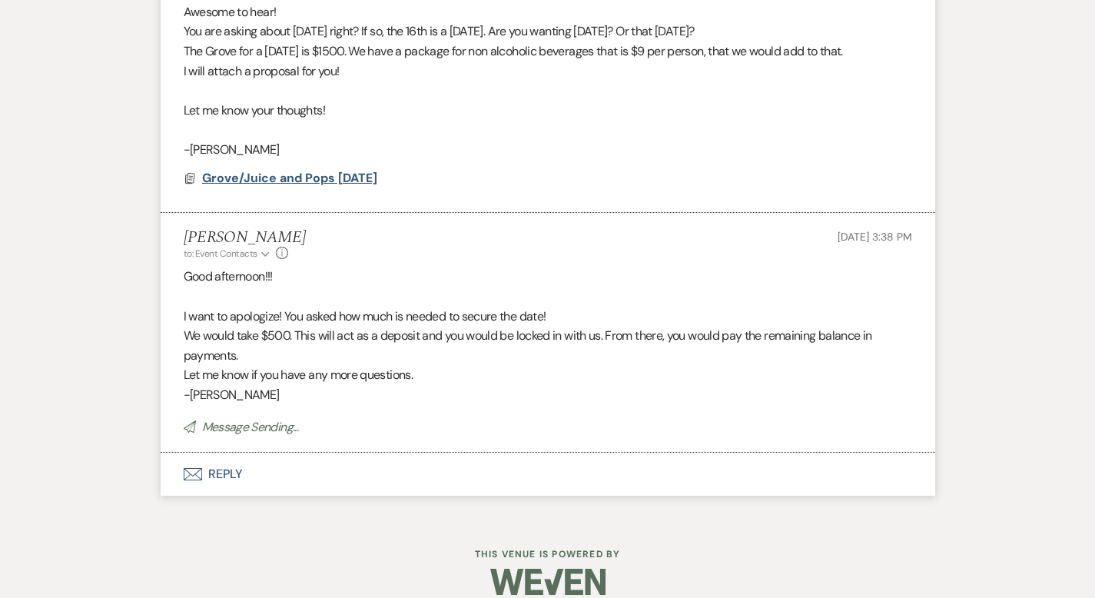
click at [284, 176] on span "Grove/Juice and Pops [DATE]" at bounding box center [289, 178] width 175 height 16
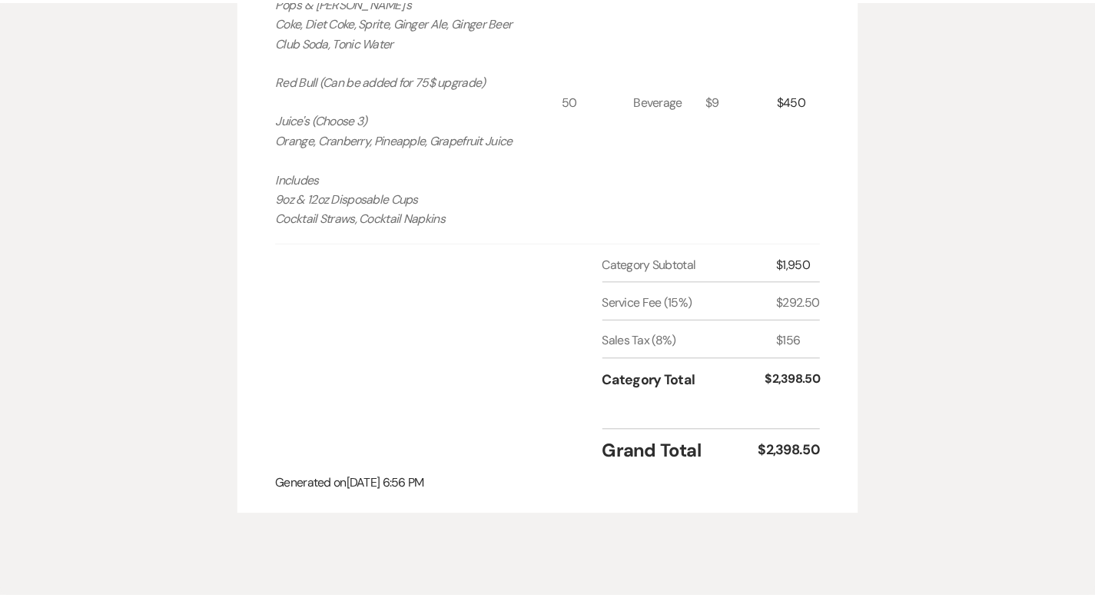
scroll to position [0, 0]
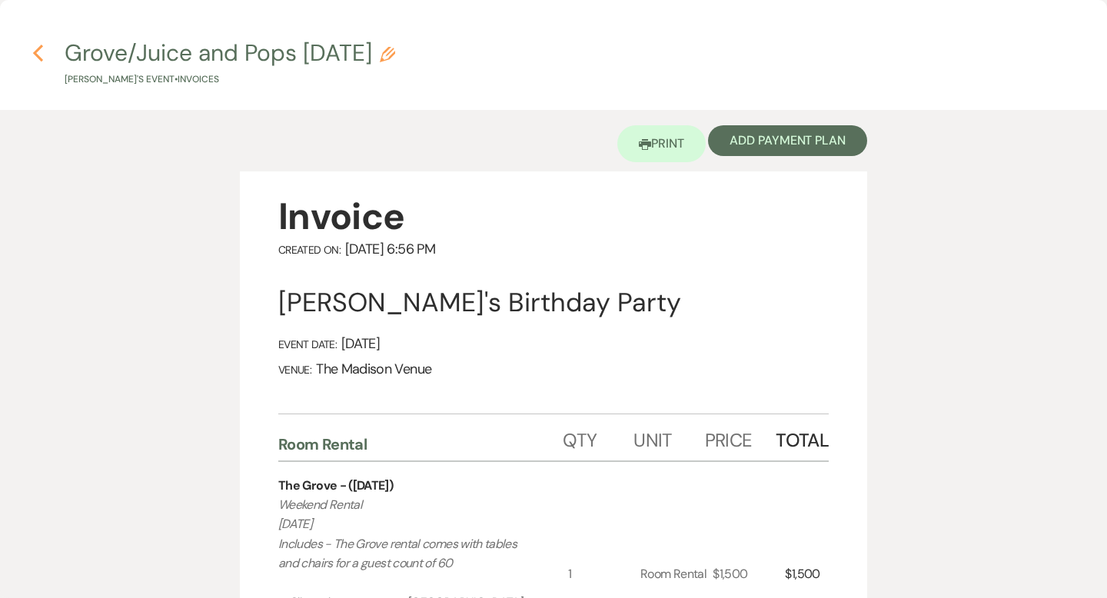
click at [41, 53] on icon "Previous" at bounding box center [38, 53] width 12 height 18
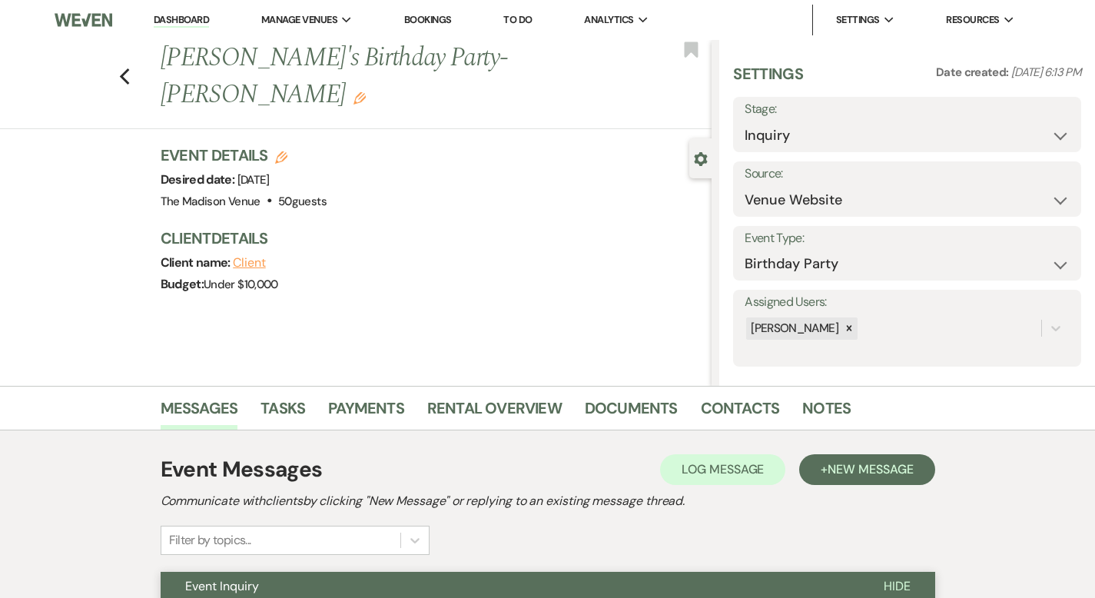
click at [180, 15] on link "Dashboard" at bounding box center [181, 20] width 55 height 15
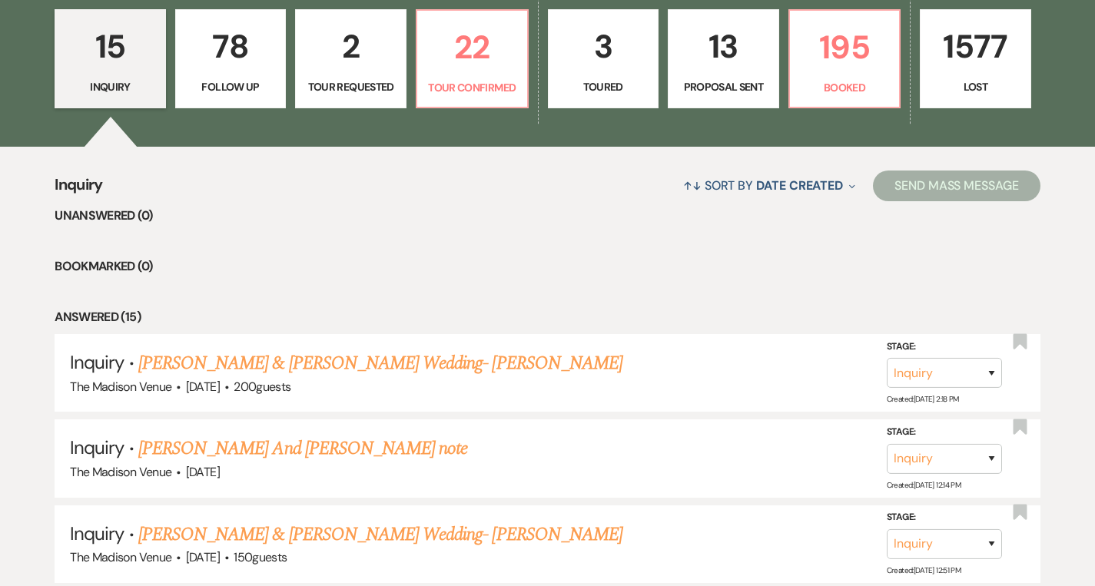
scroll to position [326, 0]
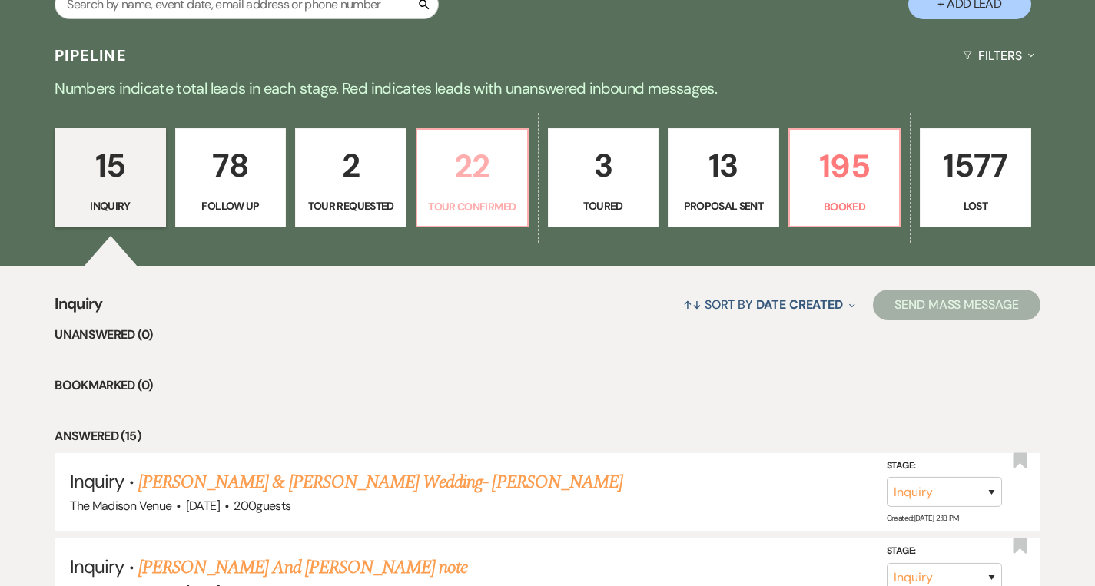
click at [462, 145] on p "22" at bounding box center [471, 166] width 91 height 51
select select "4"
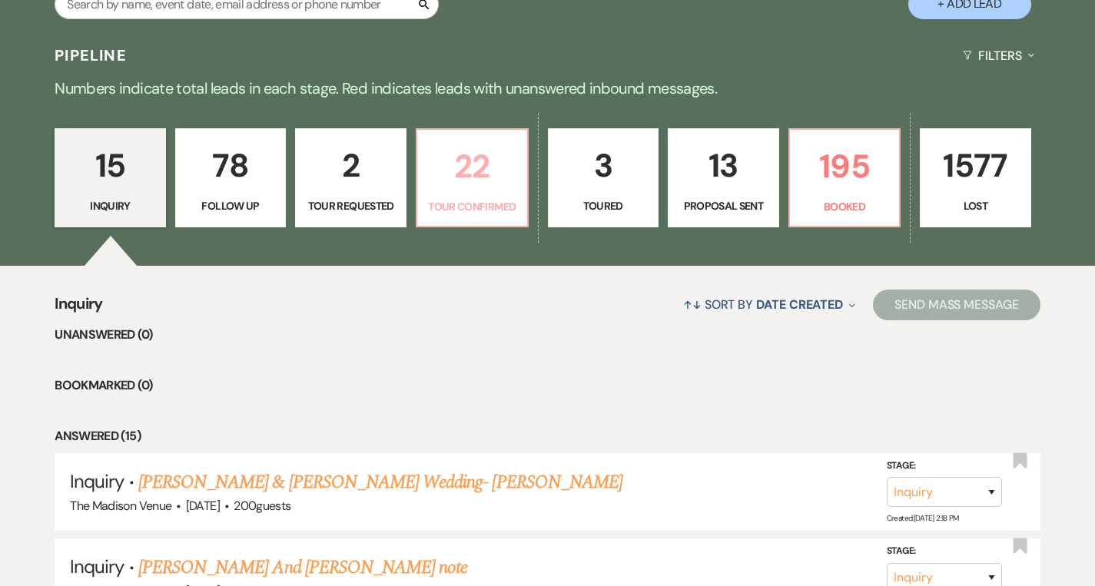
select select "4"
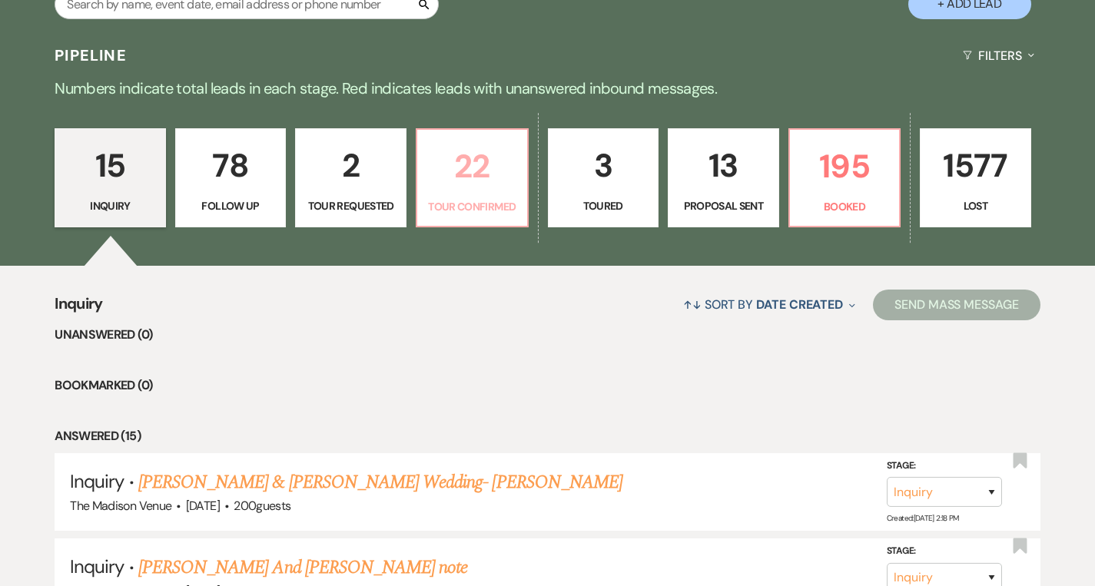
select select "4"
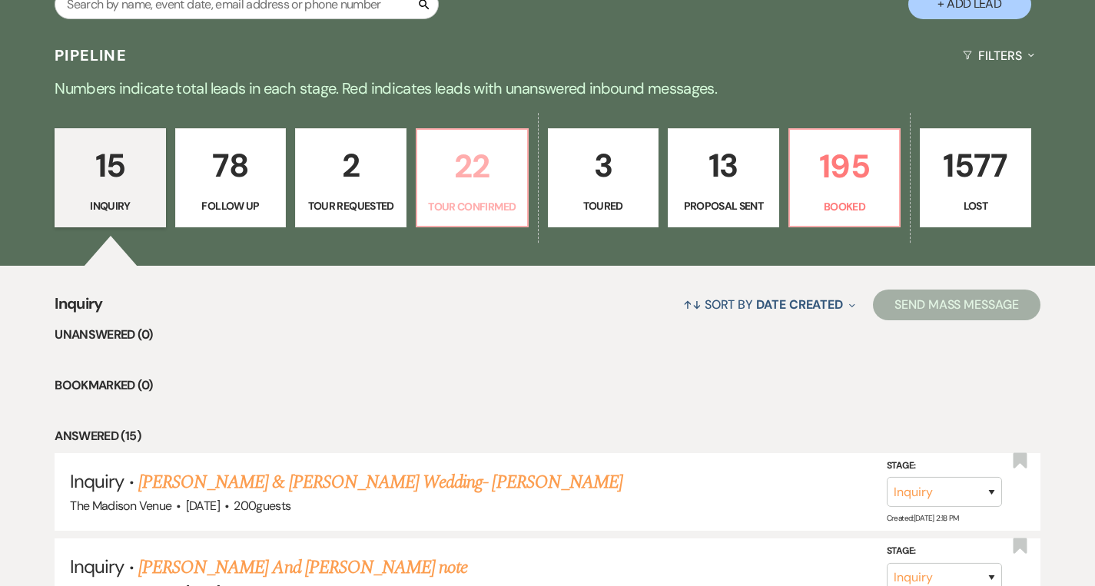
select select "4"
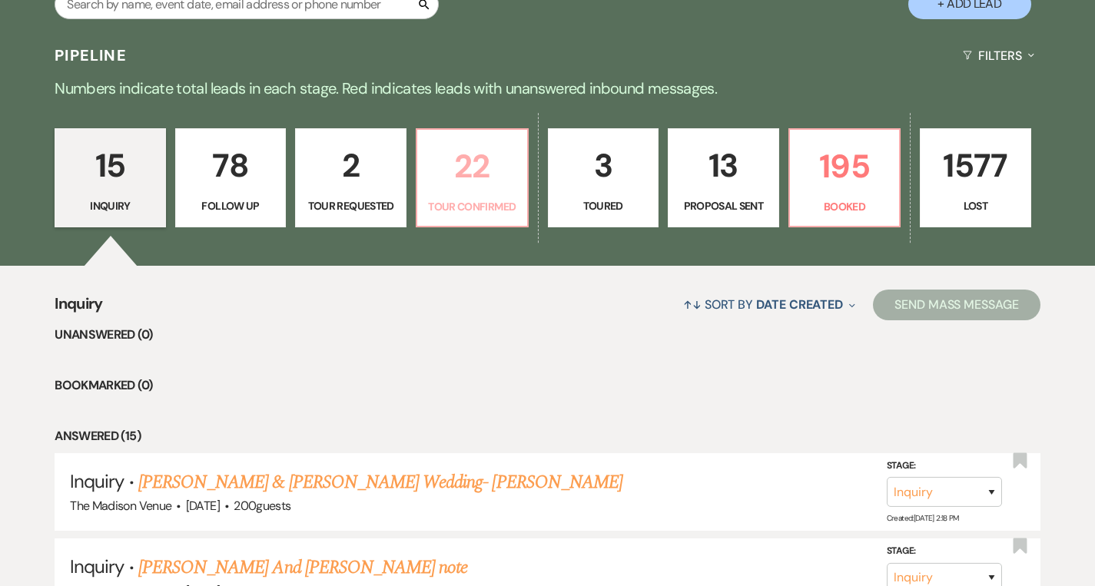
select select "4"
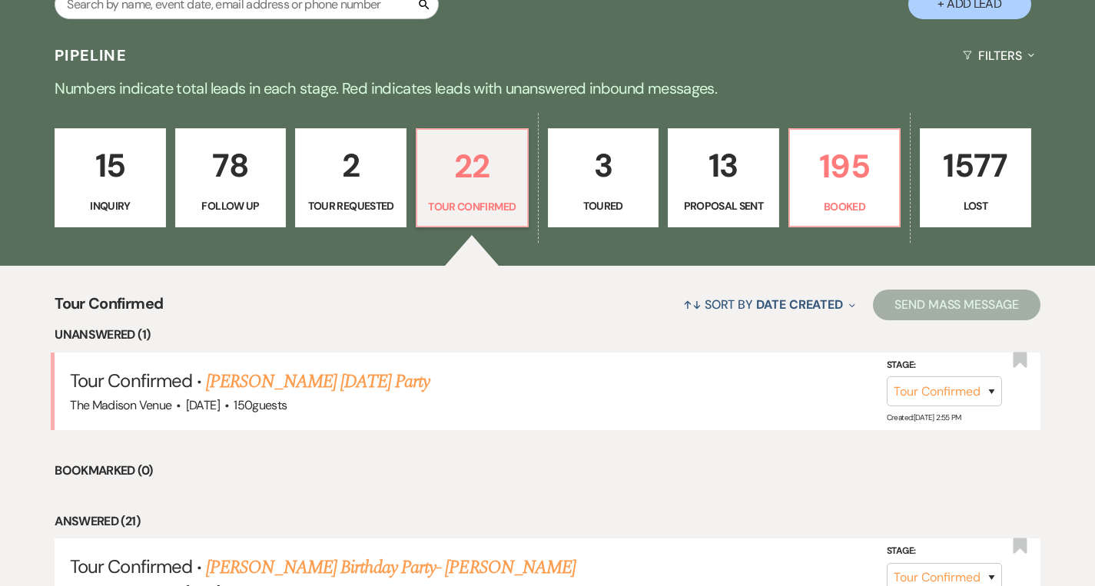
click at [106, 163] on p "15" at bounding box center [110, 165] width 91 height 51
